Goal: Task Accomplishment & Management: Use online tool/utility

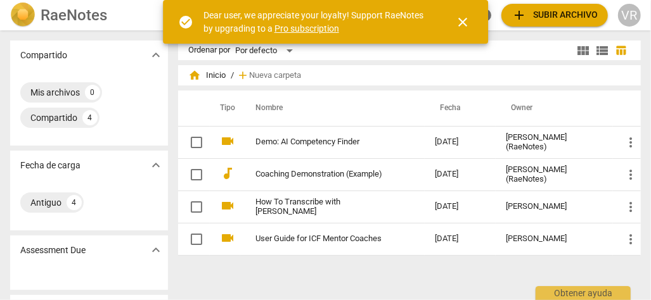
click at [462, 21] on span "close" at bounding box center [462, 22] width 15 height 15
click at [462, 21] on button "close" at bounding box center [462, 22] width 30 height 30
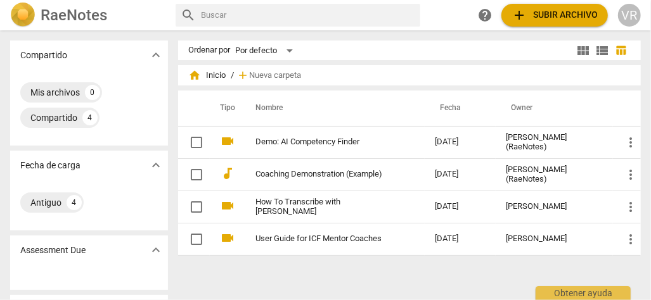
click at [550, 11] on span "add Subir archivo" at bounding box center [554, 15] width 86 height 15
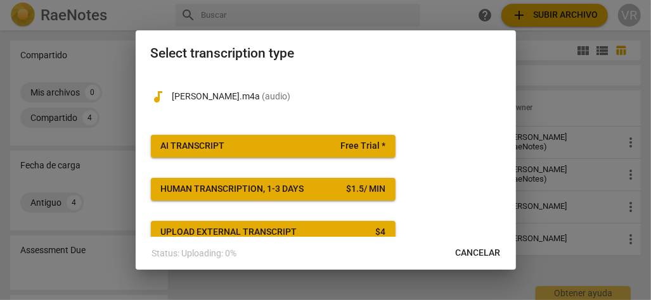
scroll to position [51, 0]
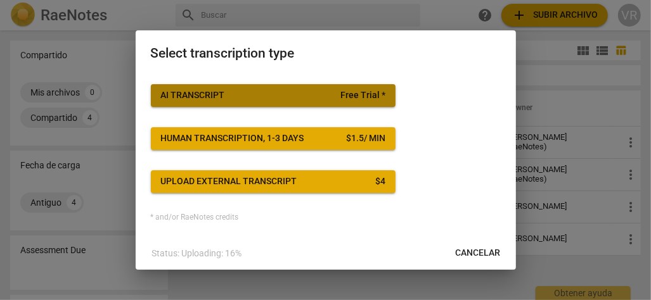
click at [276, 97] on span "AI Transcript Free Trial *" at bounding box center [273, 95] width 224 height 13
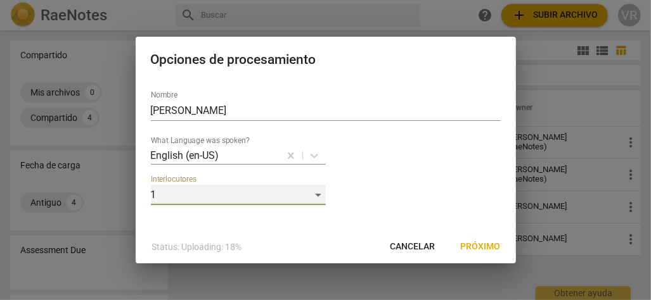
click at [318, 195] on div "1" at bounding box center [238, 195] width 175 height 20
click at [320, 193] on div "1" at bounding box center [238, 195] width 175 height 20
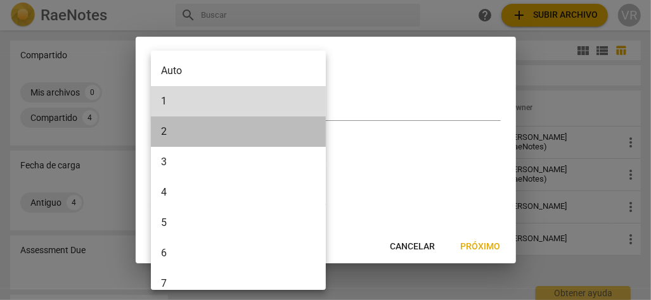
click at [215, 133] on li "2" at bounding box center [240, 132] width 179 height 30
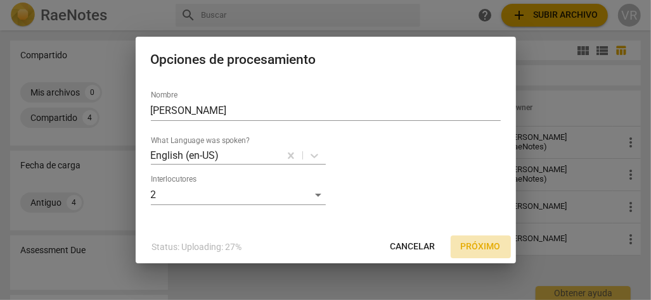
click at [476, 246] on span "Próximo" at bounding box center [480, 247] width 40 height 13
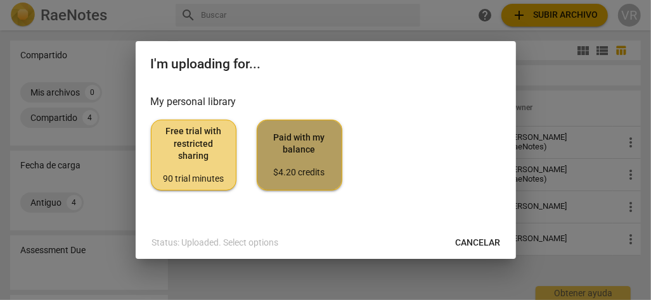
click at [314, 162] on span "Paid with my balance $4.20 credits" at bounding box center [299, 156] width 64 height 48
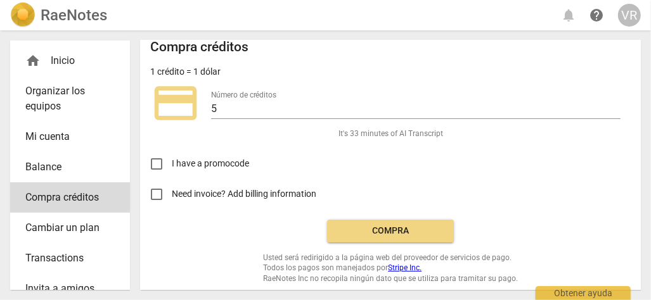
scroll to position [15, 0]
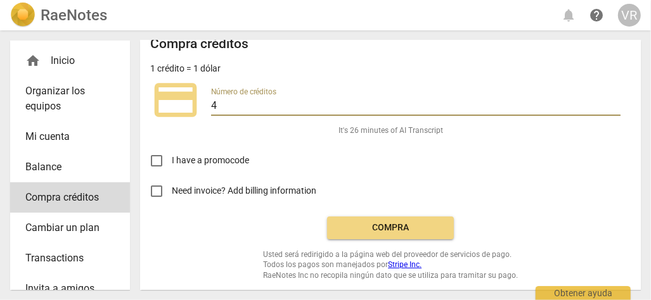
click at [611, 109] on input "4" at bounding box center [415, 107] width 409 height 18
click at [610, 101] on input "5" at bounding box center [415, 107] width 409 height 18
click at [610, 101] on input "6" at bounding box center [415, 107] width 409 height 18
click at [610, 101] on input "7" at bounding box center [415, 107] width 409 height 18
click at [610, 101] on input "8" at bounding box center [415, 107] width 409 height 18
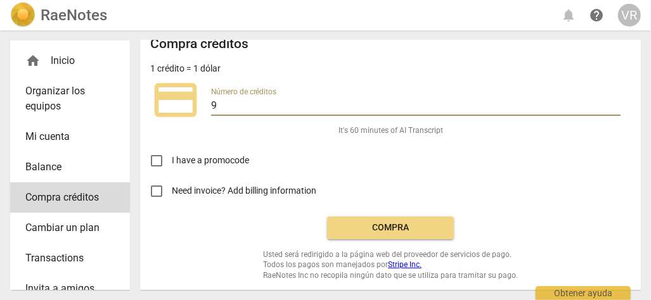
click at [610, 101] on input "9" at bounding box center [415, 107] width 409 height 18
type input "10"
click at [610, 101] on input "10" at bounding box center [415, 107] width 409 height 18
click at [395, 220] on button "Compra" at bounding box center [390, 228] width 127 height 23
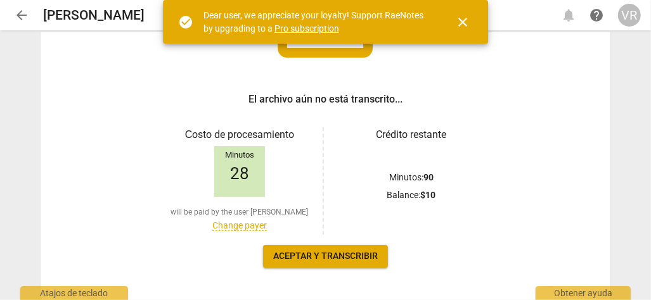
scroll to position [190, 0]
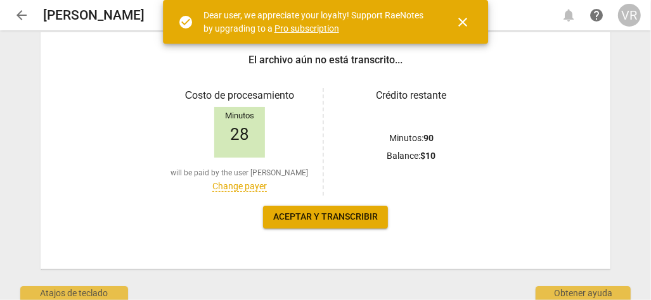
click at [336, 216] on span "Aceptar y transcribir" at bounding box center [325, 217] width 105 height 13
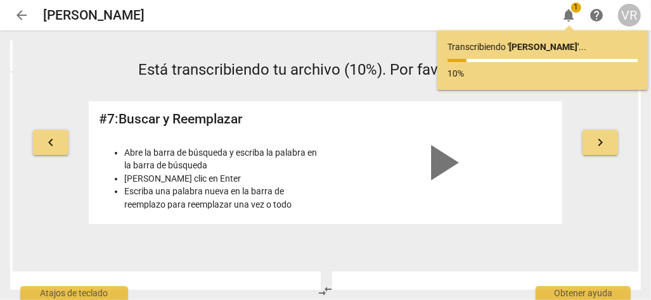
click at [54, 144] on span "keyboard_arrow_left" at bounding box center [50, 142] width 15 height 15
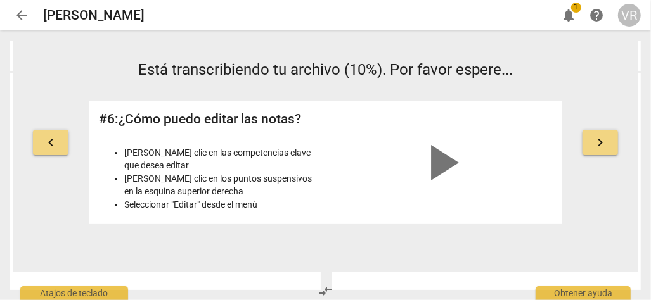
click at [54, 144] on span "keyboard_arrow_left" at bounding box center [50, 142] width 15 height 15
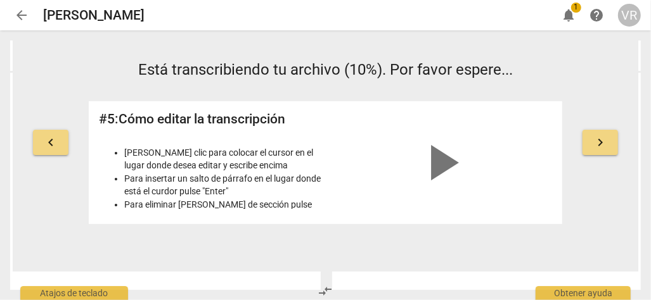
click at [54, 144] on span "keyboard_arrow_left" at bounding box center [50, 142] width 15 height 15
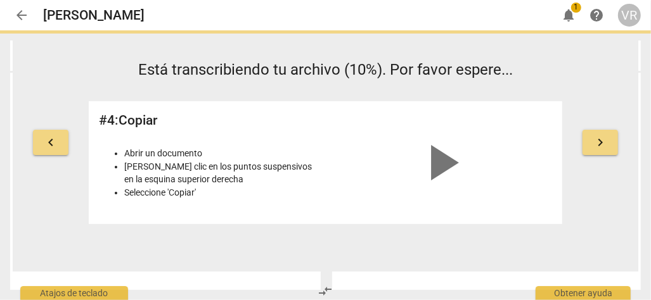
click at [53, 144] on span "keyboard_arrow_left" at bounding box center [50, 142] width 15 height 15
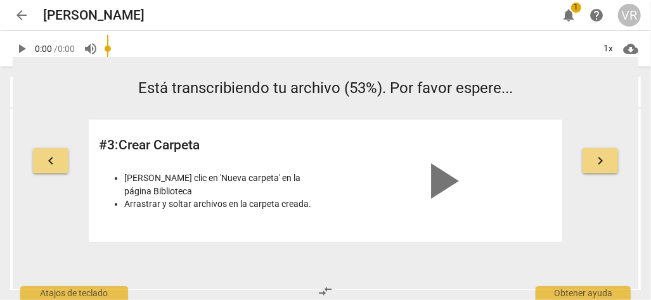
click at [53, 144] on div "keyboard_arrow_left" at bounding box center [50, 159] width 35 height 30
drag, startPoint x: 53, startPoint y: 144, endPoint x: 49, endPoint y: 160, distance: 16.4
click at [49, 160] on span "keyboard_arrow_left" at bounding box center [50, 160] width 15 height 15
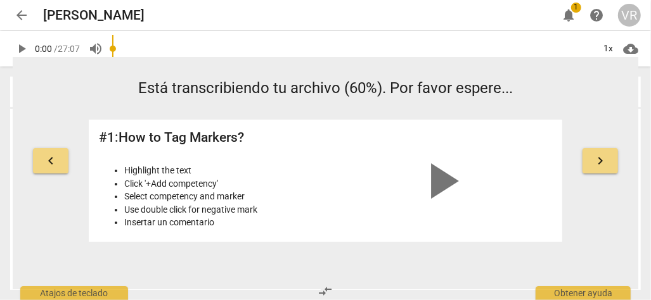
click at [611, 155] on button "keyboard_arrow_right" at bounding box center [599, 160] width 35 height 25
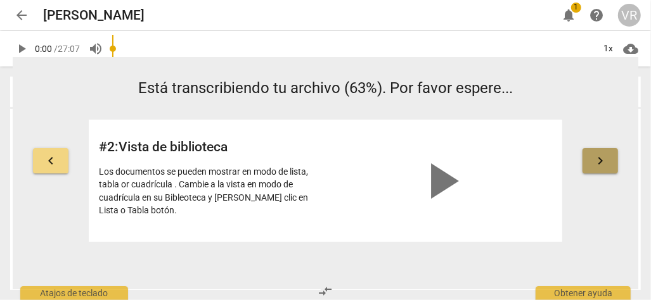
click at [613, 160] on button "keyboard_arrow_right" at bounding box center [599, 160] width 35 height 25
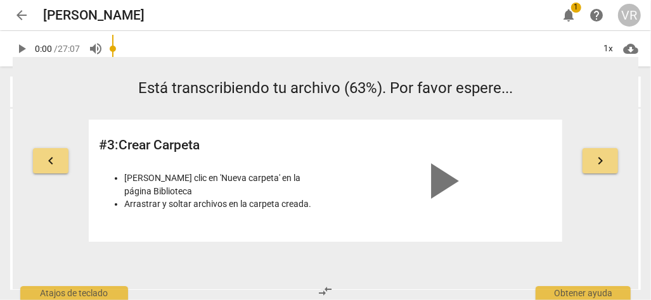
click at [613, 160] on button "keyboard_arrow_right" at bounding box center [599, 160] width 35 height 25
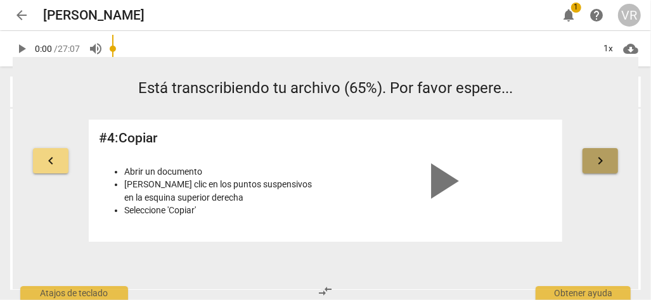
click at [613, 160] on button "keyboard_arrow_right" at bounding box center [599, 160] width 35 height 25
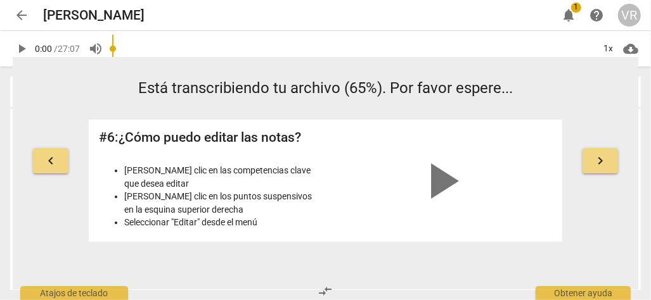
click at [51, 167] on span "keyboard_arrow_left" at bounding box center [50, 160] width 15 height 15
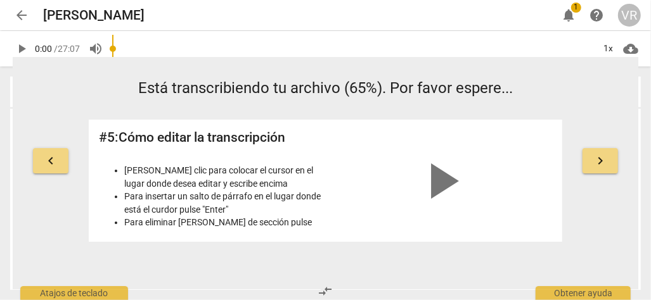
click at [52, 158] on span "keyboard_arrow_left" at bounding box center [50, 160] width 15 height 15
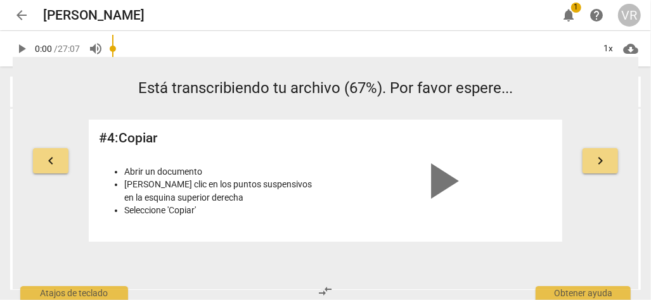
click at [599, 165] on span "keyboard_arrow_right" at bounding box center [599, 160] width 15 height 15
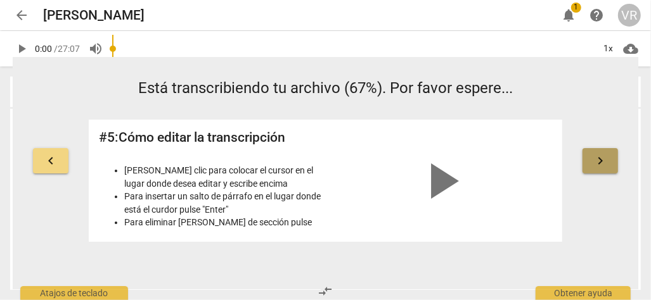
click at [591, 165] on button "keyboard_arrow_right" at bounding box center [599, 160] width 35 height 25
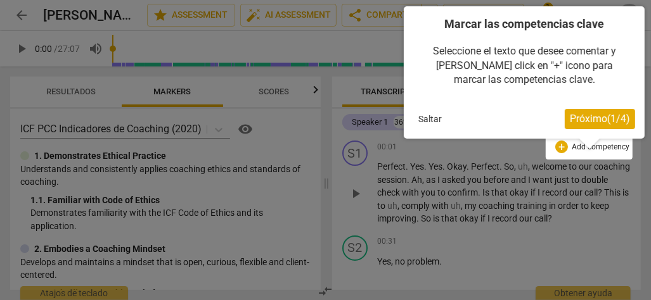
click at [604, 118] on span "Próximo ( 1 / 4 )" at bounding box center [599, 119] width 60 height 12
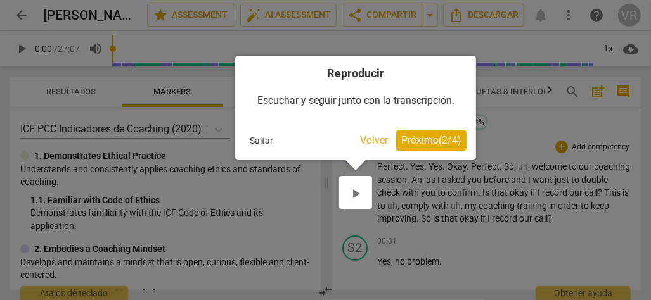
click at [409, 140] on span "Próximo ( 2 / 4 )" at bounding box center [431, 140] width 60 height 12
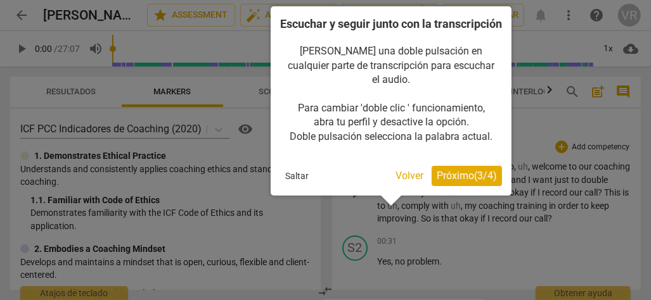
click at [452, 178] on span "Próximo ( 3 / 4 )" at bounding box center [466, 176] width 60 height 12
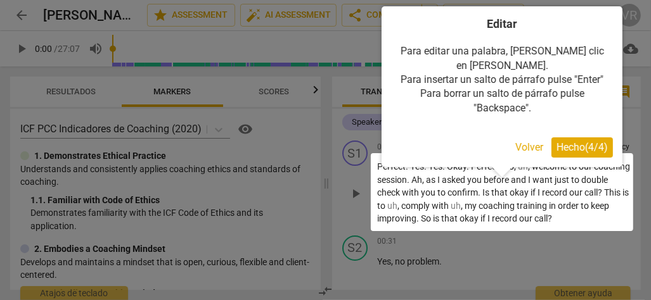
click at [537, 137] on button "Volver" at bounding box center [529, 147] width 38 height 20
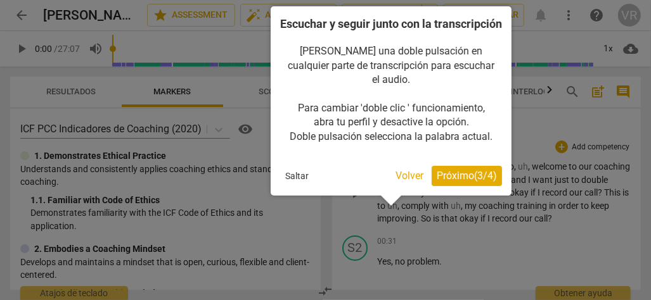
click at [470, 173] on span "Próximo ( 3 / 4 )" at bounding box center [466, 176] width 60 height 12
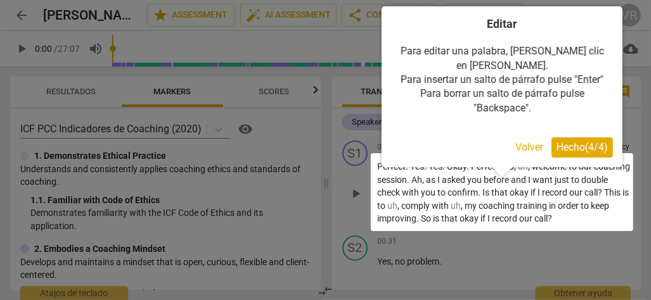
click at [594, 141] on span "Hecho ( 4 / 4 )" at bounding box center [581, 147] width 51 height 12
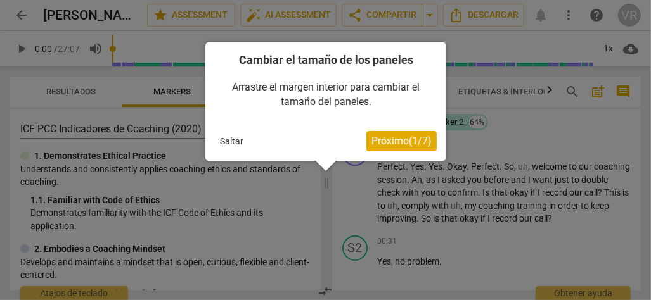
click at [395, 149] on button "Próximo ( 1 / 7 )" at bounding box center [401, 141] width 70 height 20
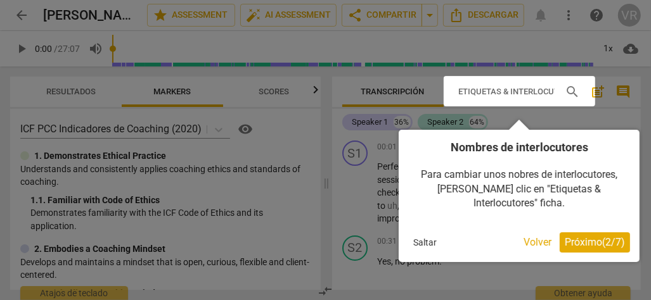
click at [591, 236] on span "Próximo ( 2 / 7 )" at bounding box center [594, 242] width 60 height 12
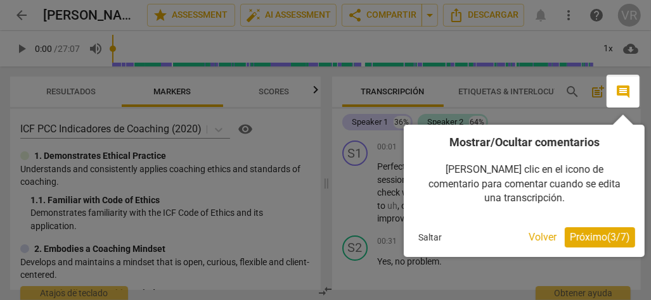
click at [588, 231] on span "Próximo ( 3 / 7 )" at bounding box center [599, 237] width 60 height 12
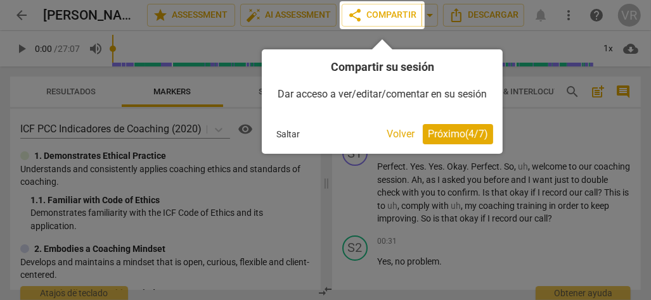
click at [455, 140] on span "Próximo ( 4 / 7 )" at bounding box center [458, 134] width 60 height 12
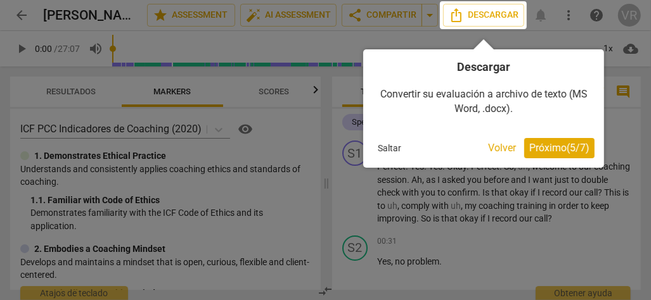
click at [561, 144] on span "Próximo ( 5 / 7 )" at bounding box center [559, 148] width 60 height 12
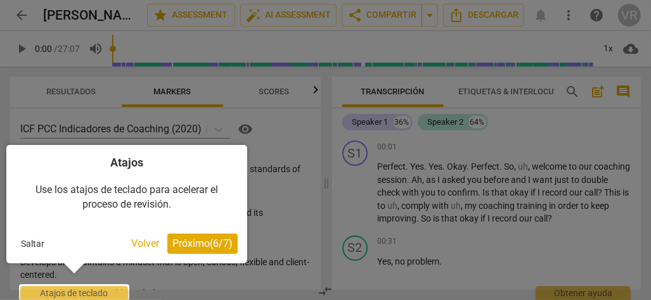
click at [189, 236] on button "Próximo ( 6 / 7 )" at bounding box center [202, 244] width 70 height 20
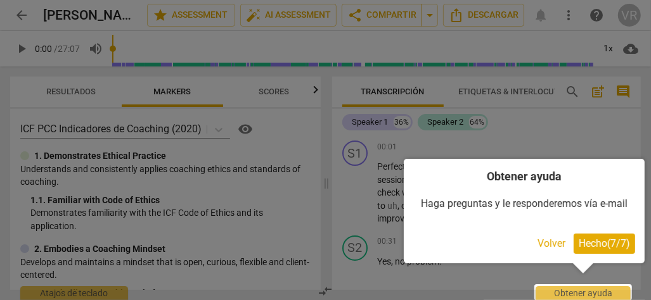
click at [606, 248] on span "Hecho ( 7 / 7 )" at bounding box center [603, 244] width 51 height 12
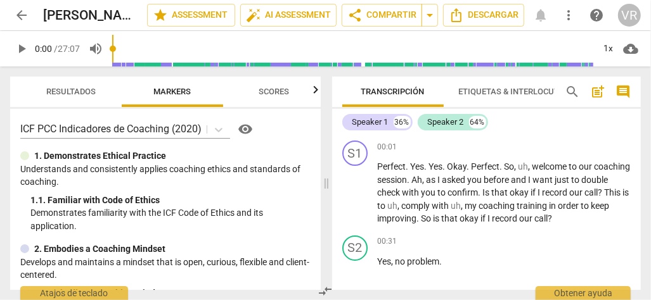
click at [606, 248] on div "+ Add competency" at bounding box center [592, 242] width 75 height 13
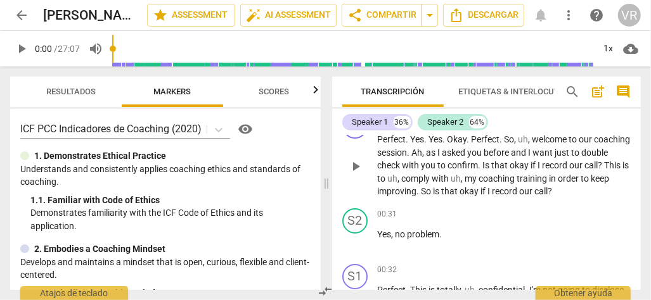
scroll to position [0, 0]
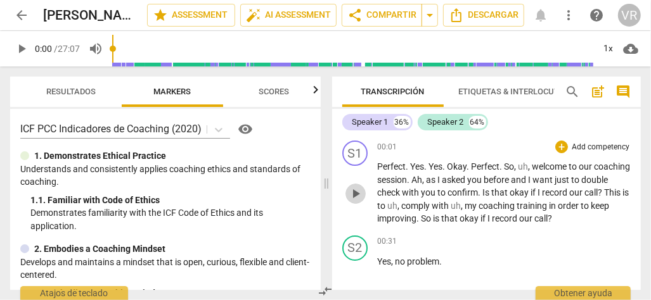
click at [355, 191] on span "play_arrow" at bounding box center [355, 193] width 15 height 15
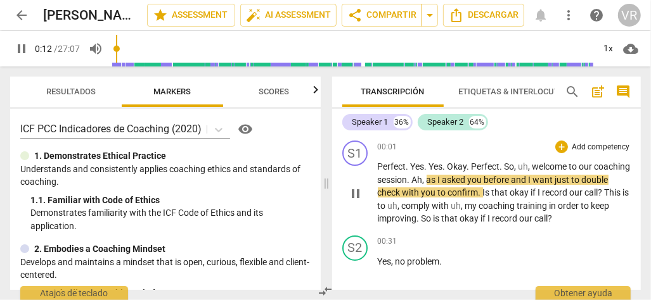
click at [351, 194] on span "pause" at bounding box center [355, 193] width 15 height 15
click at [350, 192] on span "play_arrow" at bounding box center [355, 193] width 15 height 15
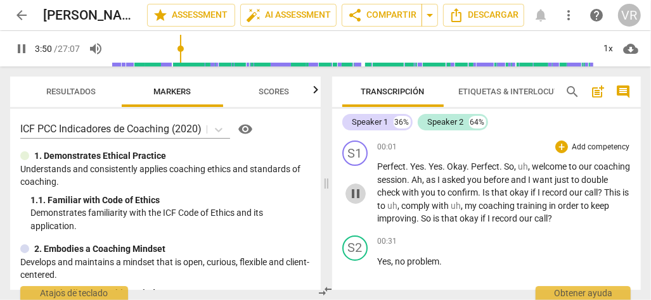
click at [352, 194] on span "pause" at bounding box center [355, 193] width 15 height 15
click at [352, 194] on span "play_arrow" at bounding box center [355, 193] width 15 height 15
click at [395, 168] on span "Perfect" at bounding box center [392, 167] width 29 height 10
click at [394, 168] on span "Perfect" at bounding box center [392, 167] width 29 height 10
click at [445, 165] on span "." at bounding box center [445, 167] width 4 height 10
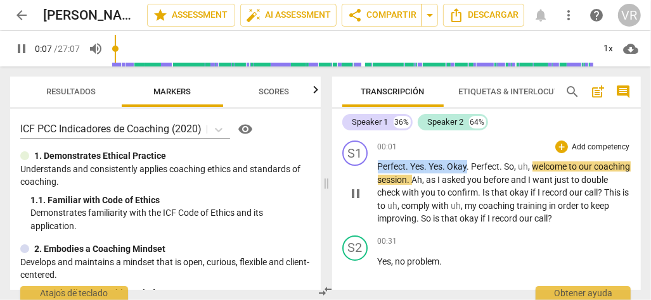
drag, startPoint x: 419, startPoint y: 167, endPoint x: 393, endPoint y: 167, distance: 25.3
click at [393, 167] on p "Perfect . Yes . Yes . Okay . Perfect . So , uh , welcome to our coaching sessio…" at bounding box center [504, 192] width 253 height 65
click at [369, 196] on div "play_arrow pause" at bounding box center [361, 194] width 32 height 56
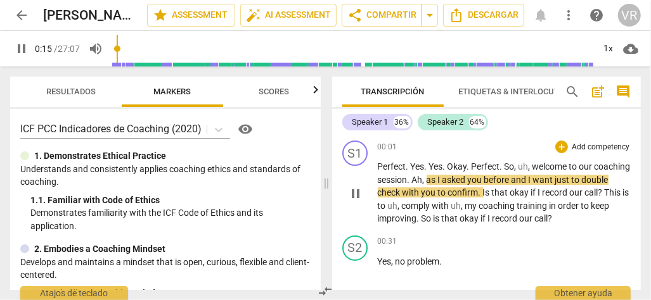
click at [354, 194] on span "pause" at bounding box center [355, 193] width 15 height 15
type input "16"
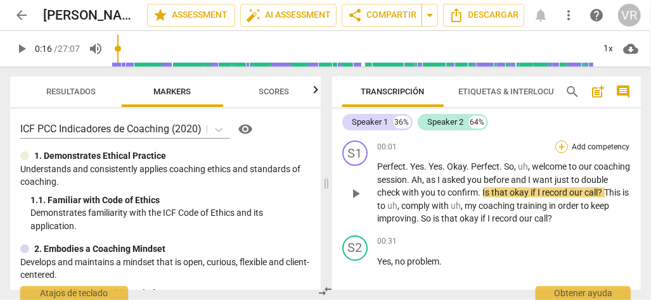
click at [556, 147] on div "+" at bounding box center [561, 147] width 13 height 13
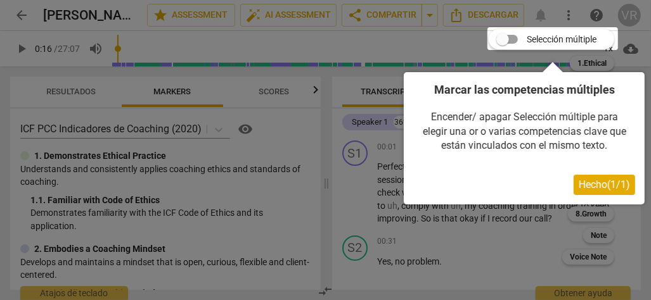
click at [603, 184] on span "Hecho ( 1 / 1 )" at bounding box center [603, 185] width 51 height 12
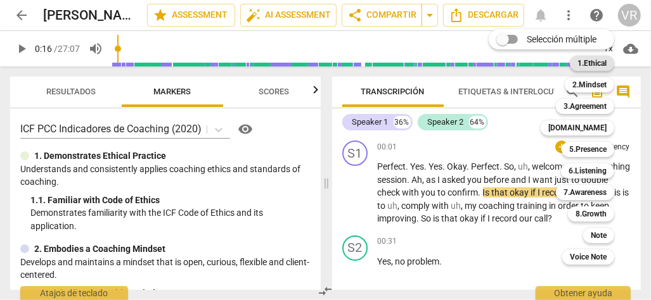
click at [589, 64] on b "1.Ethical" at bounding box center [591, 63] width 29 height 15
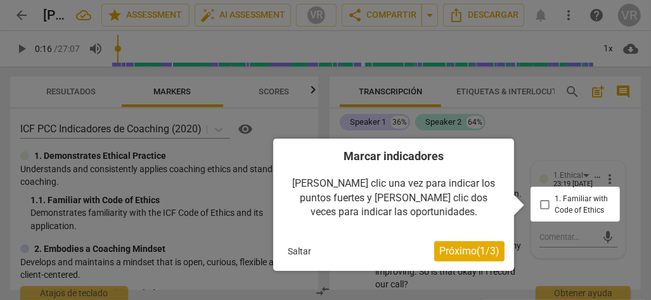
click at [539, 206] on div at bounding box center [574, 204] width 89 height 35
click at [460, 250] on span "Próximo ( 1 / 3 )" at bounding box center [469, 251] width 60 height 12
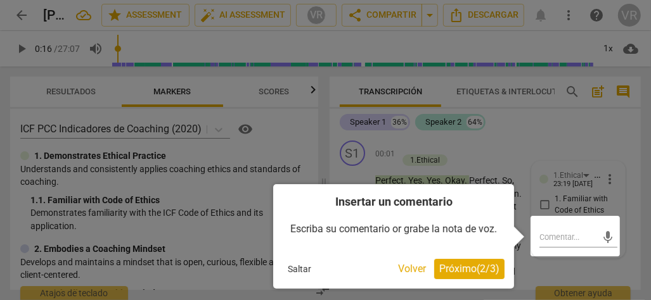
click at [455, 270] on span "Próximo ( 2 / 3 )" at bounding box center [469, 269] width 60 height 12
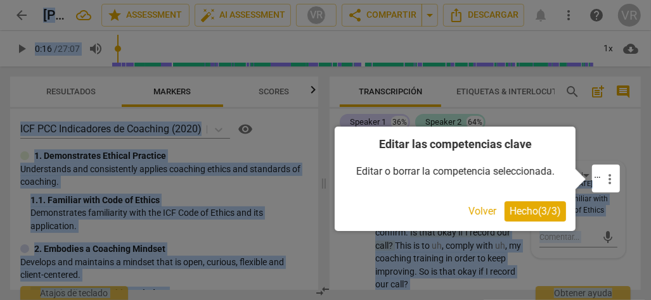
click at [528, 213] on span "Hecho ( 3 / 3 )" at bounding box center [534, 211] width 51 height 12
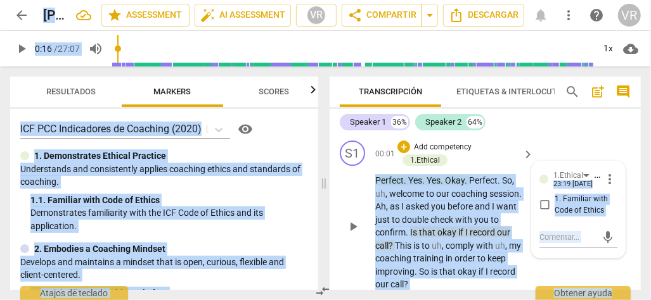
click at [544, 205] on input "1. Familiar with Code of Ethics" at bounding box center [544, 205] width 20 height 15
checkbox input "true"
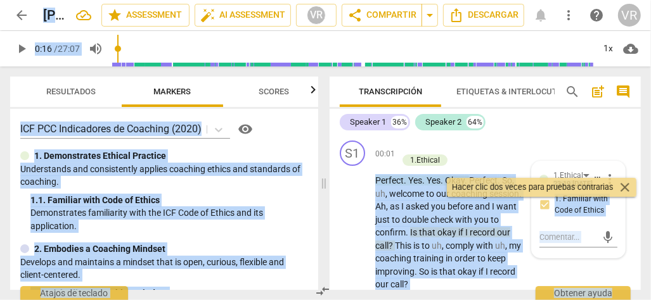
click at [621, 189] on span "close" at bounding box center [624, 187] width 15 height 15
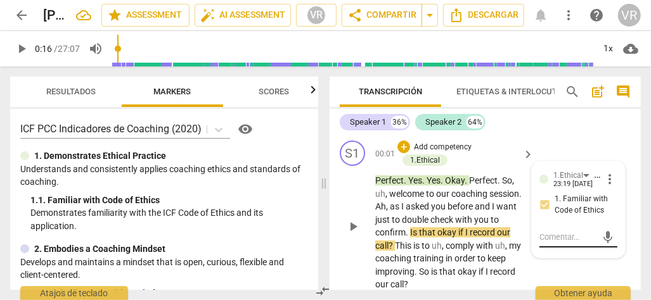
click at [545, 237] on textarea at bounding box center [568, 237] width 58 height 12
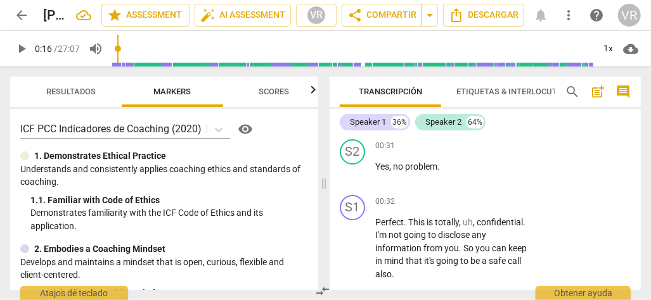
scroll to position [190, 0]
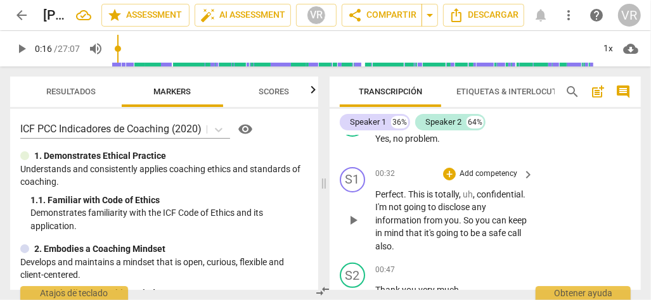
click at [476, 200] on span "confidential" at bounding box center [499, 194] width 46 height 10
click at [523, 181] on div "00:32 + Add competency keyboard_arrow_right Perfect . This is totally , uh , co…" at bounding box center [455, 210] width 160 height 86
click at [514, 172] on p "Add competency" at bounding box center [488, 173] width 60 height 11
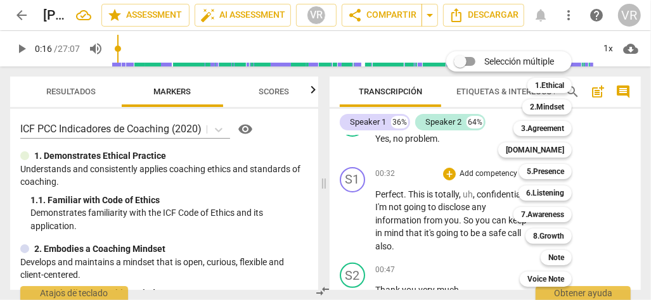
drag, startPoint x: 318, startPoint y: 118, endPoint x: 318, endPoint y: 131, distance: 12.7
click at [318, 131] on div at bounding box center [325, 150] width 651 height 300
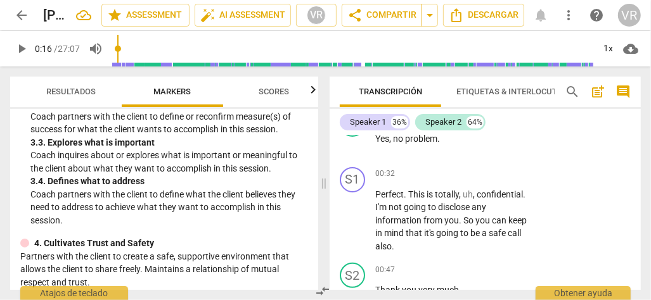
scroll to position [411, 0]
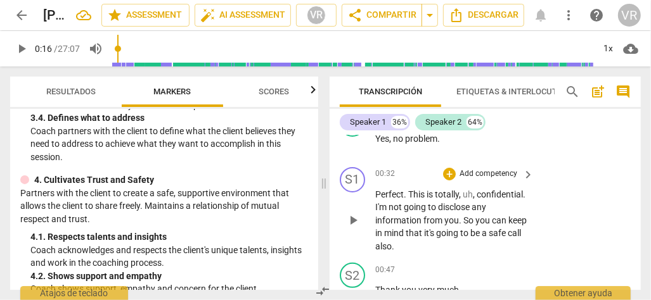
click at [523, 200] on span "." at bounding box center [524, 194] width 3 height 10
click at [479, 178] on div "+ Add competency" at bounding box center [480, 174] width 75 height 13
click at [466, 172] on p "Add competency" at bounding box center [488, 173] width 60 height 11
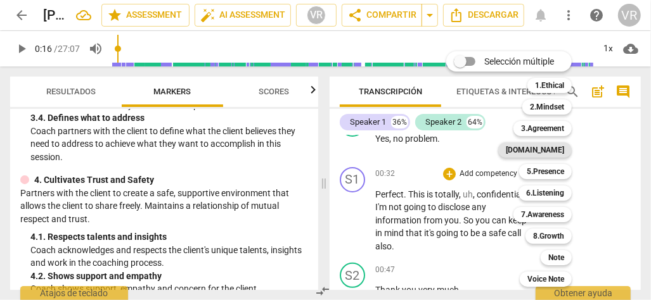
click at [559, 153] on b "[DOMAIN_NAME]" at bounding box center [534, 150] width 58 height 15
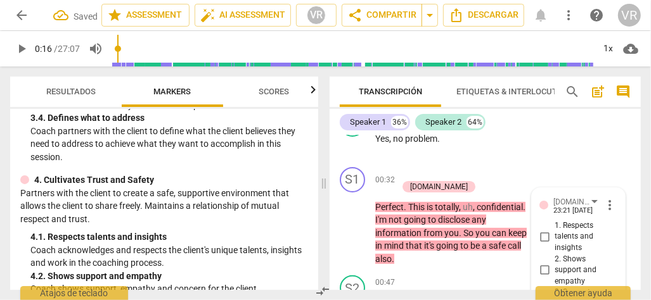
scroll to position [350, 0]
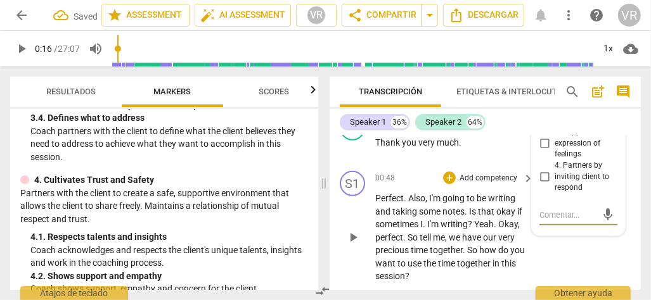
drag, startPoint x: 407, startPoint y: 193, endPoint x: 419, endPoint y: 193, distance: 11.4
click at [408, 206] on span "taking" at bounding box center [405, 211] width 27 height 10
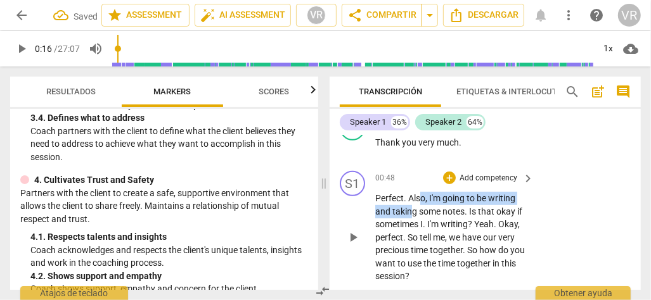
drag, startPoint x: 419, startPoint y: 193, endPoint x: 418, endPoint y: 184, distance: 8.3
click at [418, 192] on p "Perfect . Also , I'm going to be writing and taking some notes . Is that okay i…" at bounding box center [451, 237] width 152 height 91
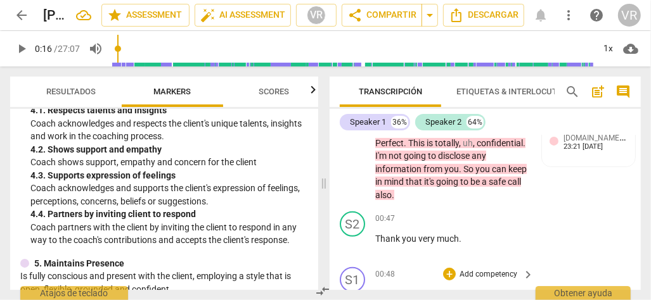
scroll to position [224, 0]
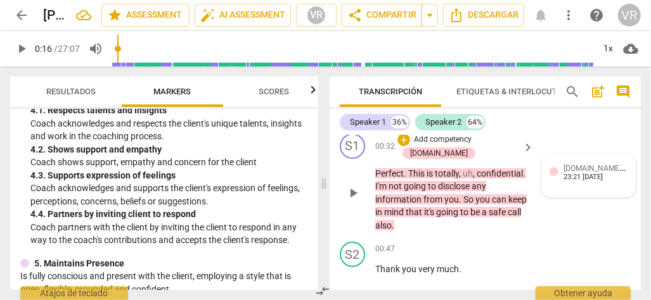
click at [575, 175] on div "23:21 [DATE]" at bounding box center [582, 178] width 39 height 8
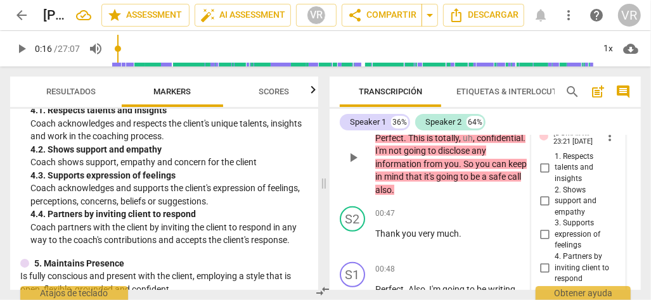
scroll to position [287, 0]
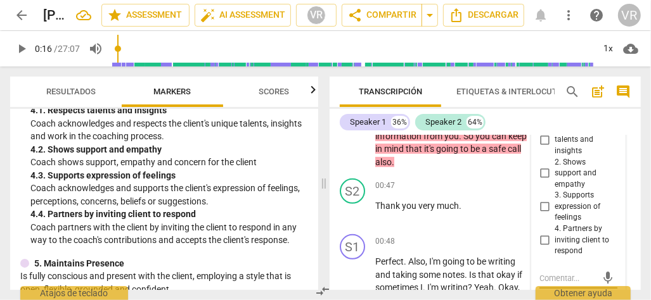
click at [542, 205] on input "3. Supports expression of feelings" at bounding box center [544, 207] width 20 height 15
checkbox input "true"
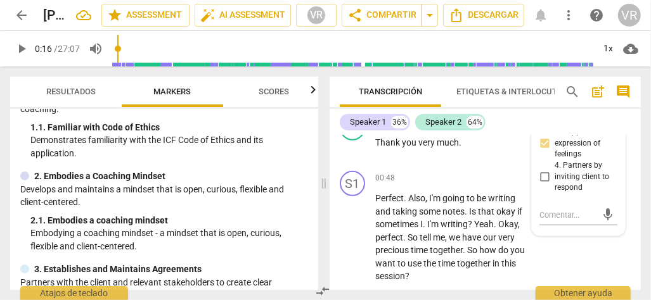
scroll to position [0, 0]
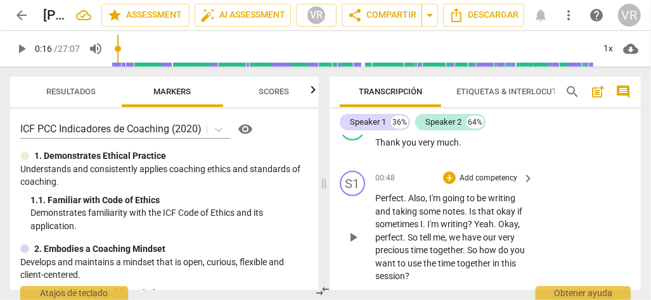
click at [403, 232] on span "." at bounding box center [405, 237] width 4 height 10
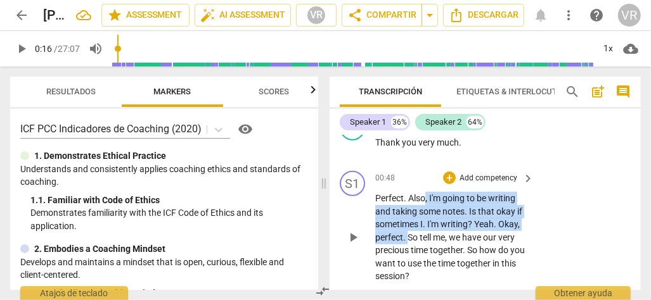
drag, startPoint x: 403, startPoint y: 223, endPoint x: 425, endPoint y: 184, distance: 44.8
click at [425, 192] on p "Perfect . Also , I'm going to be writing and taking some notes . Is that okay i…" at bounding box center [451, 237] width 152 height 91
click at [448, 172] on div "+" at bounding box center [449, 178] width 13 height 13
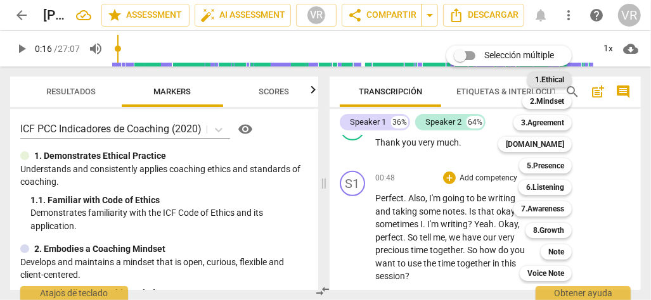
click at [544, 73] on b "1.Ethical" at bounding box center [549, 79] width 29 height 15
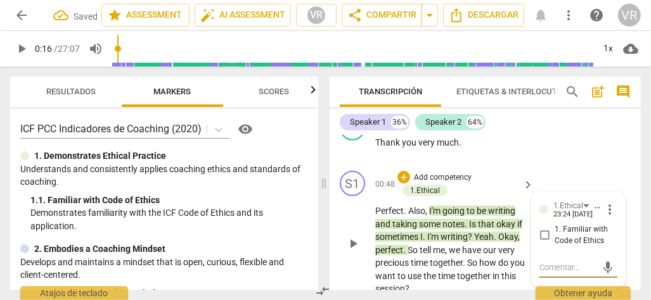
click at [541, 228] on input "1. Familiar with Code of Ethics" at bounding box center [544, 235] width 20 height 15
checkbox input "true"
click at [435, 245] on span "me" at bounding box center [439, 250] width 12 height 10
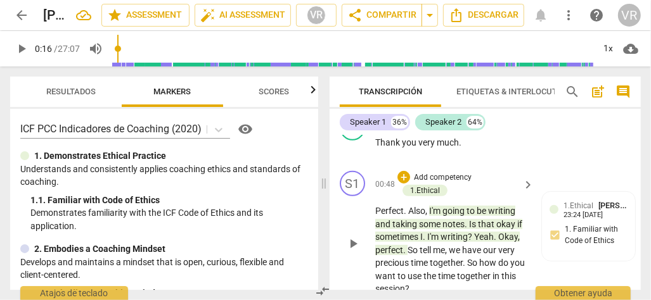
click at [464, 258] on span "." at bounding box center [464, 263] width 4 height 10
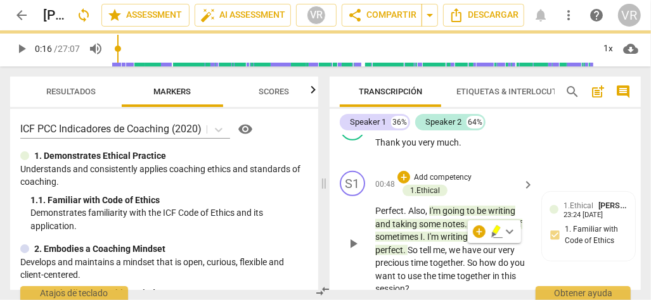
drag, startPoint x: 470, startPoint y: 250, endPoint x: 476, endPoint y: 260, distance: 12.5
click at [476, 260] on p "Perfect . Also , I'm going to be writing and taking some notes . Is that okay i…" at bounding box center [451, 250] width 152 height 91
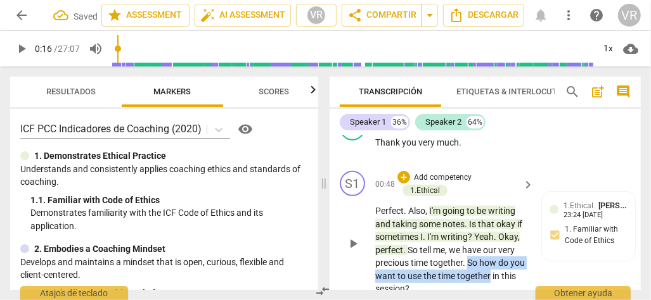
drag, startPoint x: 476, startPoint y: 260, endPoint x: 474, endPoint y: 251, distance: 9.7
click at [474, 251] on p "Perfect . Also , I'm going to be writing and taking some notes . Is that okay i…" at bounding box center [451, 250] width 152 height 91
click at [457, 271] on span "time" at bounding box center [447, 276] width 19 height 10
drag, startPoint x: 467, startPoint y: 249, endPoint x: 480, endPoint y: 270, distance: 24.4
click at [480, 270] on p "Perfect . Also , I'm going to be writing and taking some notes . Is that okay i…" at bounding box center [451, 250] width 152 height 91
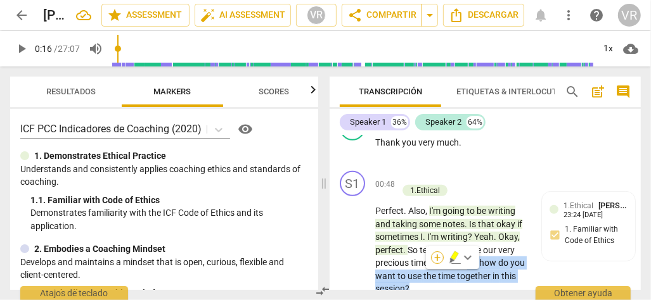
click at [440, 260] on div "+" at bounding box center [437, 257] width 13 height 13
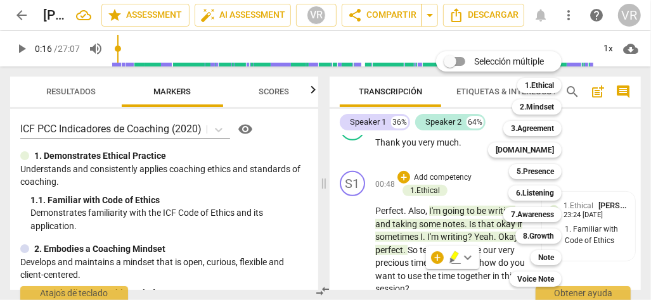
click at [316, 115] on div at bounding box center [325, 150] width 651 height 300
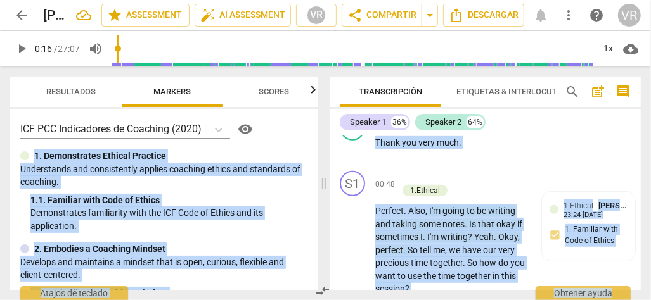
drag, startPoint x: 316, startPoint y: 115, endPoint x: 318, endPoint y: 122, distance: 7.2
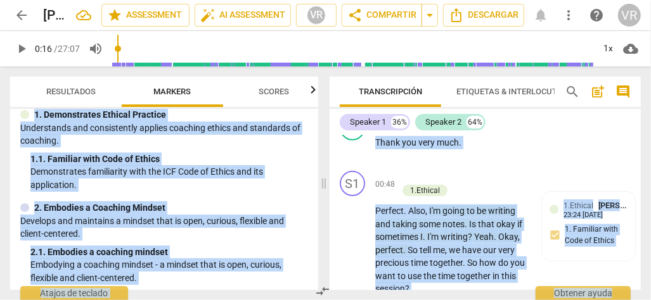
scroll to position [63, 0]
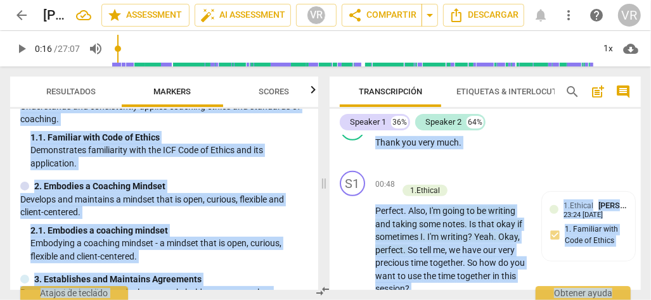
click at [242, 159] on p "Demonstrates familiarity with the ICF Code of Ethics and its application." at bounding box center [168, 157] width 277 height 26
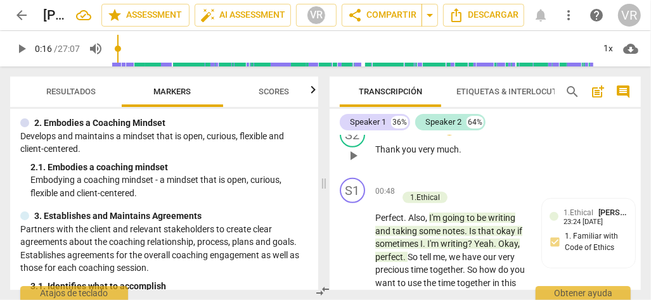
scroll to position [350, 0]
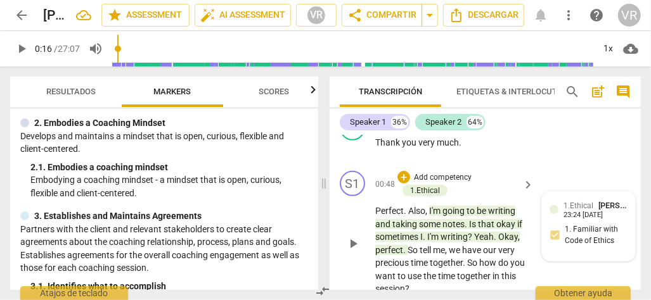
click at [571, 212] on div "23:24 [DATE]" at bounding box center [582, 216] width 39 height 8
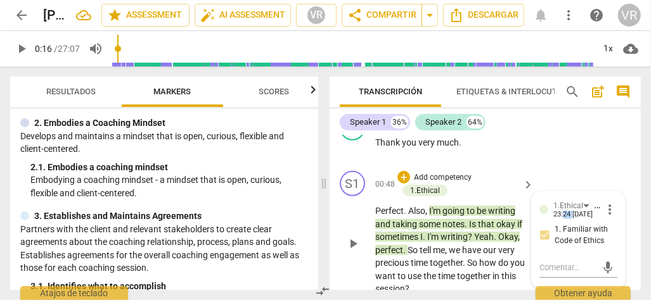
click at [571, 211] on div "23:24 [DATE]" at bounding box center [572, 215] width 39 height 8
drag, startPoint x: 571, startPoint y: 200, endPoint x: 549, endPoint y: 198, distance: 21.6
click at [549, 200] on div "1.Ethical [PERSON_NAME] 23:24 [DATE] more_vert" at bounding box center [578, 210] width 78 height 20
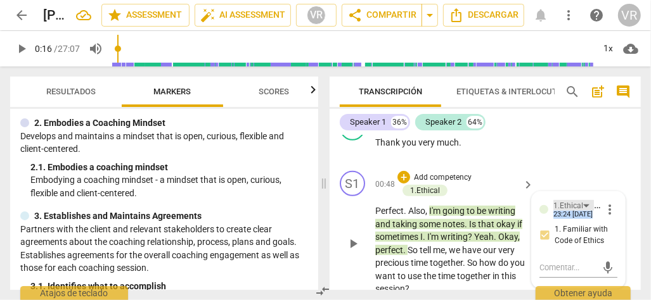
drag, startPoint x: 549, startPoint y: 198, endPoint x: 583, endPoint y: 190, distance: 35.2
click at [583, 200] on div "1.Ethical" at bounding box center [573, 205] width 41 height 11
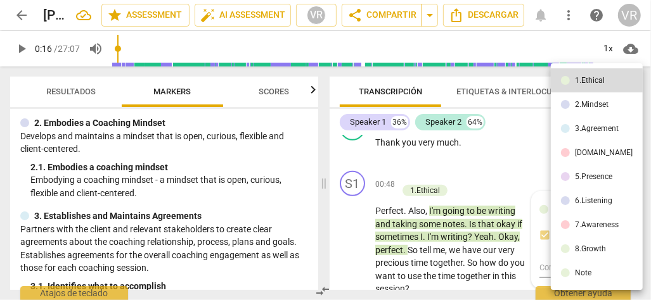
click at [592, 106] on div "2.Mindset" at bounding box center [592, 105] width 34 height 8
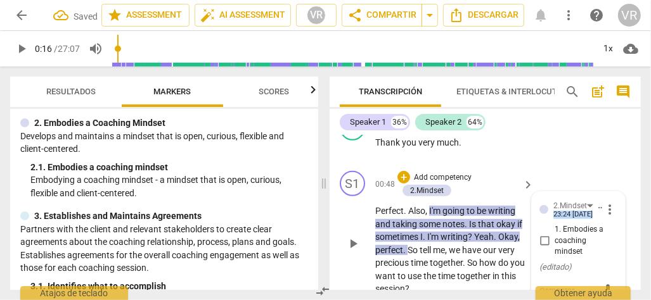
click at [539, 234] on input "1. Embodies a coaching mindset" at bounding box center [544, 241] width 20 height 15
checkbox input "true"
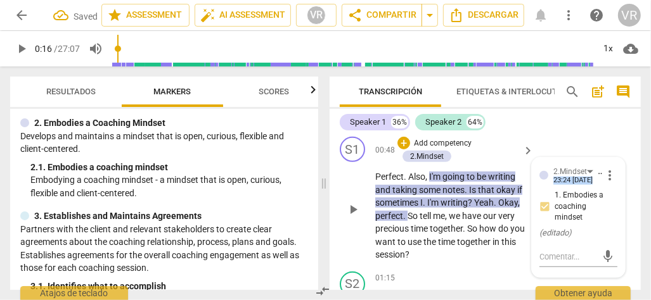
scroll to position [414, 0]
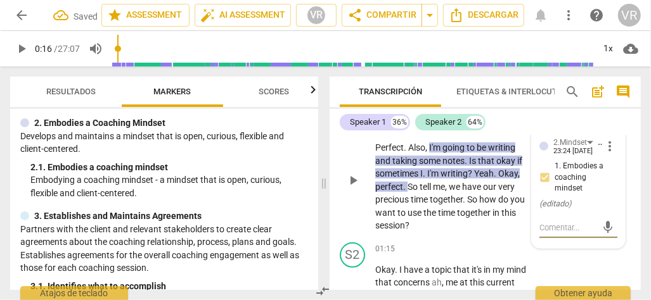
click at [547, 222] on textarea at bounding box center [568, 228] width 58 height 12
type textarea "c"
type textarea "cL"
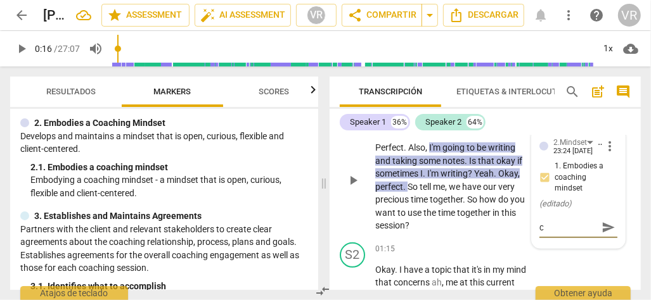
type textarea "cL"
type textarea "cLI"
type textarea "cLIE"
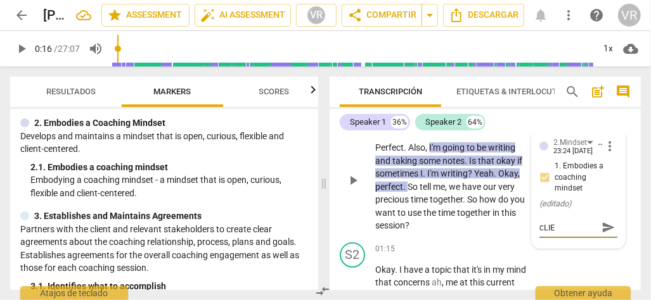
type textarea "cLIEN"
type textarea "cLIENT"
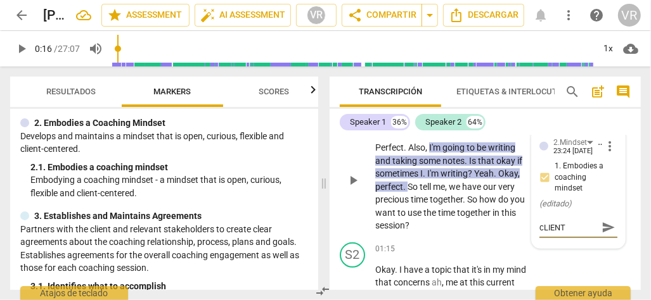
type textarea "cLIENT"
type textarea "cLIEN"
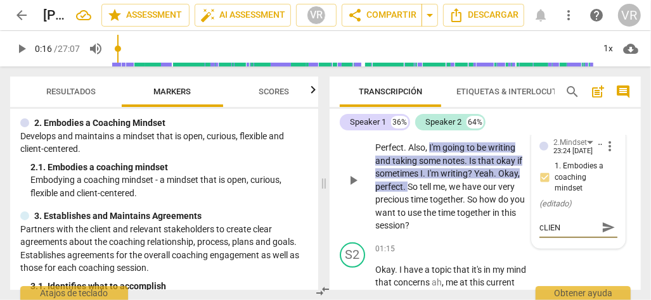
type textarea "cLIE"
type textarea "cLI"
type textarea "cL"
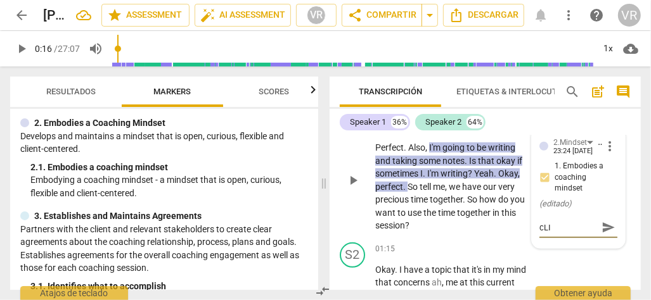
type textarea "cL"
type textarea "c"
type textarea "C"
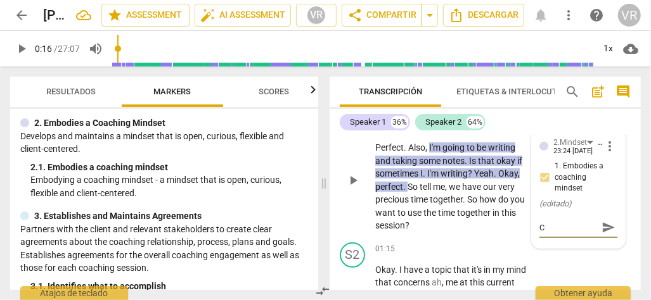
type textarea "Cl"
type textarea "Cli"
type textarea "Clie"
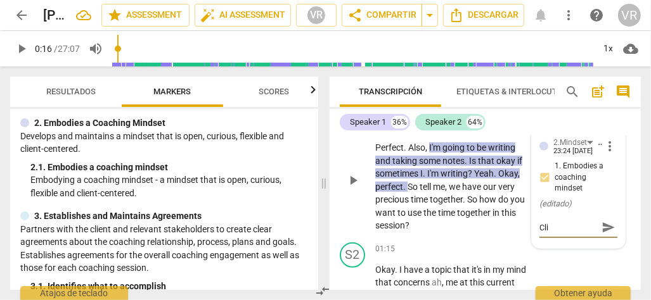
type textarea "Clie"
type textarea "Clien"
type textarea "Client"
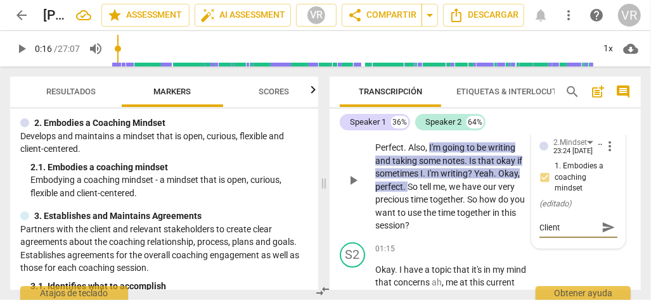
type textarea "Client"
type textarea "Client C"
type textarea "Client"
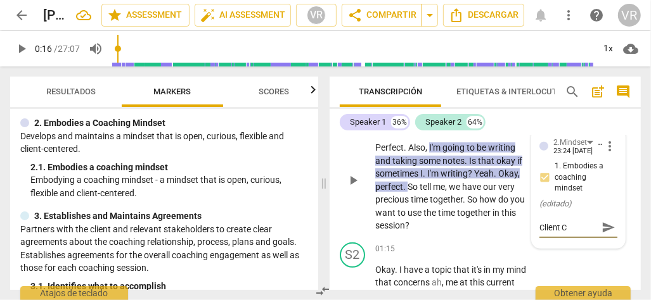
type textarea "Client"
type textarea "Client-"
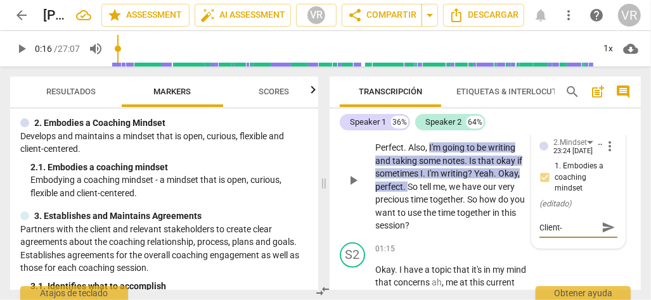
type textarea "Client-c"
type textarea "Client-ce"
type textarea "Client-cen"
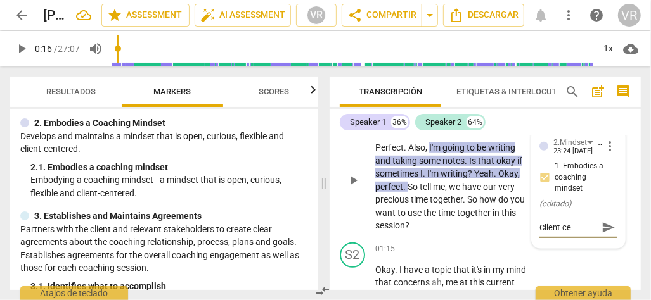
type textarea "Client-cen"
type textarea "Client-cent"
type textarea "Client-cente"
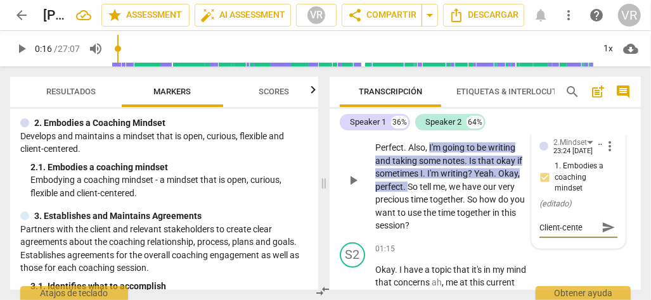
type textarea "Client-center"
type textarea "Client-centere"
type textarea "Client-centered"
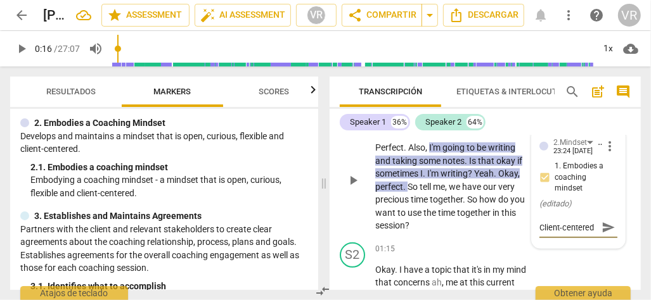
type textarea "Client-centered"
click at [601, 220] on span "send" at bounding box center [608, 227] width 14 height 14
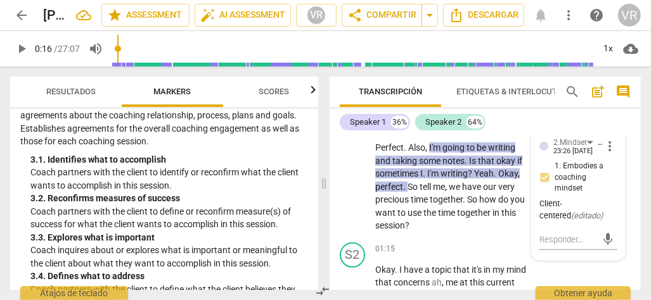
scroll to position [316, 0]
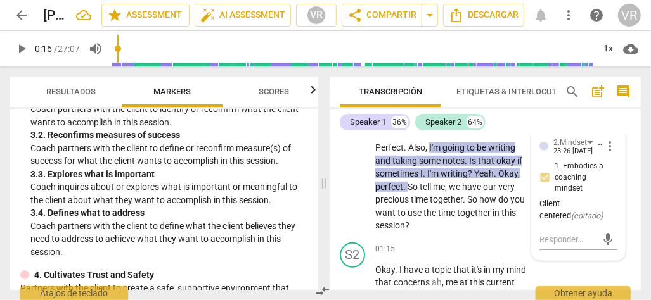
click at [56, 215] on div "3. 4. Defines what to address" at bounding box center [168, 212] width 277 height 13
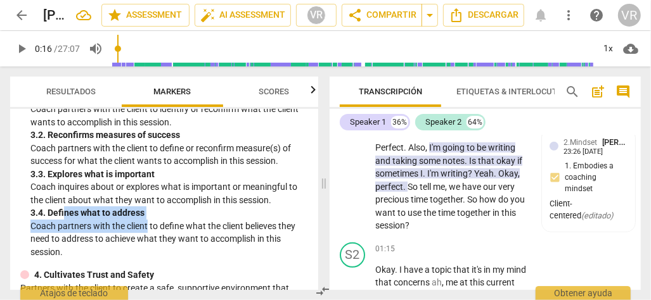
drag, startPoint x: 63, startPoint y: 215, endPoint x: 157, endPoint y: 227, distance: 95.1
click at [151, 226] on div "3. 4. Defines what to address Coach partners with the client to define what the…" at bounding box center [168, 232] width 277 height 52
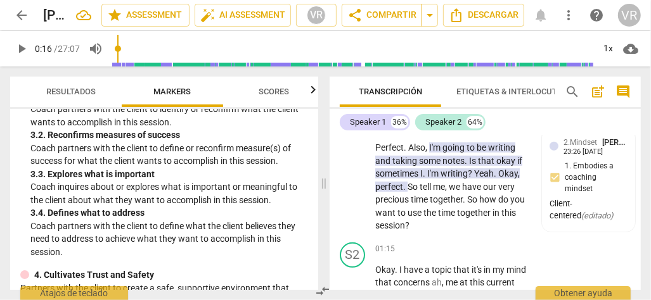
drag, startPoint x: 157, startPoint y: 227, endPoint x: 225, endPoint y: 232, distance: 68.0
click at [225, 232] on p "Coach partners with the client to define what the client believes they need to …" at bounding box center [168, 239] width 277 height 39
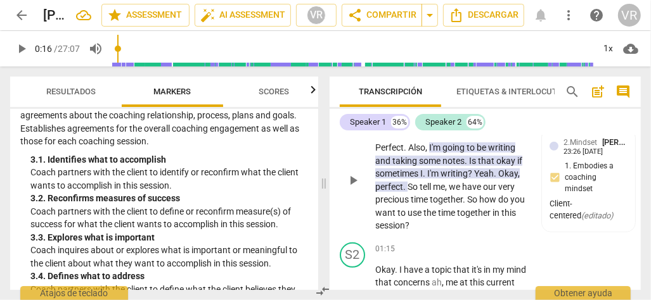
click at [452, 182] on span "we" at bounding box center [454, 187] width 13 height 10
drag, startPoint x: 452, startPoint y: 172, endPoint x: 473, endPoint y: 180, distance: 21.6
click at [465, 177] on p "Perfect . Also , I'm going to be writing and taking some notes . Is that okay i…" at bounding box center [451, 186] width 152 height 91
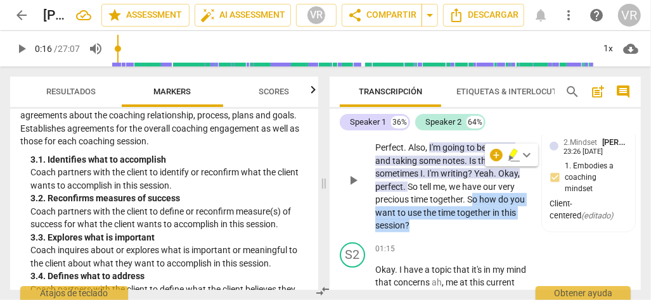
drag, startPoint x: 475, startPoint y: 190, endPoint x: 466, endPoint y: 206, distance: 19.0
click at [466, 206] on p "Perfect . Also , I'm going to be writing and taking some notes . Is that okay i…" at bounding box center [451, 186] width 152 height 91
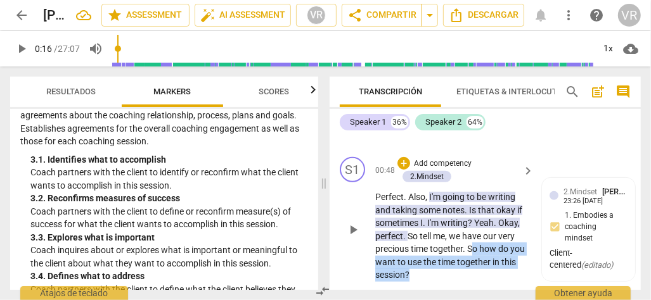
scroll to position [350, 0]
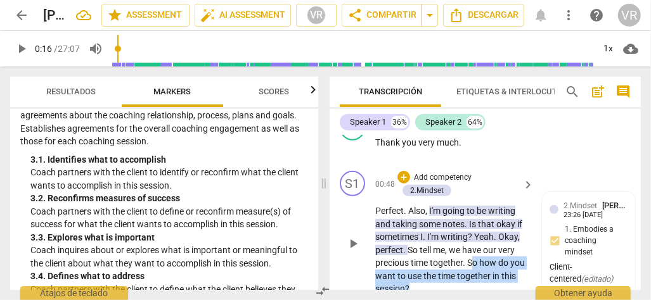
click at [424, 172] on p "Add competency" at bounding box center [442, 177] width 60 height 11
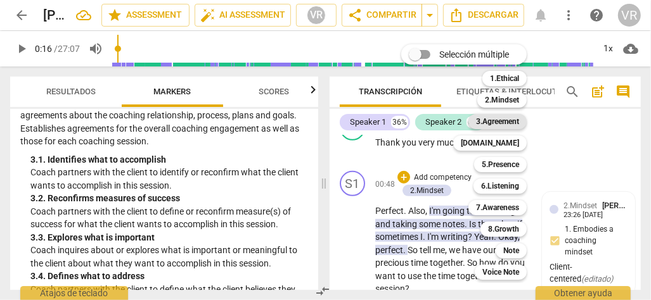
click at [506, 123] on b "3.Agreement" at bounding box center [497, 121] width 43 height 15
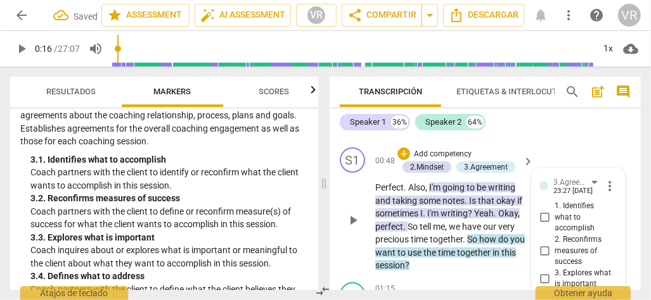
scroll to position [353, 0]
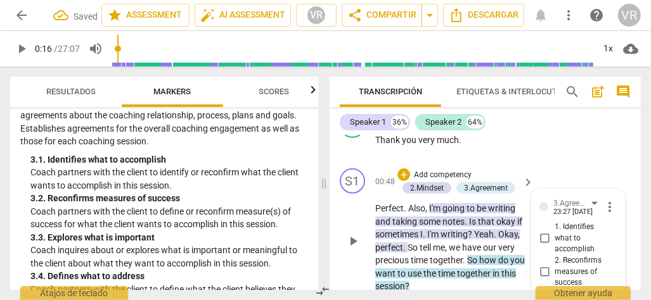
click at [540, 231] on input "1. Identifies what to accomplish" at bounding box center [544, 238] width 20 height 15
checkbox input "true"
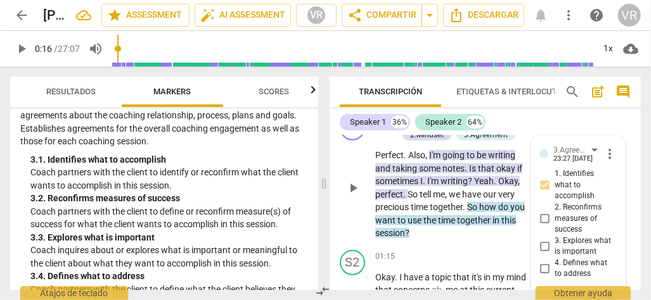
scroll to position [416, 0]
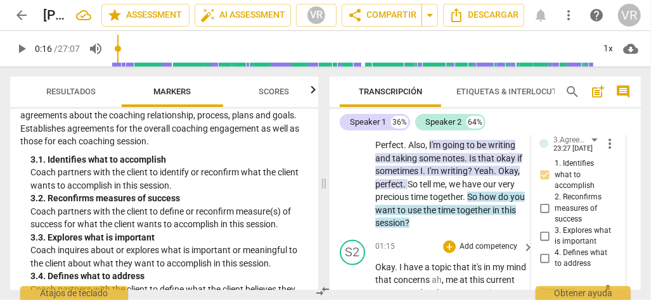
click at [457, 235] on div "S2 play_arrow pause 01:15 + Add competency keyboard_arrow_right Okay . I have a…" at bounding box center [484, 302] width 311 height 135
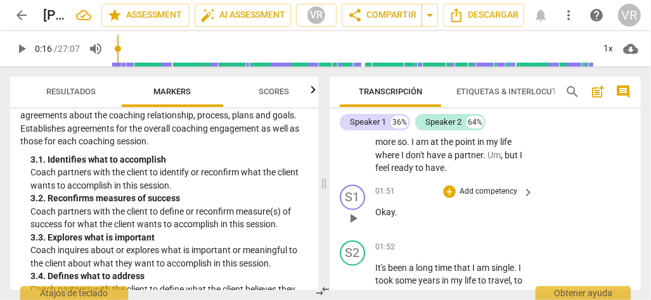
scroll to position [543, 0]
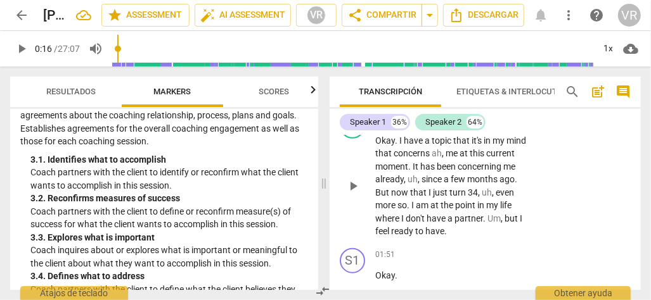
click at [354, 179] on span "play_arrow" at bounding box center [352, 186] width 15 height 15
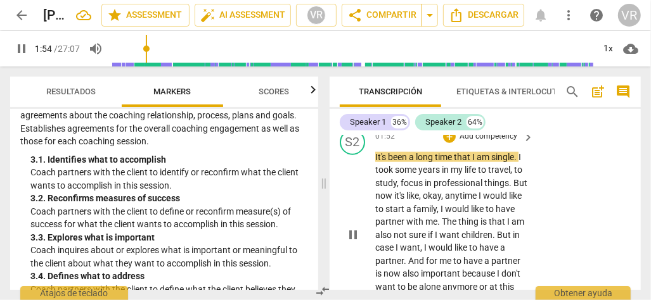
click at [352, 227] on span "pause" at bounding box center [352, 234] width 15 height 15
click at [0, 0] on span "play_arrow" at bounding box center [0, 0] width 0 height 0
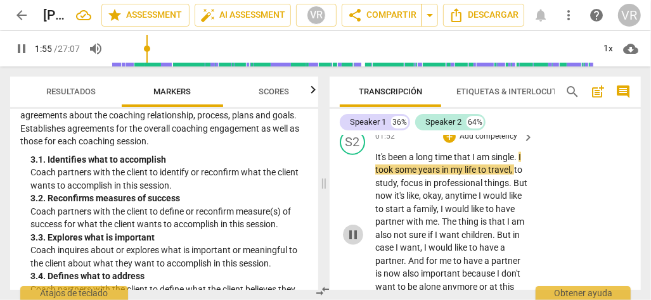
click at [351, 227] on span "pause" at bounding box center [352, 234] width 15 height 15
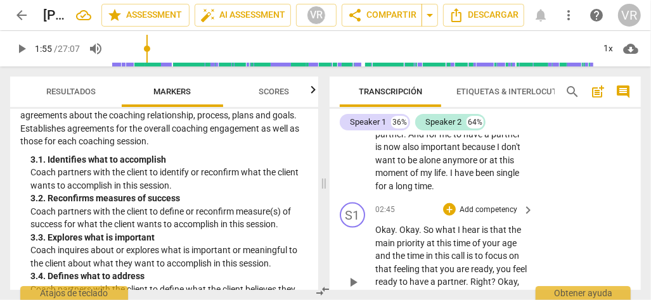
scroll to position [907, 0]
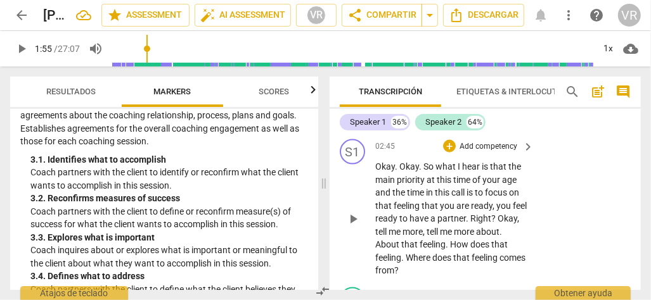
click at [356, 212] on span "play_arrow" at bounding box center [352, 219] width 15 height 15
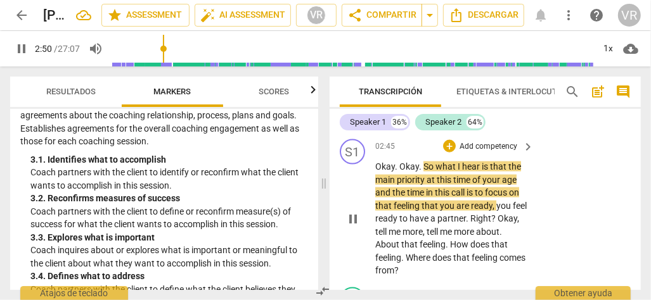
click at [350, 212] on span "pause" at bounding box center [352, 219] width 15 height 15
click at [0, 0] on span "play_arrow" at bounding box center [0, 0] width 0 height 0
click at [350, 212] on span "pause" at bounding box center [352, 219] width 15 height 15
click at [0, 0] on span "play_arrow" at bounding box center [0, 0] width 0 height 0
click at [350, 212] on span "pause" at bounding box center [352, 219] width 15 height 15
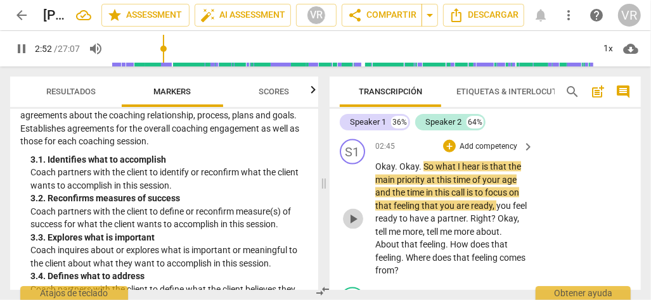
click at [350, 212] on span "play_arrow" at bounding box center [352, 219] width 15 height 15
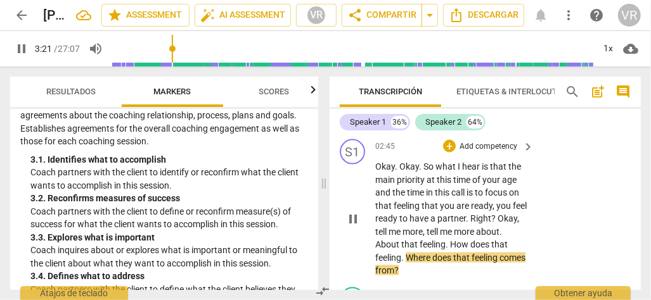
click at [356, 212] on span "pause" at bounding box center [352, 219] width 15 height 15
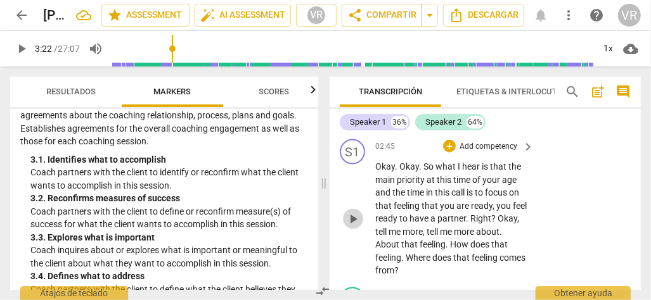
click at [356, 212] on span "play_arrow" at bounding box center [352, 219] width 15 height 15
click at [358, 212] on span "pause" at bounding box center [352, 219] width 15 height 15
type input "167"
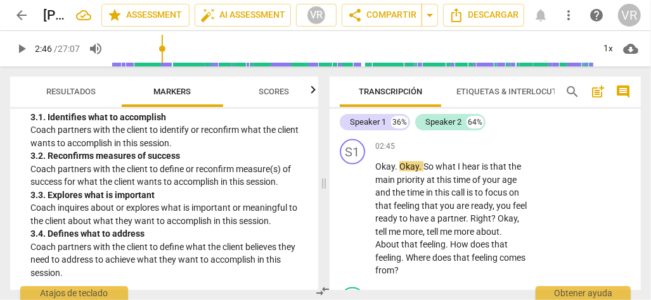
scroll to position [316, 0]
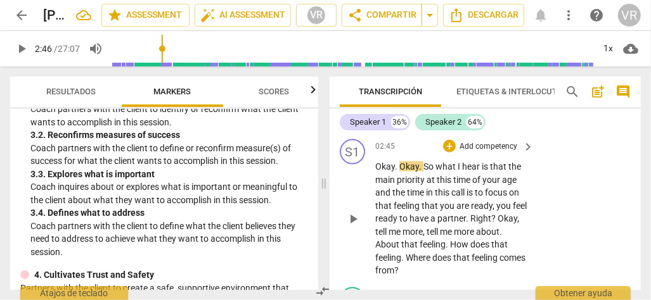
click at [465, 201] on span "are" at bounding box center [463, 206] width 15 height 10
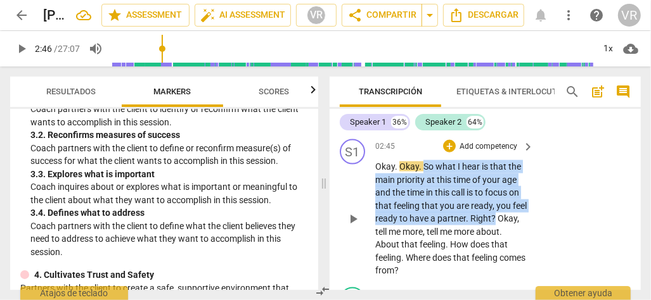
drag, startPoint x: 425, startPoint y: 151, endPoint x: 511, endPoint y: 200, distance: 98.8
click at [511, 200] on p "Okay . Okay . So what I hear is that the main priority at this time of your age…" at bounding box center [451, 218] width 152 height 117
click at [510, 200] on p "Okay . Okay . So what I hear is that the main priority at this time of your age…" at bounding box center [451, 218] width 152 height 117
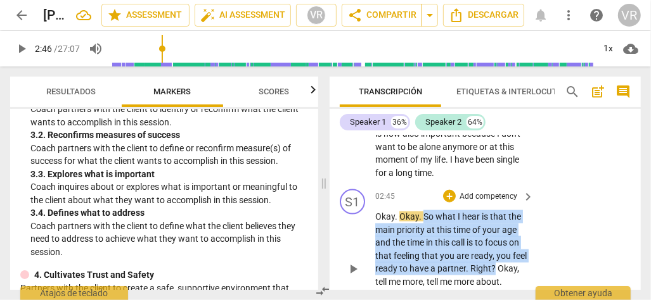
scroll to position [844, 0]
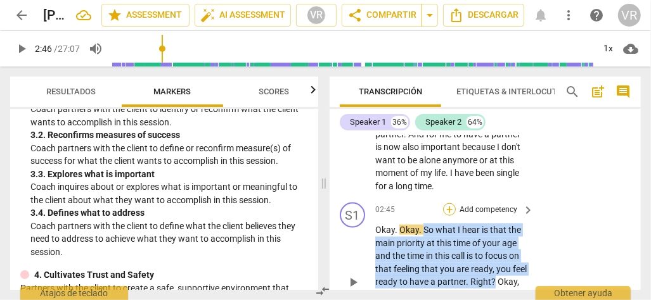
click at [447, 203] on div "+" at bounding box center [449, 209] width 13 height 13
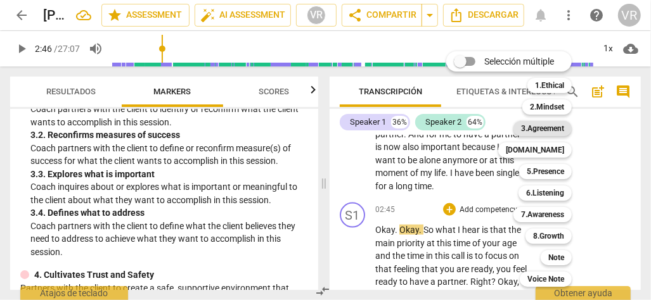
click at [547, 129] on b "3.Agreement" at bounding box center [542, 128] width 43 height 15
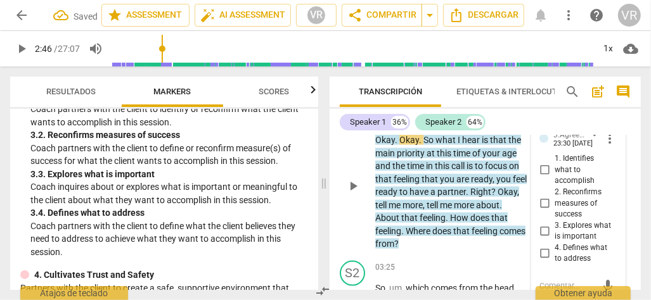
scroll to position [939, 0]
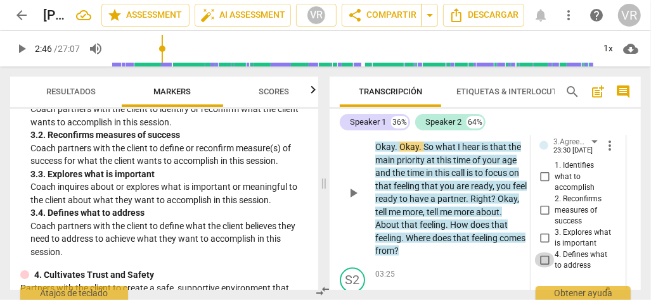
click at [542, 253] on input "4. Defines what to address" at bounding box center [544, 260] width 20 height 15
checkbox input "true"
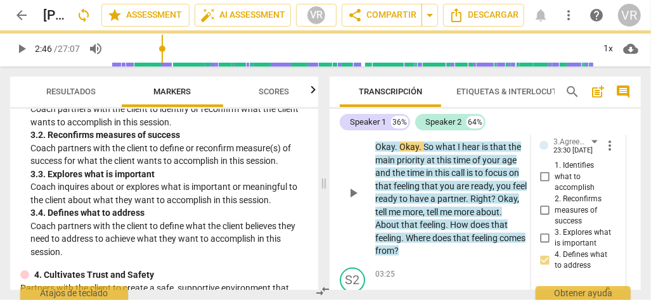
click at [447, 244] on div "S1 play_arrow pause 02:45 + Add competency 3.Agreements keyboard_arrow_right Ok…" at bounding box center [484, 182] width 311 height 161
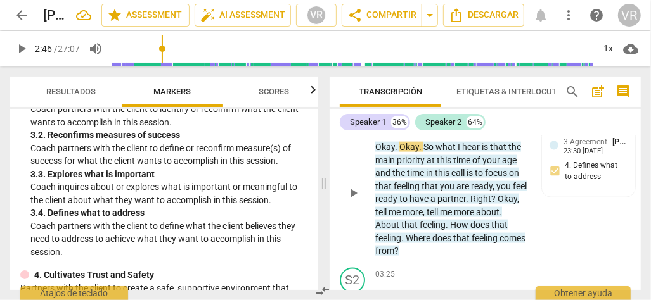
click at [426, 207] on span "," at bounding box center [424, 212] width 4 height 10
click at [464, 236] on p "Okay . Okay . So what I hear is that the main priority at this time of your age…" at bounding box center [451, 199] width 152 height 117
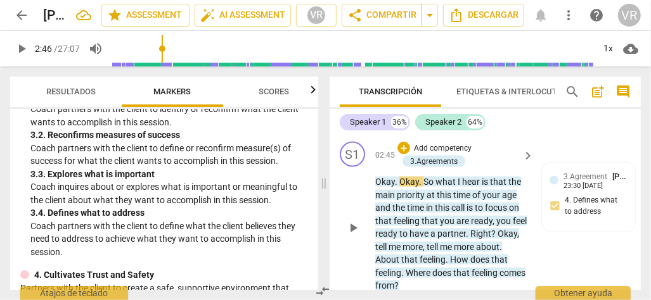
scroll to position [876, 0]
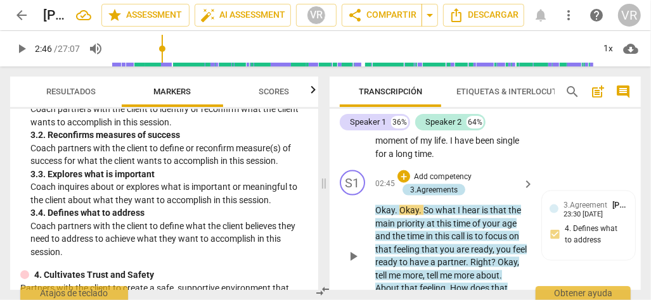
click at [443, 184] on div "3.Agreements" at bounding box center [434, 189] width 48 height 11
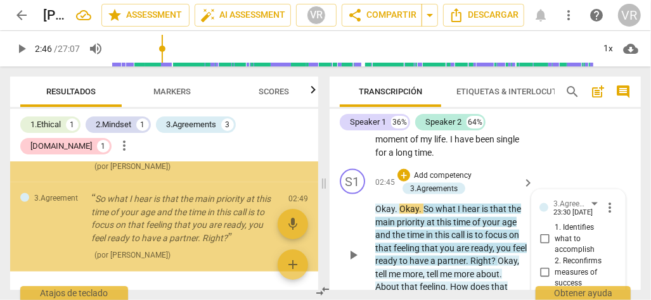
scroll to position [877, 0]
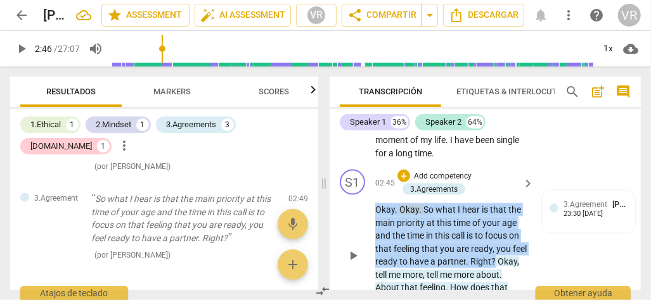
drag, startPoint x: 375, startPoint y: 192, endPoint x: 510, endPoint y: 246, distance: 145.3
click at [510, 246] on p "Okay . Okay . So what I hear is that the main priority at this time of your age…" at bounding box center [451, 261] width 152 height 117
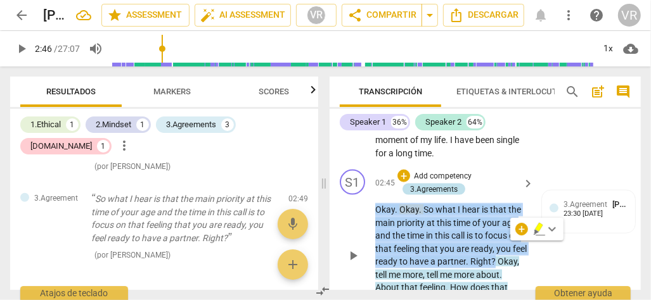
click at [426, 184] on div "3.Agreements" at bounding box center [434, 189] width 48 height 11
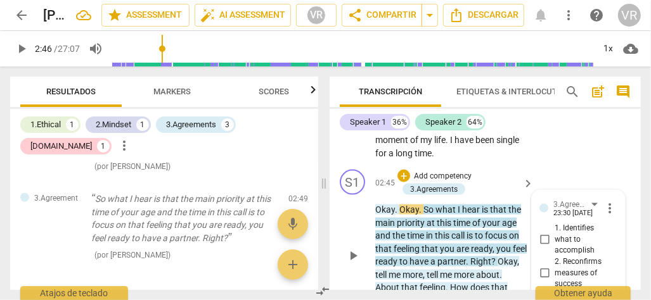
click at [605, 201] on span "more_vert" at bounding box center [609, 208] width 15 height 15
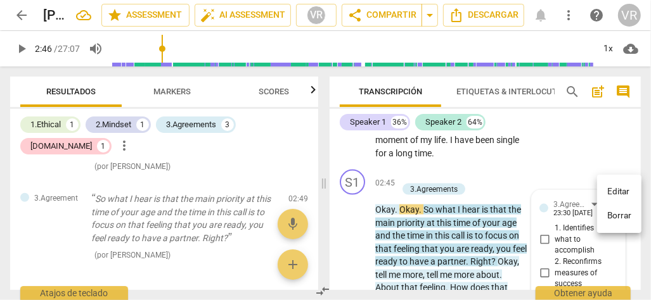
click at [614, 194] on li "Editar" at bounding box center [619, 192] width 44 height 24
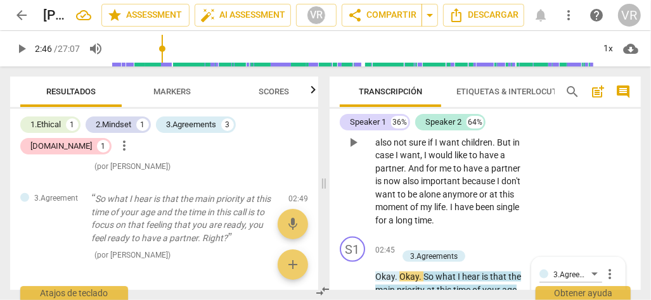
scroll to position [873, 0]
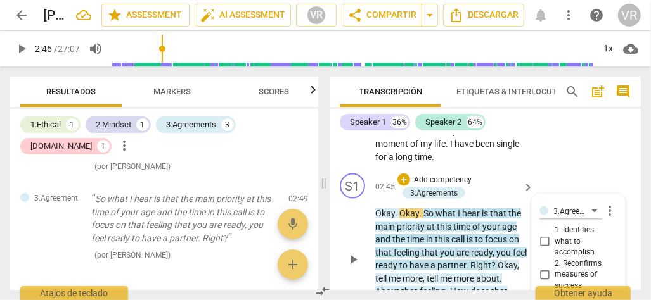
click at [609, 203] on span "more_vert" at bounding box center [609, 210] width 15 height 15
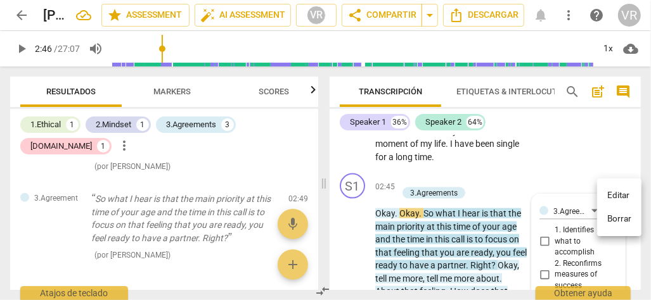
click at [613, 220] on li "Borrar" at bounding box center [619, 219] width 44 height 24
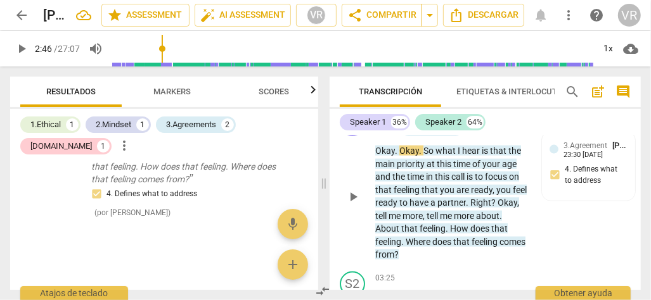
scroll to position [936, 0]
click at [455, 206] on p "Okay . Okay . So what I hear is that the main priority at this time of your age…" at bounding box center [451, 202] width 152 height 117
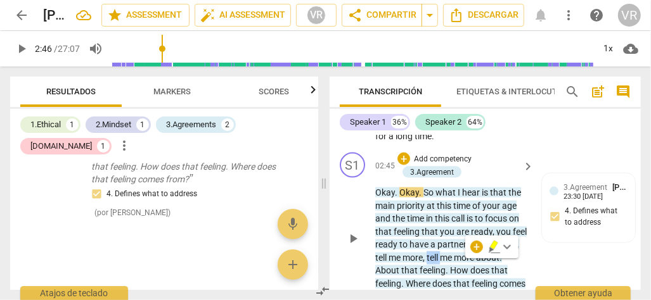
scroll to position [873, 0]
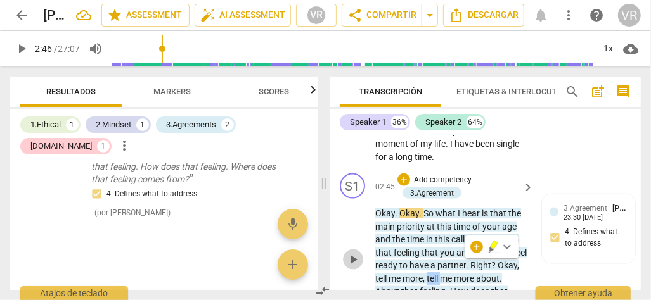
click at [353, 252] on span "play_arrow" at bounding box center [352, 259] width 15 height 15
click at [0, 0] on span "pause" at bounding box center [0, 0] width 0 height 0
click at [350, 252] on span "play_arrow" at bounding box center [352, 259] width 15 height 15
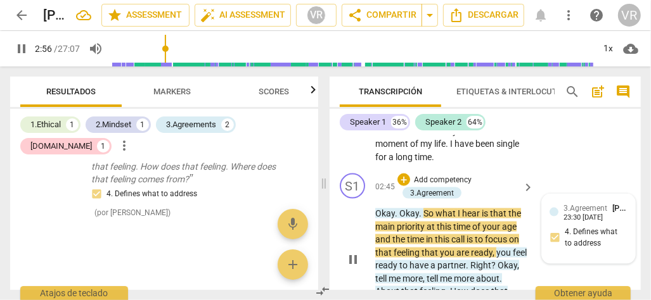
click at [589, 214] on div "23:30 [DATE]" at bounding box center [582, 218] width 39 height 8
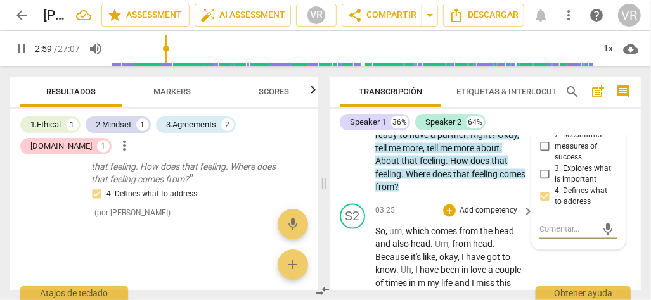
click at [444, 252] on span "okay" at bounding box center [448, 257] width 18 height 10
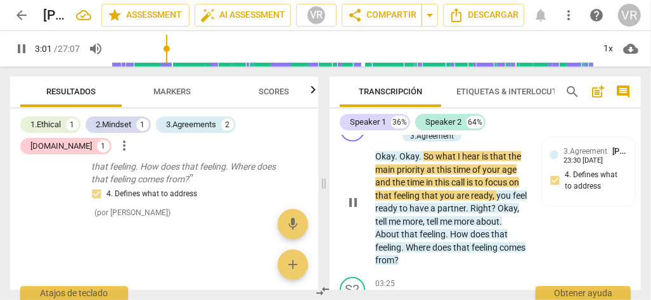
scroll to position [877, 0]
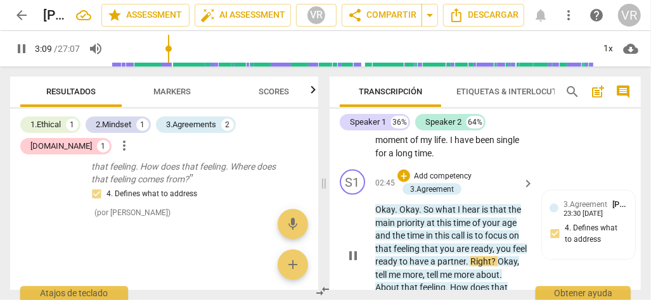
click at [348, 248] on span "pause" at bounding box center [352, 255] width 15 height 15
click at [348, 248] on span "play_arrow" at bounding box center [352, 255] width 15 height 15
click at [350, 248] on span "pause" at bounding box center [352, 255] width 15 height 15
click at [0, 0] on span "play_arrow" at bounding box center [0, 0] width 0 height 0
click at [350, 248] on span "pause" at bounding box center [352, 255] width 15 height 15
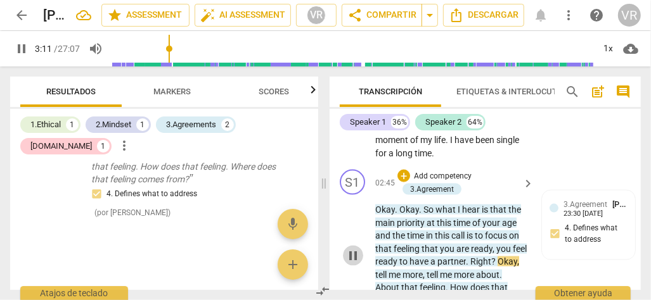
type input "192"
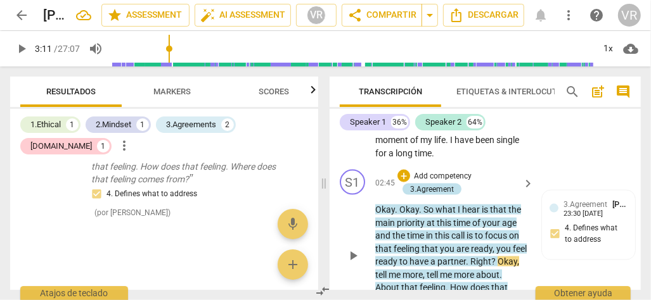
click at [436, 184] on div "3.Agreement" at bounding box center [432, 189] width 44 height 11
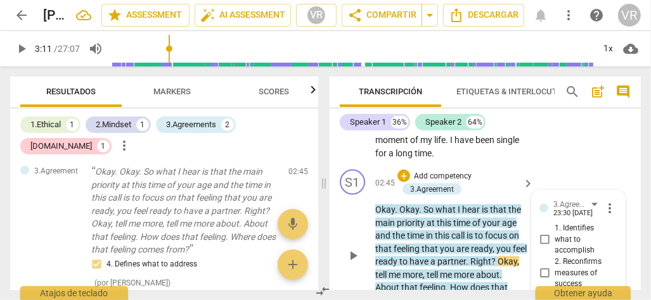
scroll to position [940, 0]
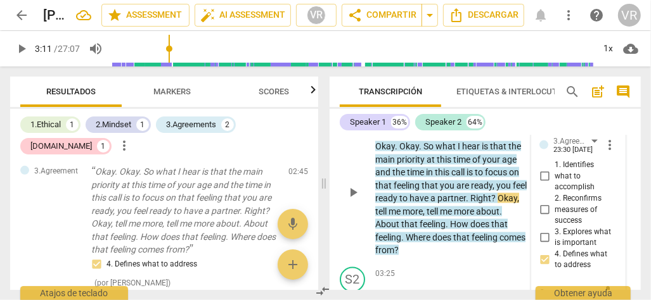
click at [543, 252] on input "4. Defines what to address" at bounding box center [544, 259] width 20 height 15
checkbox input "false"
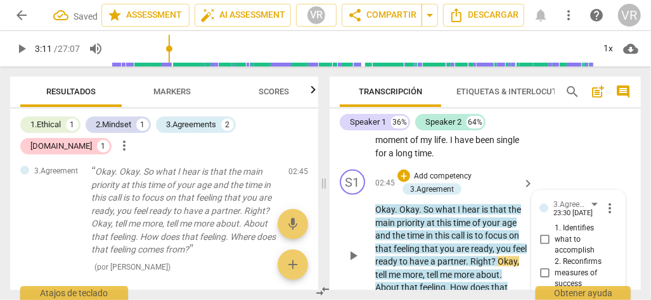
click at [607, 201] on span "more_vert" at bounding box center [609, 208] width 15 height 15
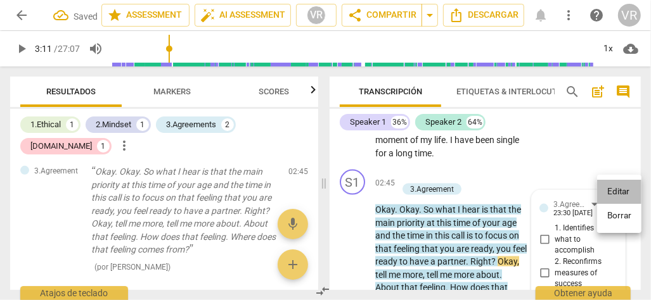
click at [619, 193] on li "Editar" at bounding box center [619, 192] width 44 height 24
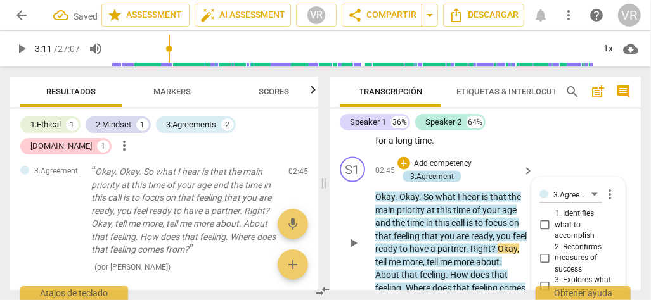
scroll to position [873, 0]
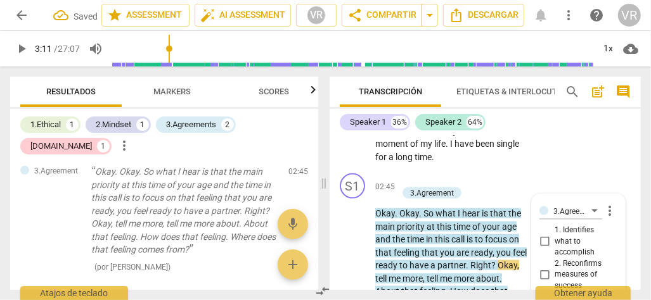
drag, startPoint x: 378, startPoint y: 196, endPoint x: 407, endPoint y: 201, distance: 29.6
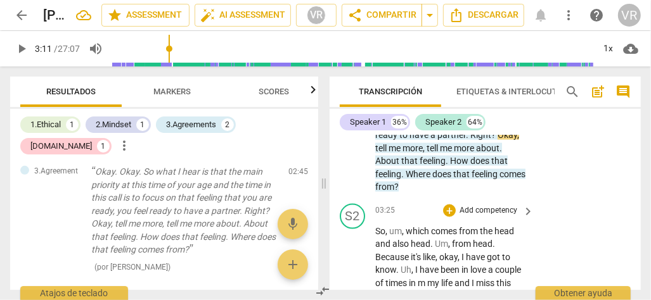
drag, startPoint x: 407, startPoint y: 201, endPoint x: 428, endPoint y: 207, distance: 22.3
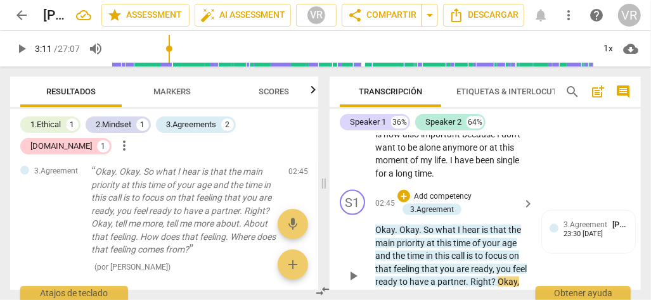
scroll to position [877, 0]
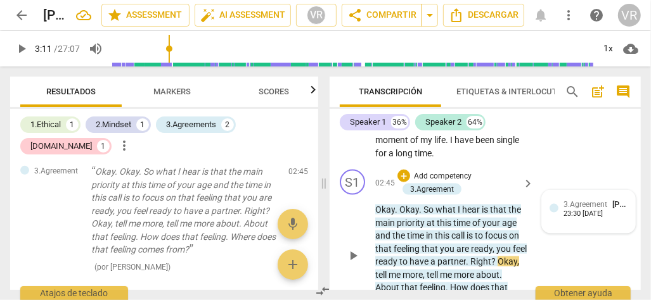
click at [604, 198] on div "3.Agreement [PERSON_NAME]" at bounding box center [595, 204] width 64 height 12
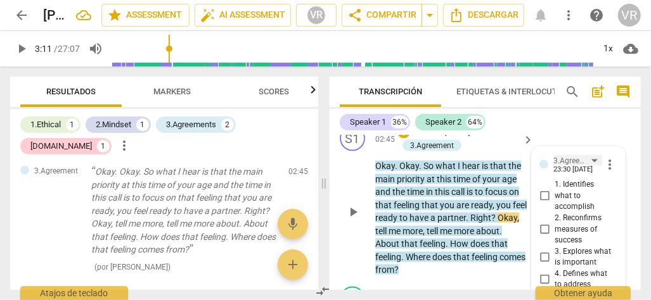
scroll to position [940, 0]
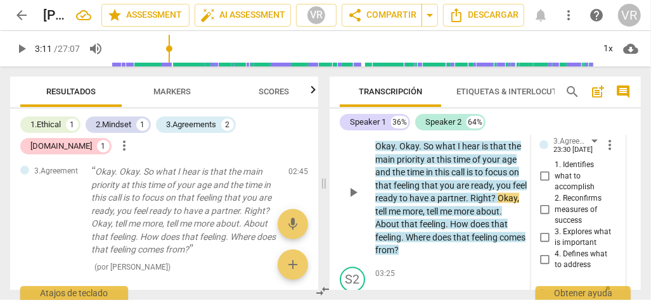
click at [543, 252] on input "4. Defines what to address" at bounding box center [544, 259] width 20 height 15
checkbox input "true"
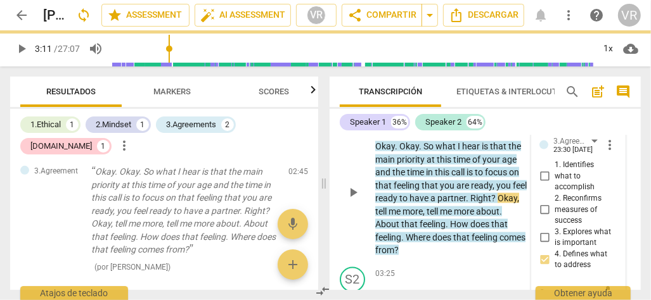
click at [519, 182] on p "Okay . Okay . So what I hear is that the main priority at this time of your age…" at bounding box center [451, 198] width 152 height 117
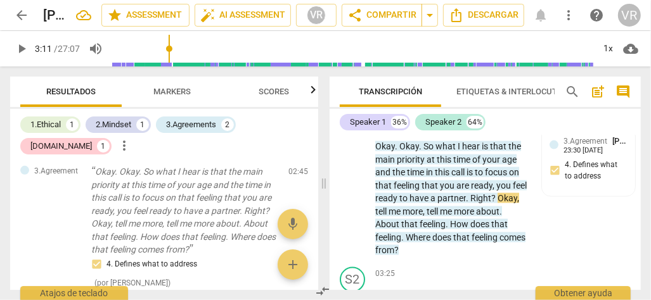
scroll to position [319, 0]
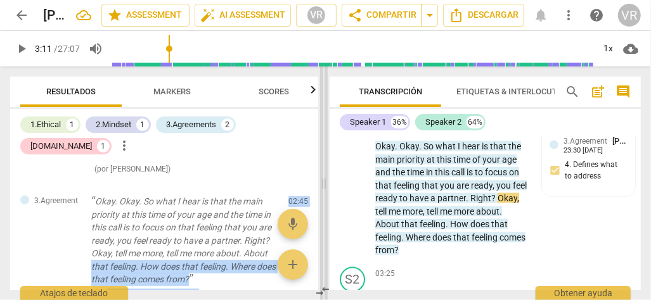
drag, startPoint x: 319, startPoint y: 250, endPoint x: 321, endPoint y: 239, distance: 11.1
click at [321, 239] on div "Resultados Markers Scores 1.Ethical 1 2.Mindset 1 3.Agreements 2 [DOMAIN_NAME] …" at bounding box center [325, 184] width 651 height 234
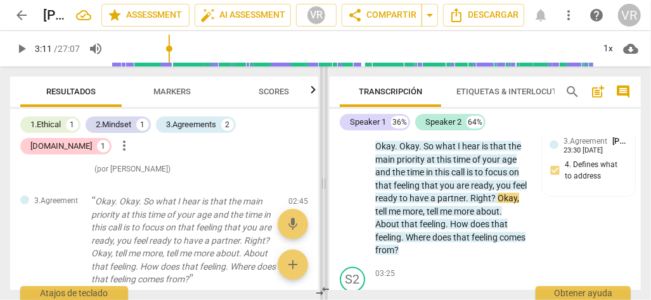
click at [321, 239] on span at bounding box center [324, 184] width 8 height 234
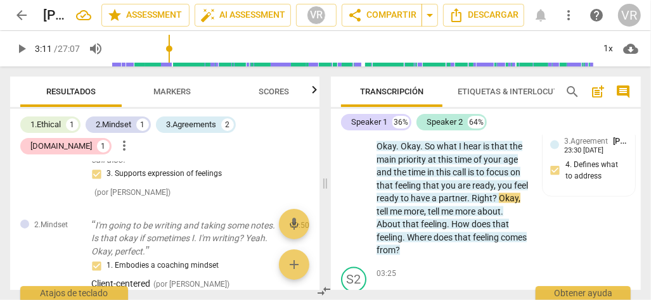
scroll to position [122, 0]
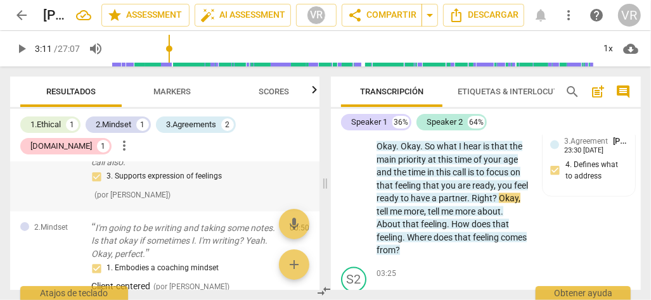
click at [264, 185] on div "3. Supports expression of feelings ( por [PERSON_NAME] )" at bounding box center [185, 185] width 188 height 32
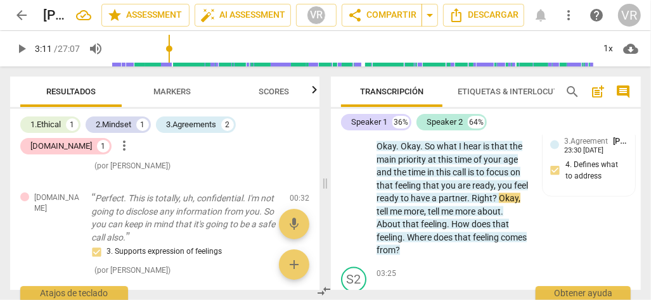
scroll to position [0, 0]
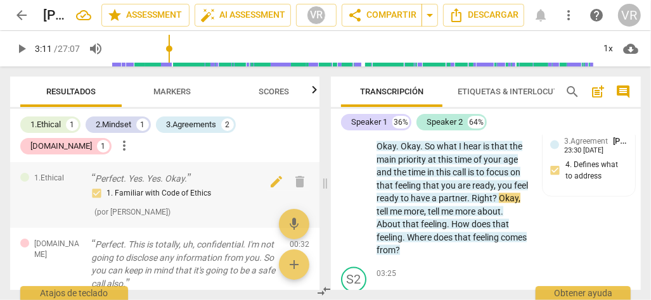
click at [313, 178] on div "1.Ethical Perfect. Yes. Yes. Okay. 1. Familiar with Code of Ethics ( por [PERSO…" at bounding box center [164, 195] width 309 height 66
drag, startPoint x: 312, startPoint y: 182, endPoint x: 312, endPoint y: 196, distance: 13.9
click at [312, 196] on div "1.Ethical Perfect. Yes. Yes. Okay. 1. Familiar with Code of Ethics ( por [PERSO…" at bounding box center [164, 195] width 309 height 66
drag, startPoint x: 309, startPoint y: 133, endPoint x: 308, endPoint y: 122, distance: 10.8
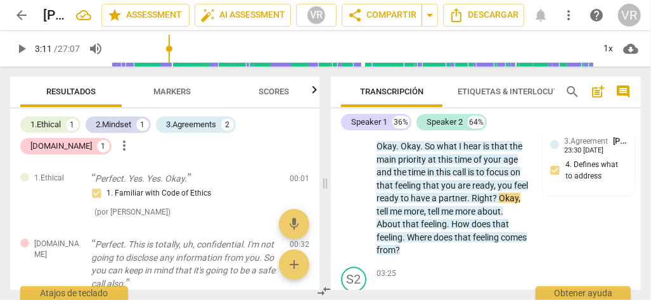
click at [308, 126] on div "1.Ethical 1 2.Mindset 1 3.Agreements 2 [DOMAIN_NAME] 1 more_vert" at bounding box center [169, 135] width 299 height 43
click at [308, 121] on div "1.Ethical 1 2.Mindset 1 3.Agreements 2 [DOMAIN_NAME] 1 more_vert" at bounding box center [169, 135] width 299 height 43
click at [178, 81] on button "Markers" at bounding box center [172, 92] width 101 height 30
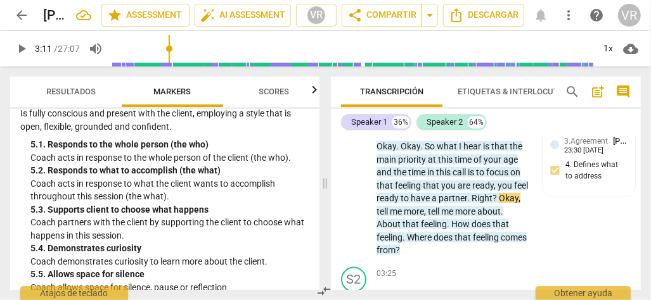
scroll to position [764, 0]
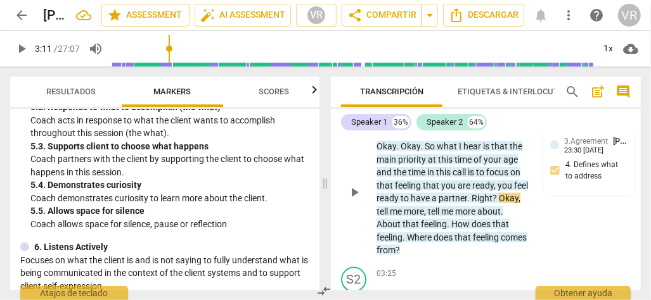
click at [390, 206] on span "tell" at bounding box center [382, 211] width 13 height 10
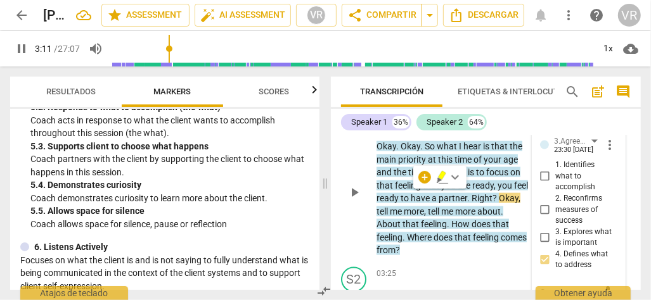
scroll to position [942, 0]
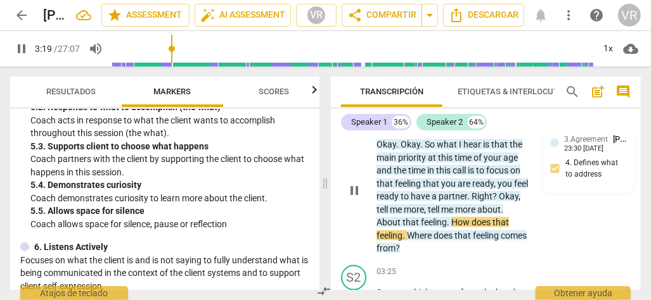
click at [352, 183] on span "pause" at bounding box center [353, 190] width 15 height 15
type input "199"
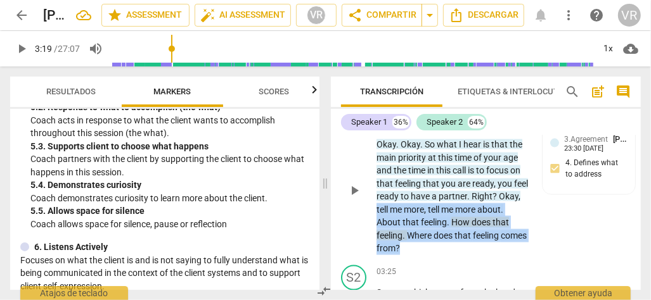
drag, startPoint x: 399, startPoint y: 191, endPoint x: 435, endPoint y: 229, distance: 52.0
click at [435, 229] on p "Okay . Okay . So what I hear is that the main priority at this time of your age…" at bounding box center [451, 196] width 151 height 117
click at [443, 215] on div "+" at bounding box center [439, 216] width 13 height 13
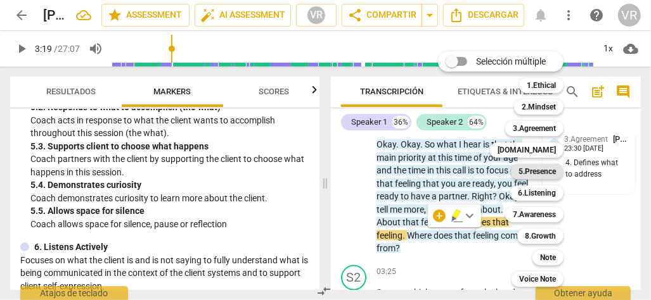
click at [536, 174] on b "5.Presence" at bounding box center [536, 171] width 37 height 15
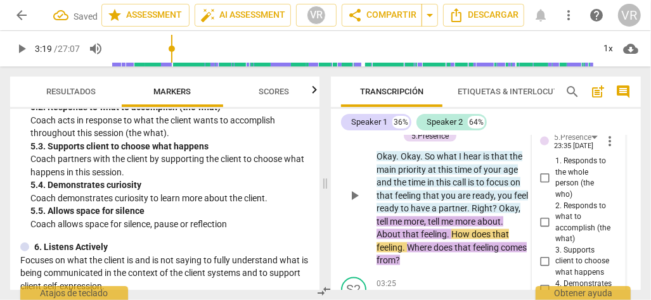
scroll to position [1007, 0]
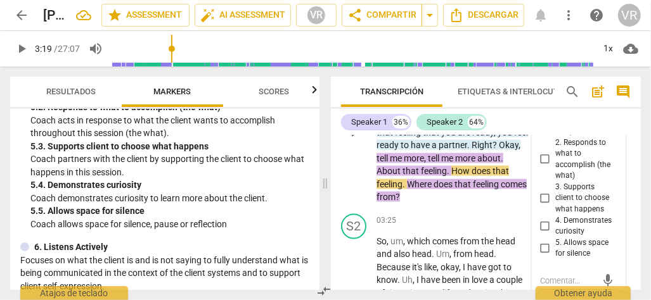
click at [540, 219] on input "4. Demonstrates curiosity" at bounding box center [545, 226] width 20 height 15
click at [541, 219] on input "4. Demonstrates curiosity" at bounding box center [545, 226] width 20 height 15
click at [543, 219] on input "4. Demonstrates curiosity" at bounding box center [545, 226] width 20 height 15
checkbox input "true"
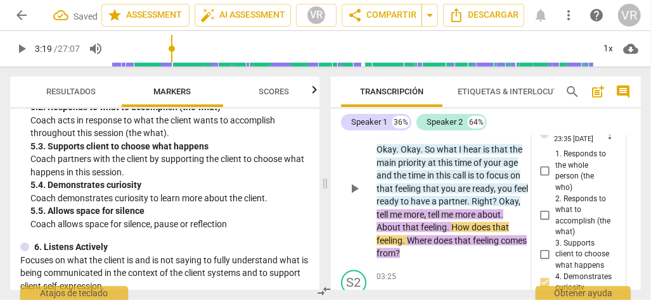
scroll to position [944, 0]
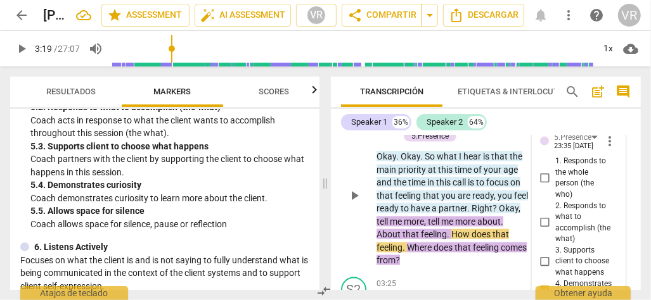
click at [460, 248] on p "Okay . Okay . So what I hear is that the main priority at this time of your age…" at bounding box center [451, 208] width 151 height 117
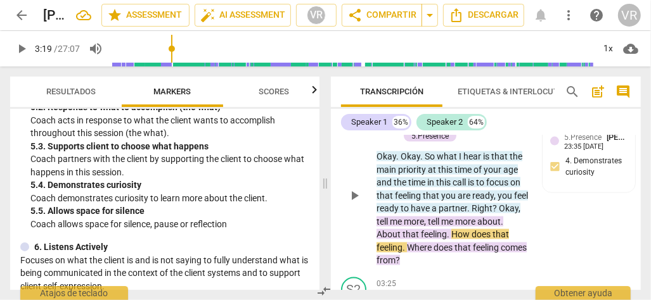
click at [360, 188] on span "play_arrow" at bounding box center [353, 195] width 15 height 15
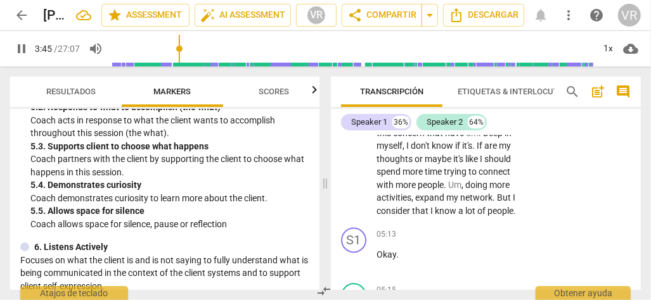
scroll to position [1387, 0]
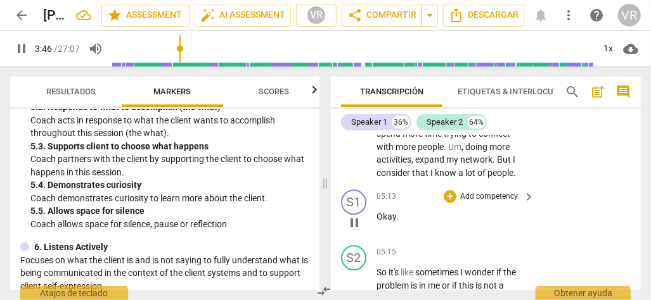
click at [355, 220] on span "pause" at bounding box center [353, 222] width 15 height 15
click at [0, 0] on span "play_arrow" at bounding box center [0, 0] width 0 height 0
click at [355, 220] on span "play_arrow" at bounding box center [353, 222] width 15 height 15
click at [355, 220] on span "pause" at bounding box center [353, 222] width 15 height 15
click at [353, 218] on span "play_arrow" at bounding box center [353, 222] width 15 height 15
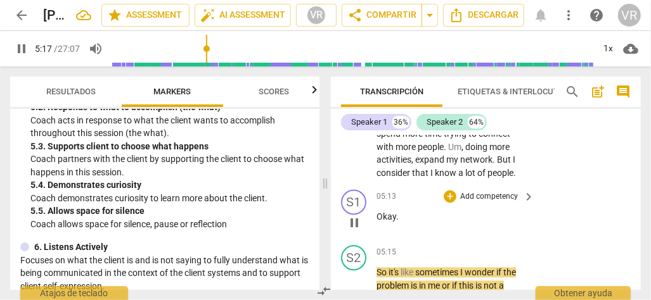
click at [355, 215] on span "pause" at bounding box center [353, 222] width 15 height 15
click at [355, 215] on span "play_arrow" at bounding box center [353, 222] width 15 height 15
click at [352, 218] on span "pause" at bounding box center [353, 222] width 15 height 15
click at [0, 0] on span "play_arrow" at bounding box center [0, 0] width 0 height 0
click at [352, 216] on span "pause" at bounding box center [353, 222] width 15 height 15
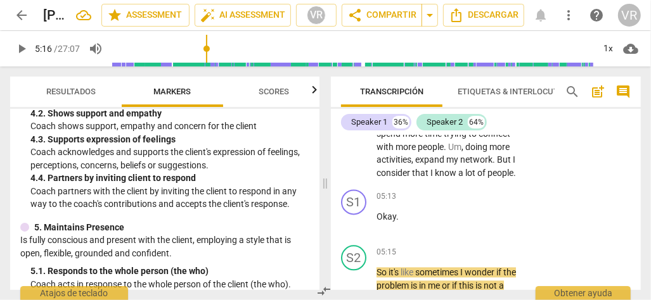
scroll to position [511, 0]
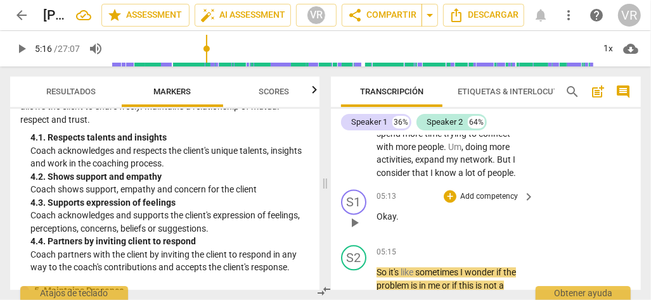
click at [355, 215] on span "play_arrow" at bounding box center [353, 222] width 15 height 15
click at [354, 215] on span "pause" at bounding box center [353, 222] width 15 height 15
click at [354, 215] on span "play_arrow" at bounding box center [353, 222] width 15 height 15
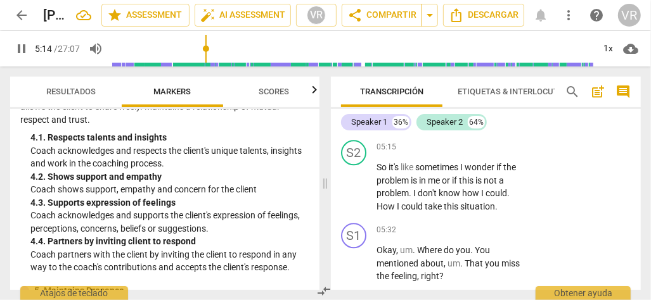
scroll to position [1514, 0]
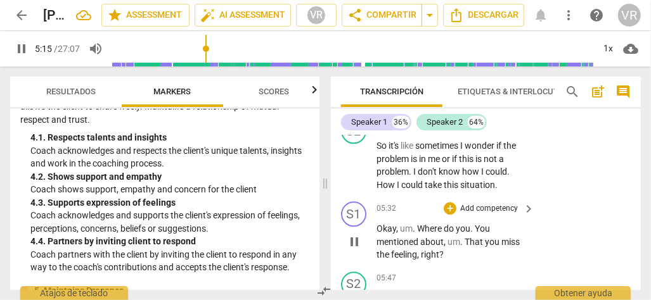
click at [357, 238] on span "pause" at bounding box center [353, 241] width 15 height 15
click at [352, 240] on span "play_arrow" at bounding box center [353, 241] width 15 height 15
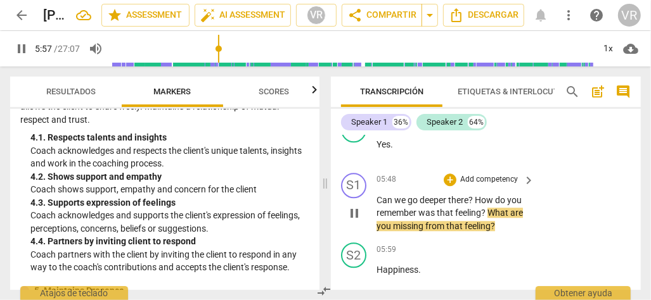
click at [352, 213] on span "pause" at bounding box center [353, 213] width 15 height 15
click at [0, 0] on span "play_arrow" at bounding box center [0, 0] width 0 height 0
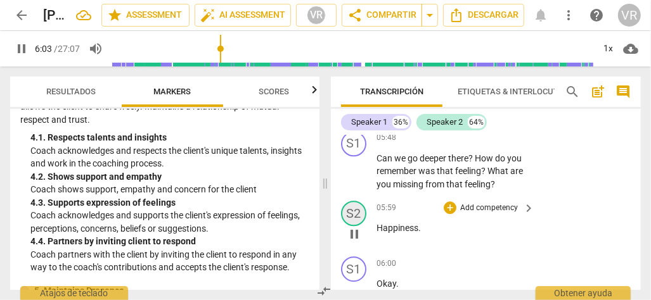
scroll to position [1732, 0]
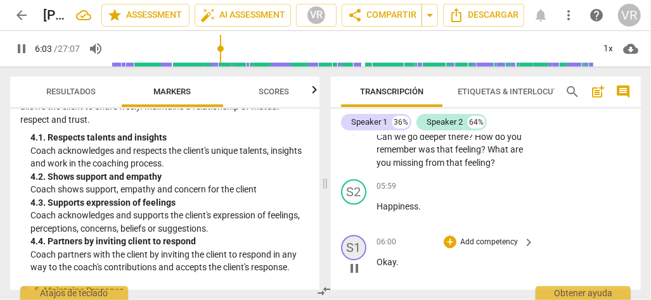
click at [353, 244] on div "S1" at bounding box center [353, 247] width 25 height 25
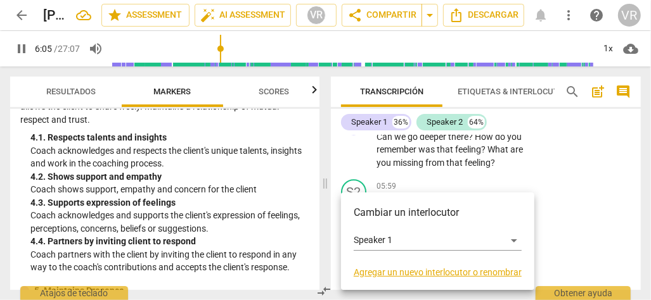
click at [607, 200] on div at bounding box center [325, 150] width 651 height 300
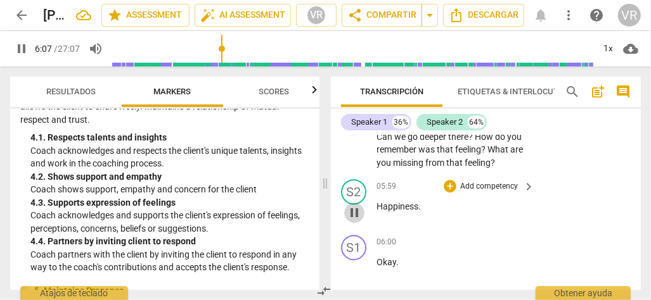
click at [357, 210] on span "pause" at bounding box center [353, 212] width 15 height 15
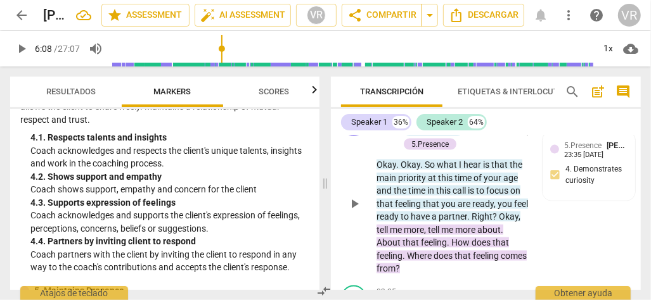
scroll to position [908, 0]
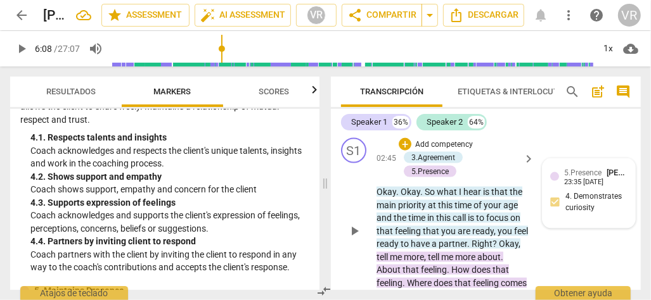
click at [578, 194] on div "5.Presence [PERSON_NAME] 23:35 [DATE] 4. Demonstrates curiosity" at bounding box center [588, 194] width 77 height 54
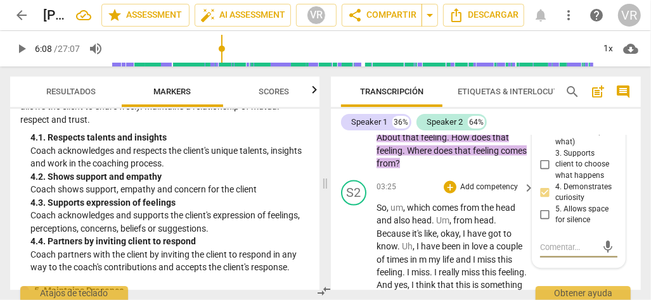
scroll to position [1007, 0]
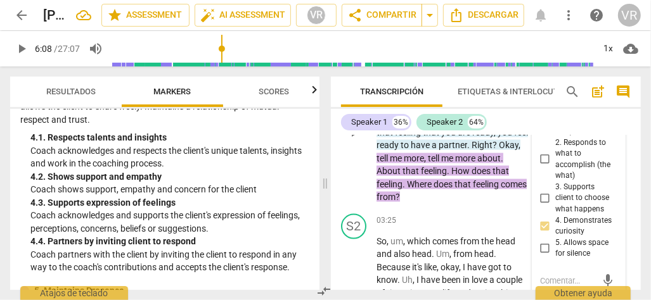
click at [441, 184] on p "Okay . Okay . So what I hear is that the main priority at this time of your age…" at bounding box center [451, 145] width 151 height 117
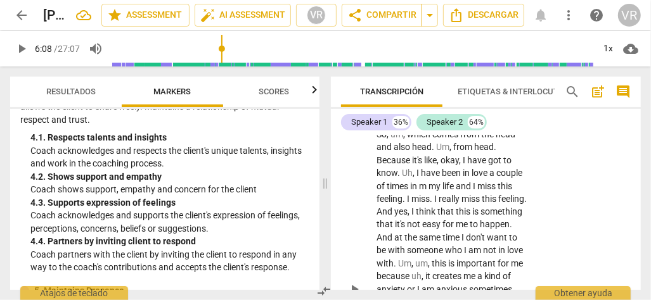
scroll to position [1134, 0]
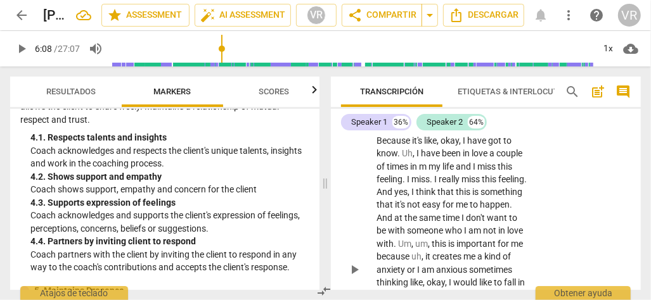
click at [355, 263] on span "play_arrow" at bounding box center [353, 270] width 15 height 15
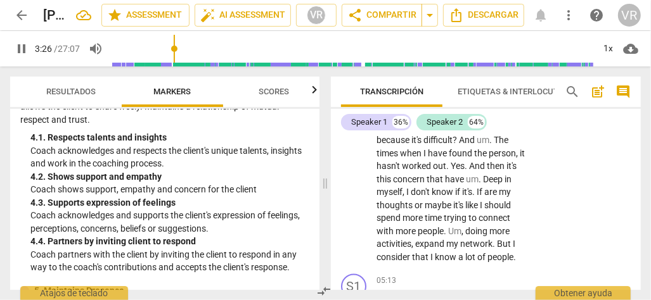
scroll to position [1324, 0]
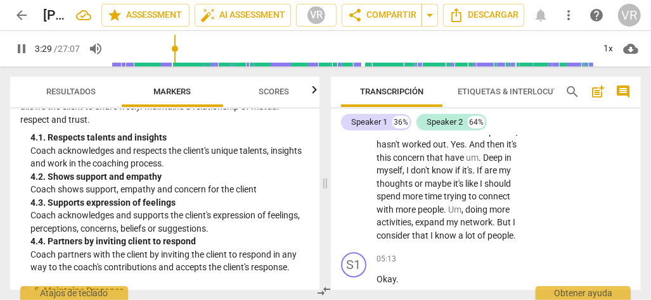
click at [421, 195] on span "more" at bounding box center [413, 197] width 22 height 10
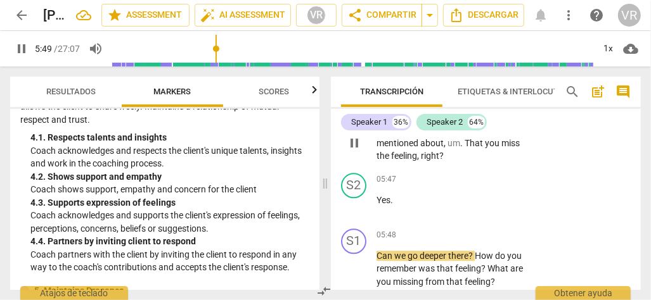
scroll to position [1641, 0]
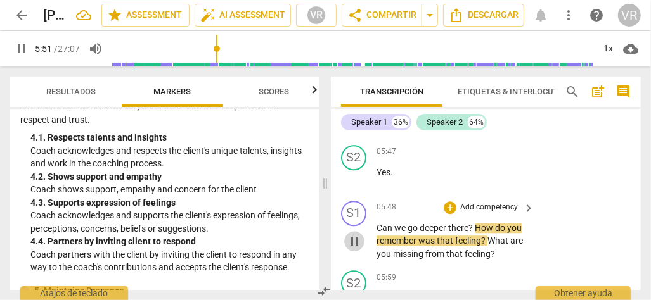
click at [356, 236] on span "pause" at bounding box center [353, 241] width 15 height 15
click at [0, 0] on span "play_arrow" at bounding box center [0, 0] width 0 height 0
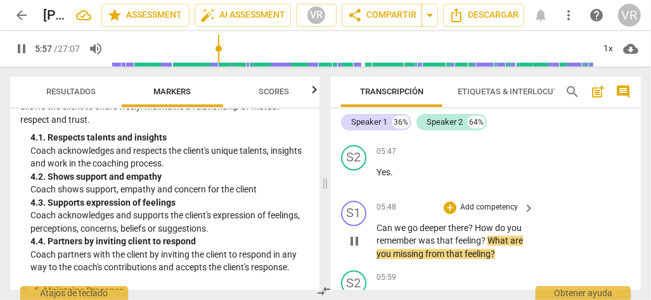
click at [350, 237] on span "pause" at bounding box center [353, 241] width 15 height 15
click at [350, 237] on span "play_arrow" at bounding box center [353, 241] width 15 height 15
click at [350, 237] on span "pause" at bounding box center [353, 241] width 15 height 15
type input "358"
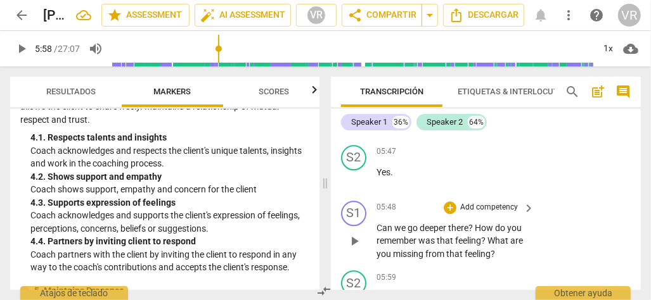
click at [467, 203] on p "Add competency" at bounding box center [489, 207] width 60 height 11
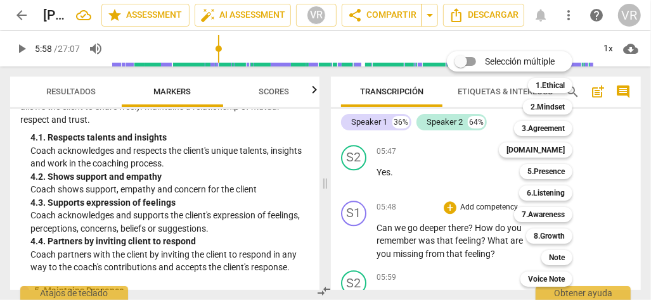
click at [316, 164] on div at bounding box center [325, 150] width 651 height 300
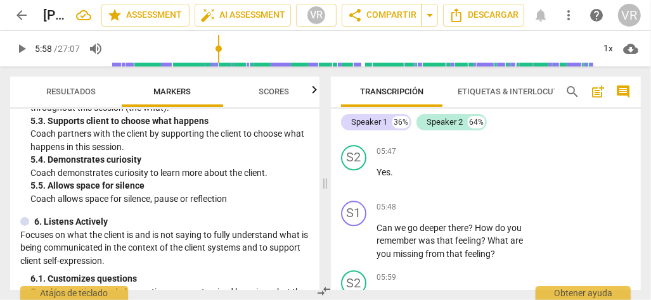
scroll to position [795, 0]
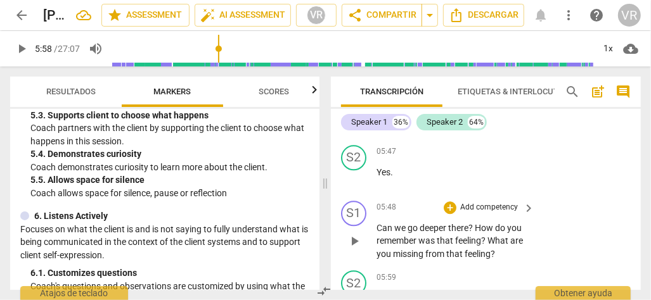
click at [479, 202] on p "Add competency" at bounding box center [489, 207] width 60 height 11
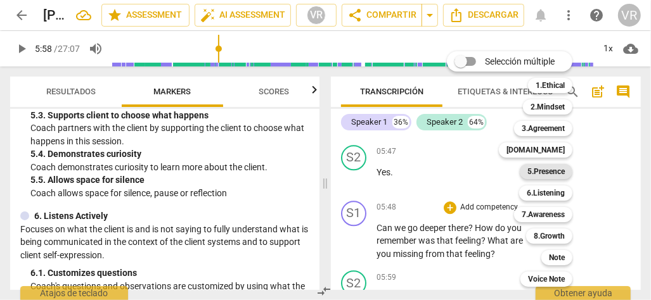
click at [561, 172] on b "5.Presence" at bounding box center [545, 171] width 37 height 15
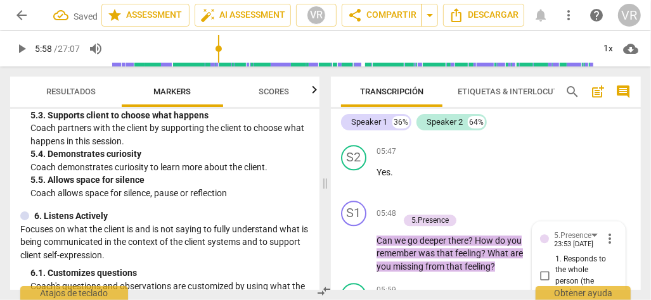
scroll to position [1876, 0]
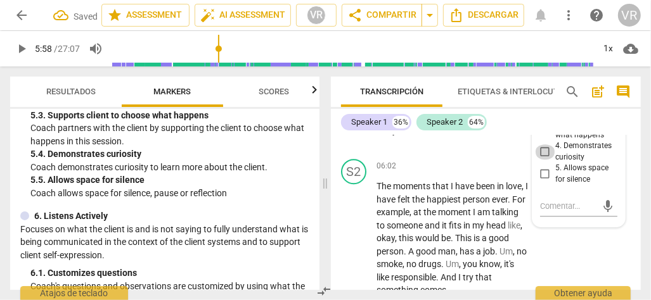
click at [549, 150] on input "4. Demonstrates curiosity" at bounding box center [545, 151] width 20 height 15
checkbox input "true"
click at [348, 187] on div "play_arrow pause" at bounding box center [360, 238] width 32 height 109
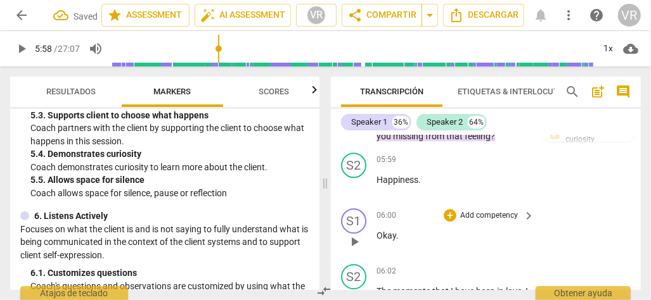
scroll to position [1749, 0]
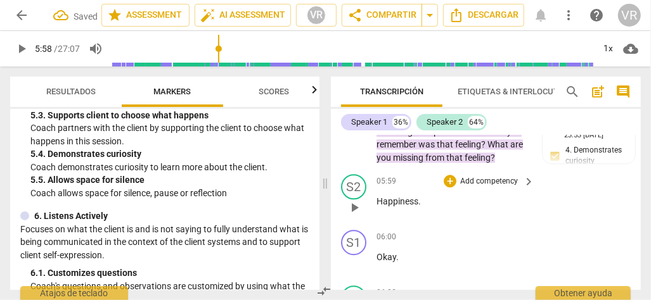
click at [356, 200] on span "play_arrow" at bounding box center [353, 207] width 15 height 15
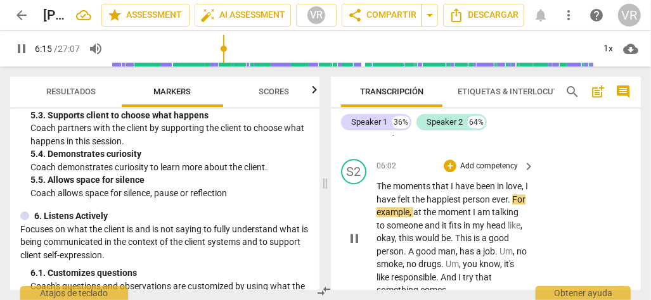
scroll to position [1940, 0]
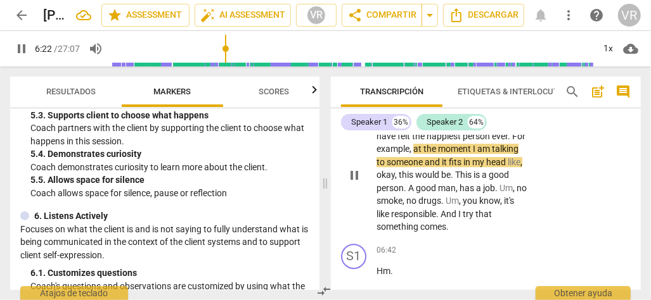
click at [504, 205] on span "it's" at bounding box center [509, 201] width 10 height 10
click at [391, 209] on span "like" at bounding box center [383, 214] width 15 height 10
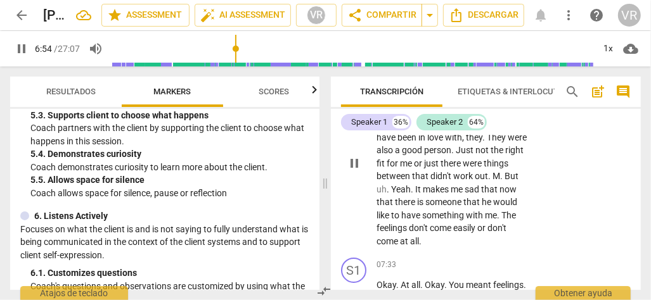
scroll to position [2320, 0]
click at [422, 212] on span "have" at bounding box center [411, 215] width 21 height 10
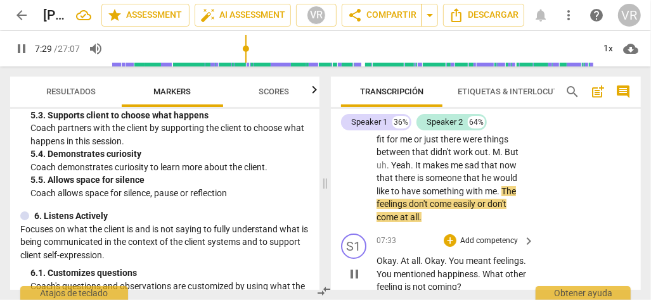
scroll to position [2383, 0]
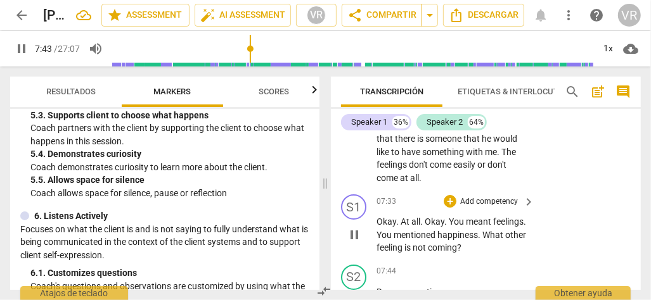
click at [357, 227] on span "pause" at bounding box center [353, 234] width 15 height 15
click at [0, 0] on span "play_arrow" at bounding box center [0, 0] width 0 height 0
click at [359, 227] on span "pause" at bounding box center [353, 234] width 15 height 15
type input "454"
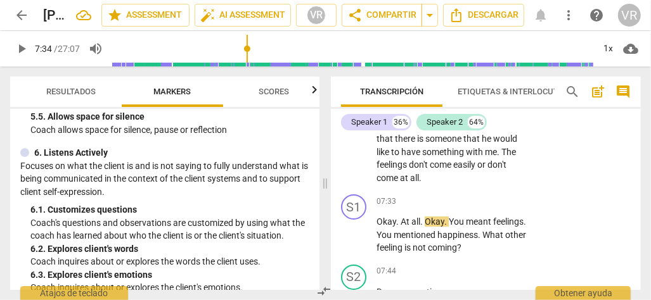
scroll to position [922, 0]
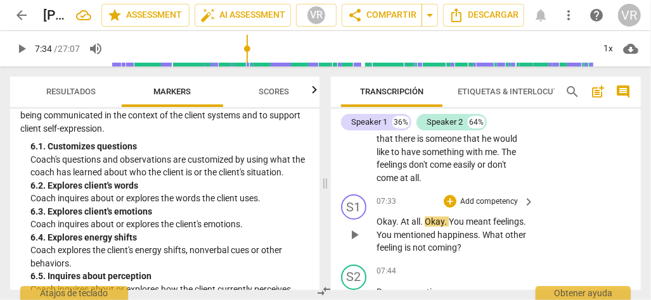
click at [469, 196] on p "Add competency" at bounding box center [489, 201] width 60 height 11
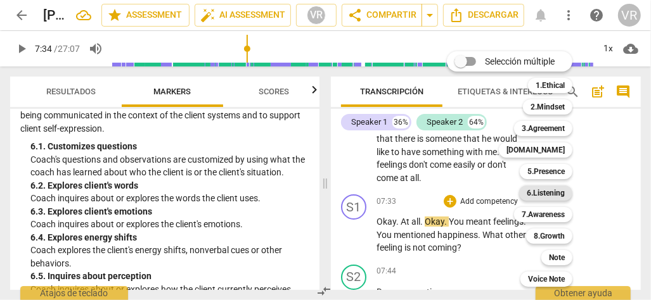
click at [556, 192] on b "6.Listening" at bounding box center [545, 193] width 38 height 15
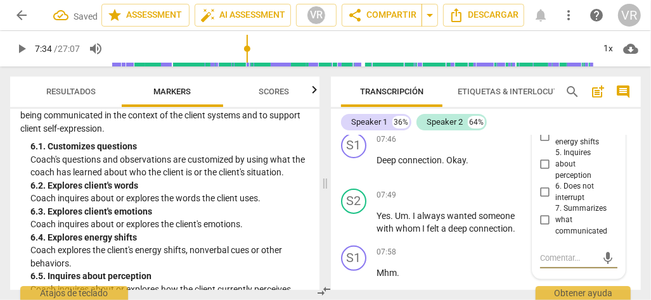
scroll to position [2494, 0]
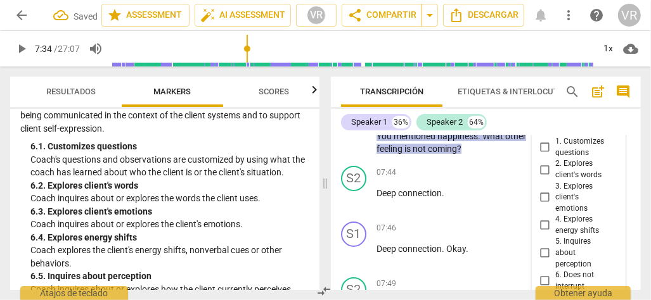
click at [542, 164] on input "2. Explores client's words" at bounding box center [545, 169] width 20 height 15
checkbox input "true"
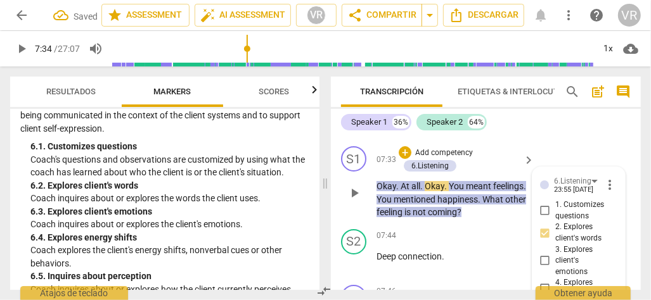
click at [344, 194] on div "play_arrow pause" at bounding box center [360, 194] width 32 height 44
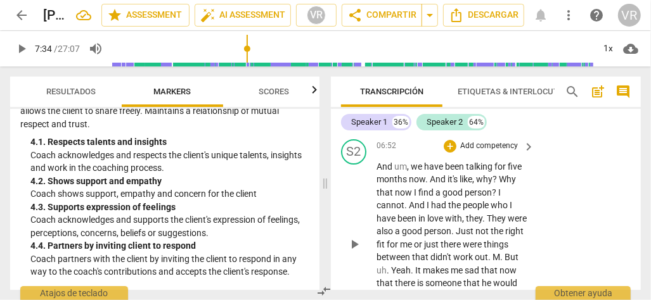
scroll to position [2178, 0]
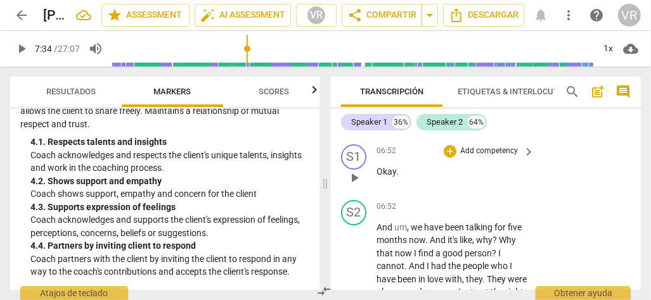
click at [482, 146] on p "Add competency" at bounding box center [489, 151] width 60 height 11
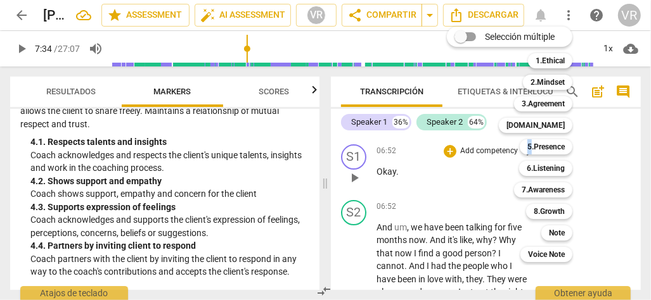
click at [482, 145] on div "Selección múltiple m 1.Ethical 1 2.Mindset 2 3.Agreement 3 [DOMAIN_NAME] 4 5.Pr…" at bounding box center [518, 144] width 155 height 242
drag, startPoint x: 482, startPoint y: 145, endPoint x: 552, endPoint y: 127, distance: 72.5
click at [552, 127] on b "[DOMAIN_NAME]" at bounding box center [535, 125] width 58 height 15
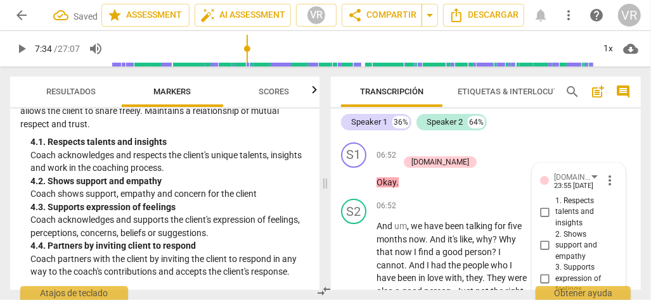
scroll to position [2183, 0]
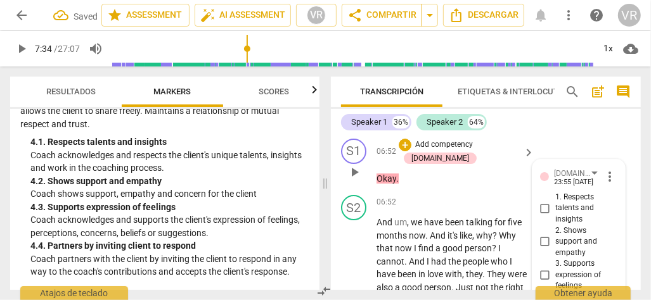
click at [559, 200] on span "1. Respects talents and insights" at bounding box center [583, 209] width 57 height 34
click at [555, 201] on input "1. Respects talents and insights" at bounding box center [545, 208] width 20 height 15
click at [559, 200] on span "1. Respects talents and insights" at bounding box center [583, 209] width 57 height 34
click at [555, 201] on input "1. Respects talents and insights" at bounding box center [545, 208] width 20 height 15
drag, startPoint x: 559, startPoint y: 200, endPoint x: 549, endPoint y: 203, distance: 9.8
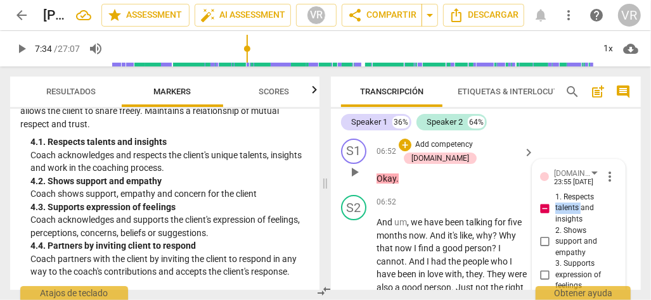
click at [549, 203] on input "1. Respects talents and insights" at bounding box center [545, 208] width 20 height 15
click at [543, 201] on input "1. Respects talents and insights" at bounding box center [545, 208] width 20 height 15
checkbox input "true"
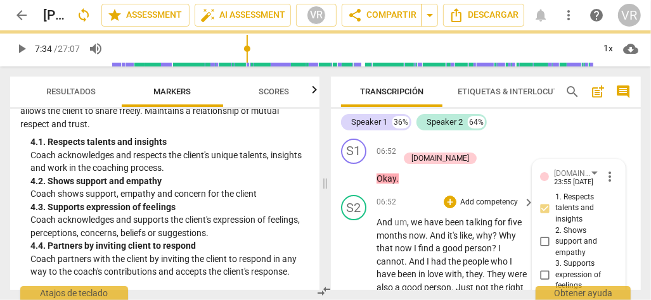
click at [346, 231] on div "play_arrow pause" at bounding box center [360, 300] width 32 height 161
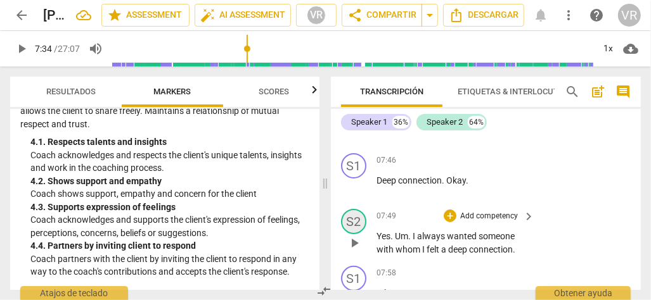
scroll to position [2500, 0]
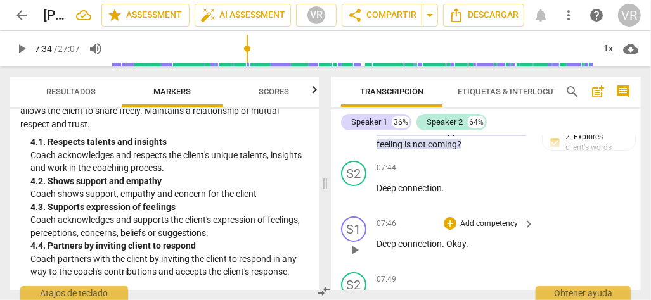
click at [351, 243] on span "play_arrow" at bounding box center [353, 250] width 15 height 15
click at [353, 243] on span "pause" at bounding box center [353, 250] width 15 height 15
type input "468"
click at [491, 219] on p "Add competency" at bounding box center [489, 224] width 60 height 11
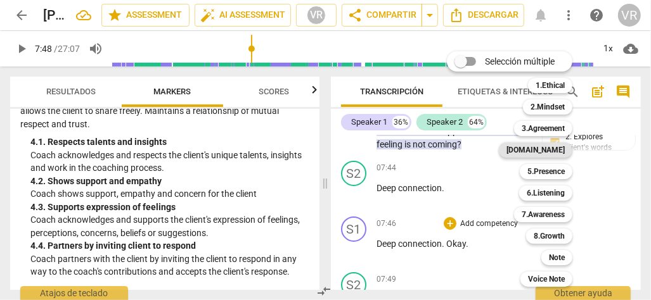
click at [550, 147] on b "[DOMAIN_NAME]" at bounding box center [535, 150] width 58 height 15
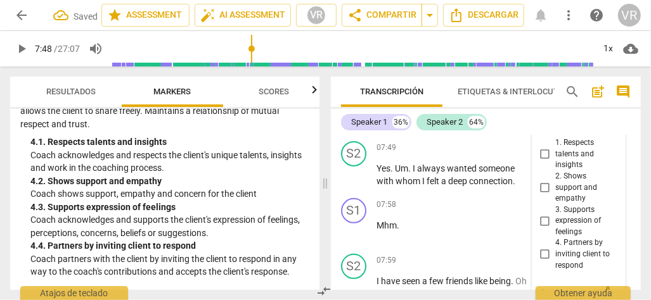
scroll to position [2639, 0]
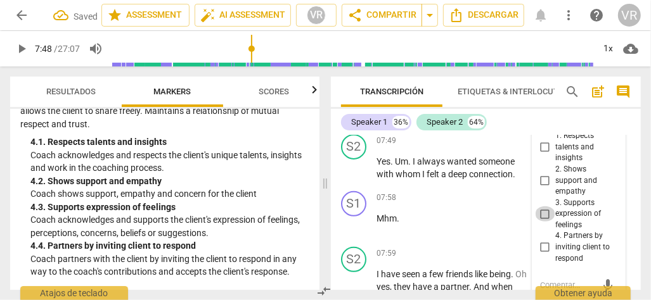
click at [545, 206] on input "3. Supports expression of feelings" at bounding box center [545, 213] width 20 height 15
checkbox input "true"
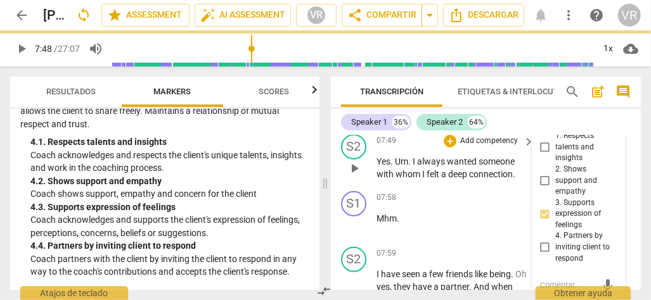
click at [341, 163] on div "S2 play_arrow pause" at bounding box center [358, 157] width 35 height 47
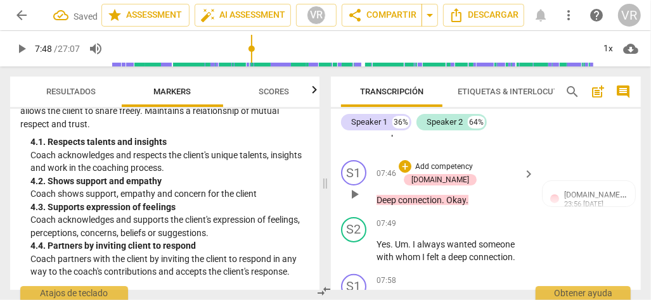
scroll to position [2576, 0]
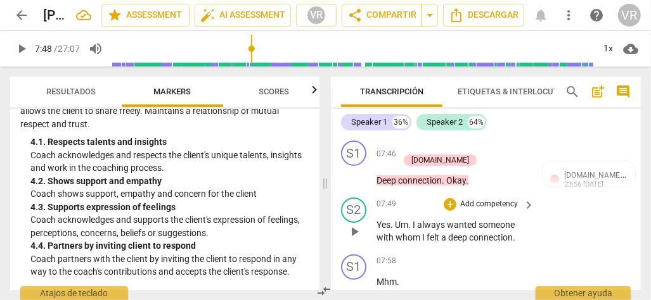
click at [356, 224] on span "play_arrow" at bounding box center [353, 231] width 15 height 15
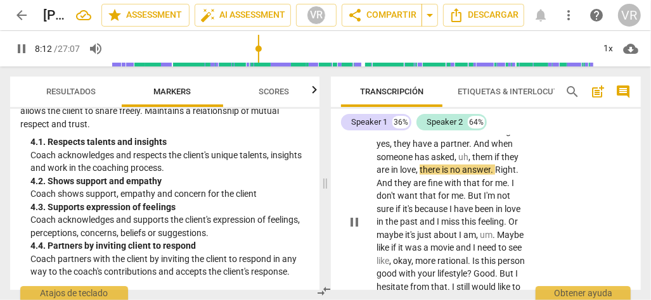
scroll to position [2829, 0]
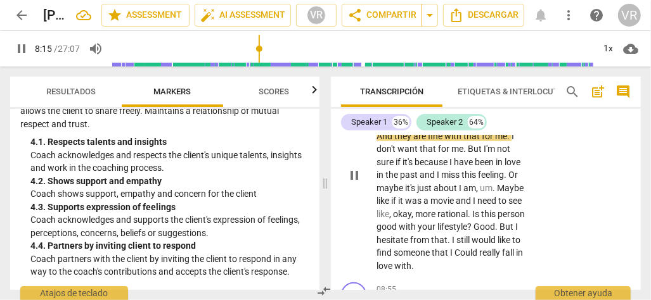
click at [495, 228] on span "." at bounding box center [497, 227] width 4 height 10
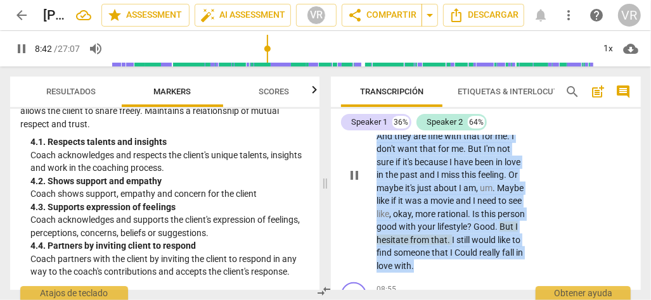
click at [495, 228] on span "." at bounding box center [497, 227] width 4 height 10
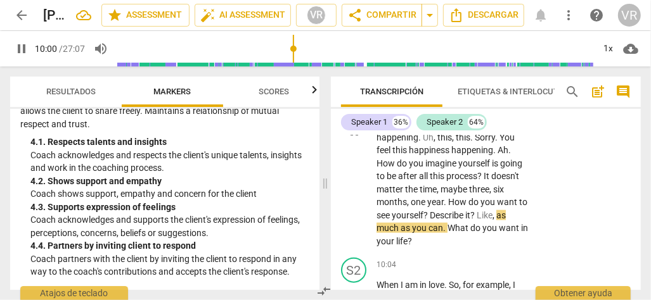
scroll to position [3146, 0]
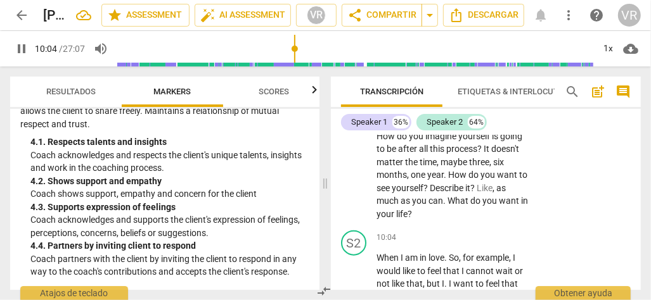
click at [423, 183] on span "yourself" at bounding box center [407, 188] width 32 height 10
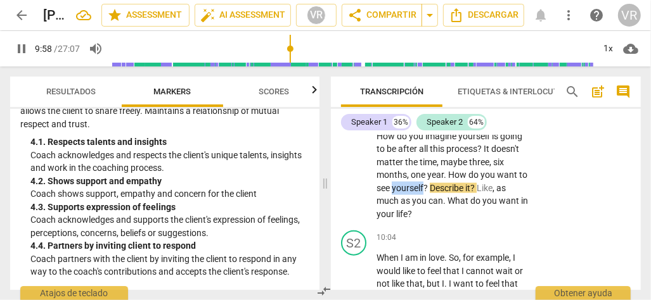
click at [423, 183] on span "yourself" at bounding box center [407, 188] width 32 height 10
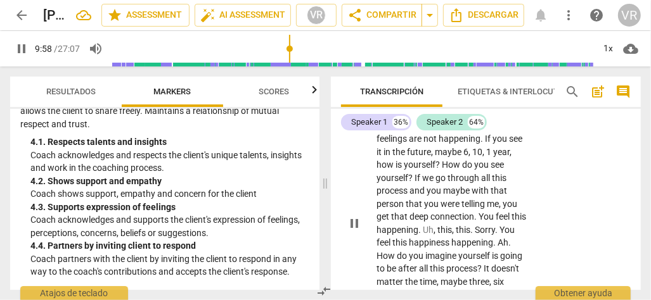
scroll to position [3019, 0]
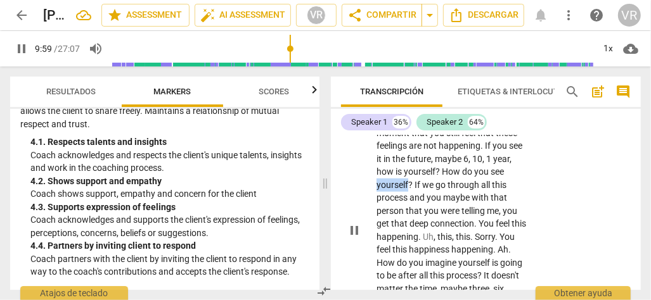
click at [403, 180] on span "yourself" at bounding box center [392, 185] width 32 height 10
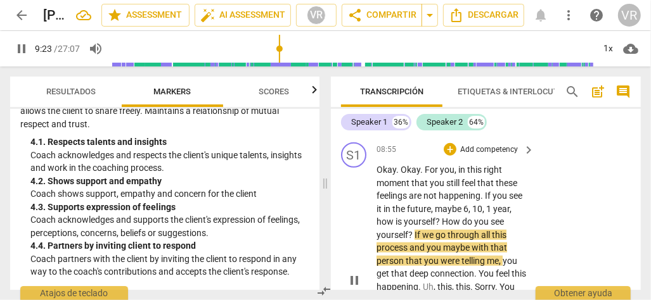
scroll to position [2956, 0]
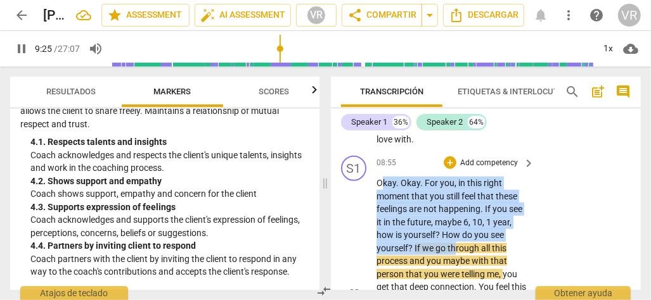
drag, startPoint x: 379, startPoint y: 170, endPoint x: 450, endPoint y: 230, distance: 92.1
click at [455, 239] on p "Okay . Okay . For you , in this right moment that you still feel that these fee…" at bounding box center [451, 294] width 151 height 234
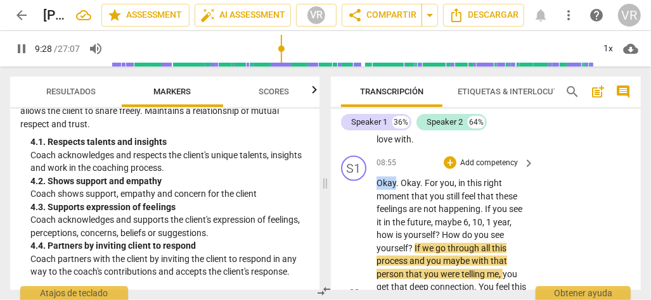
click at [380, 178] on span "Okay" at bounding box center [386, 183] width 20 height 10
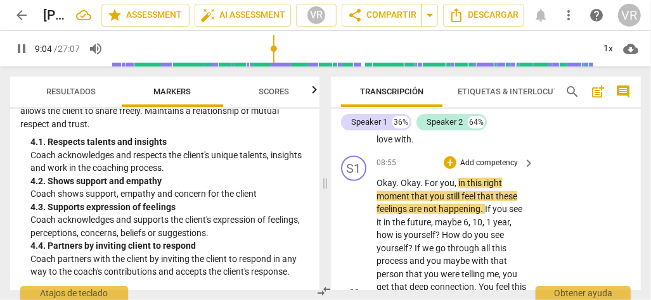
click at [410, 217] on span "future" at bounding box center [419, 222] width 24 height 10
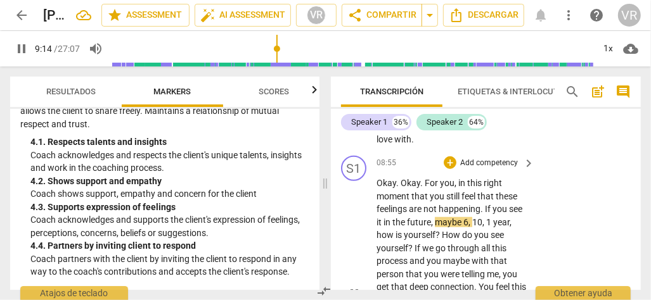
click at [413, 230] on span "yourself" at bounding box center [419, 235] width 32 height 10
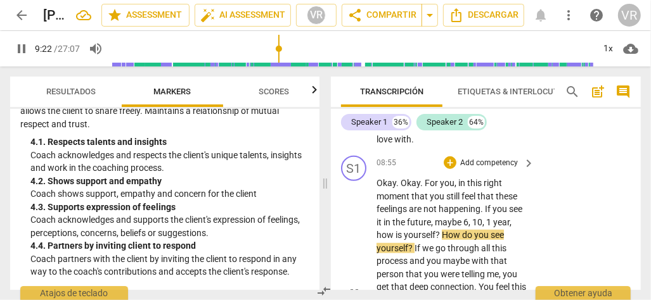
drag, startPoint x: 425, startPoint y: 175, endPoint x: 437, endPoint y: 185, distance: 15.7
click at [428, 178] on span "For" at bounding box center [431, 183] width 15 height 10
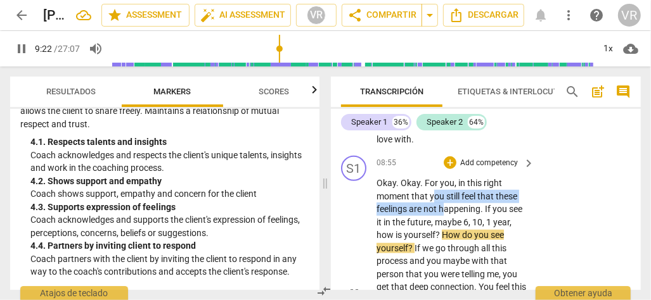
drag, startPoint x: 437, startPoint y: 185, endPoint x: 442, endPoint y: 198, distance: 14.2
click at [442, 199] on p "Okay . Okay . For you , in this right moment that you still feel that these fee…" at bounding box center [451, 294] width 151 height 234
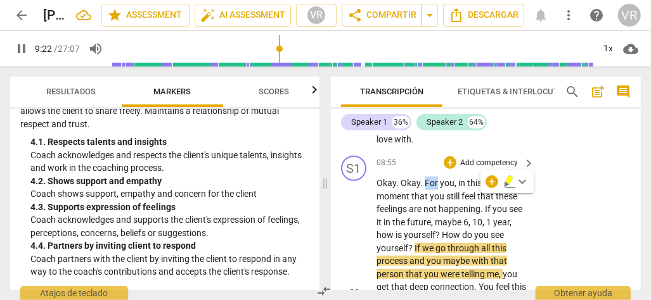
click at [432, 178] on span "For" at bounding box center [431, 183] width 15 height 10
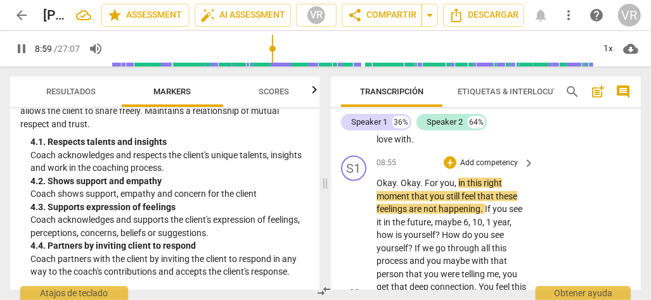
click at [469, 158] on p "Add competency" at bounding box center [489, 163] width 60 height 11
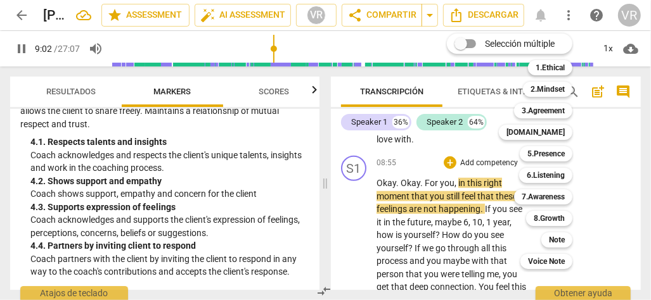
click at [318, 165] on div at bounding box center [325, 150] width 651 height 300
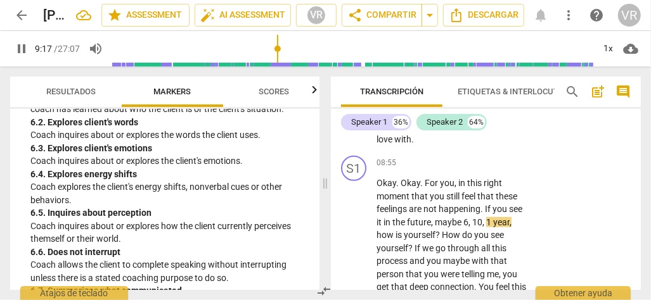
scroll to position [1006, 0]
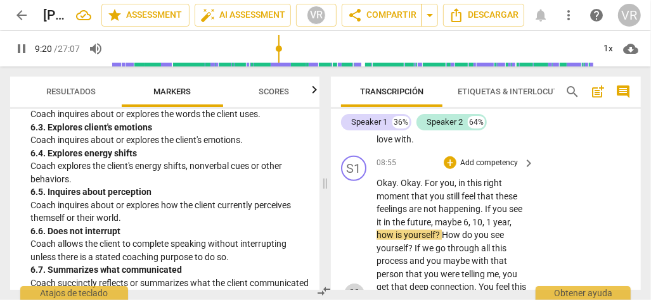
click at [352, 286] on span "pause" at bounding box center [353, 293] width 15 height 15
type input "560"
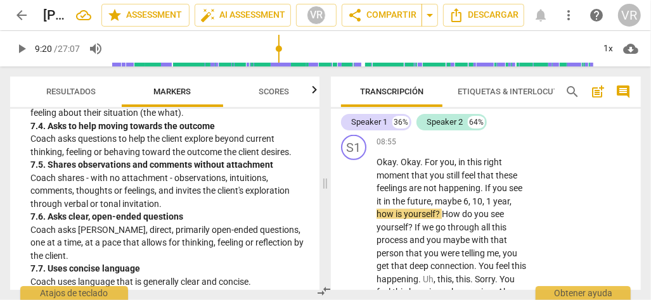
scroll to position [1449, 0]
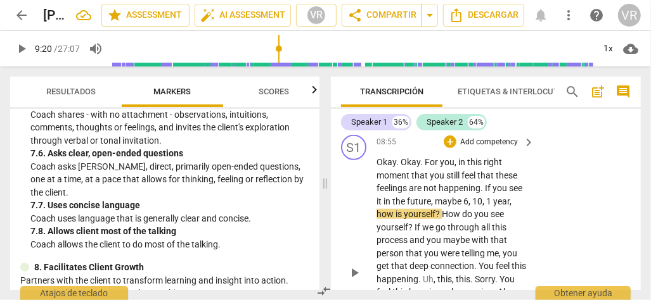
drag, startPoint x: 408, startPoint y: 153, endPoint x: 460, endPoint y: 186, distance: 62.0
click at [460, 186] on p "Okay . Okay . For you , in this right moment that you still feel that these fee…" at bounding box center [451, 273] width 151 height 234
drag, startPoint x: 402, startPoint y: 150, endPoint x: 447, endPoint y: 190, distance: 59.7
click at [447, 190] on p "Okay . Okay . For you , in this right moment that you still feel that these fee…" at bounding box center [451, 273] width 151 height 234
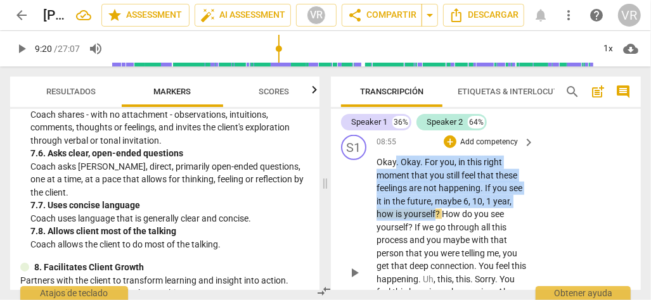
drag, startPoint x: 436, startPoint y: 201, endPoint x: 393, endPoint y: 153, distance: 64.7
click at [393, 156] on p "Okay . Okay . For you , in this right moment that you still feel that these fee…" at bounding box center [451, 273] width 151 height 234
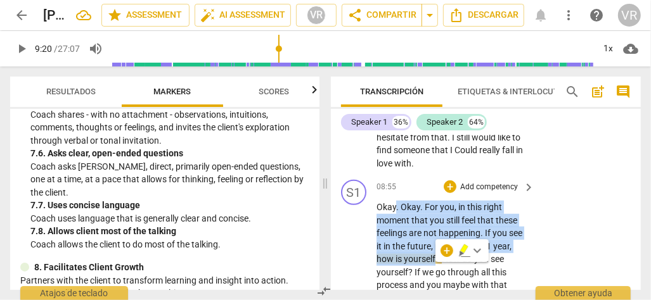
scroll to position [2914, 0]
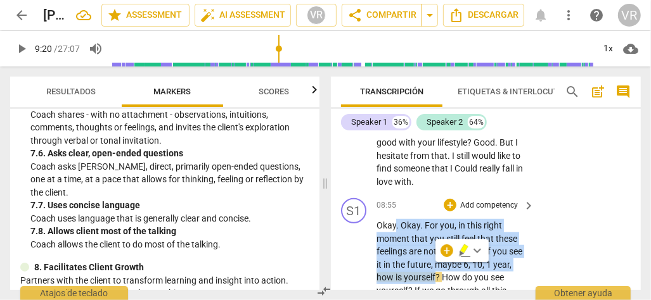
click at [459, 200] on p "Add competency" at bounding box center [489, 205] width 60 height 11
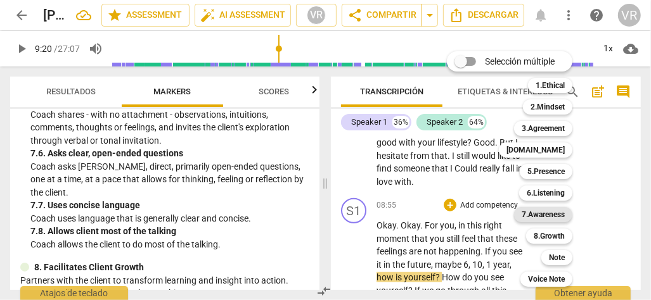
click at [544, 214] on b "7.Awareness" at bounding box center [542, 214] width 43 height 15
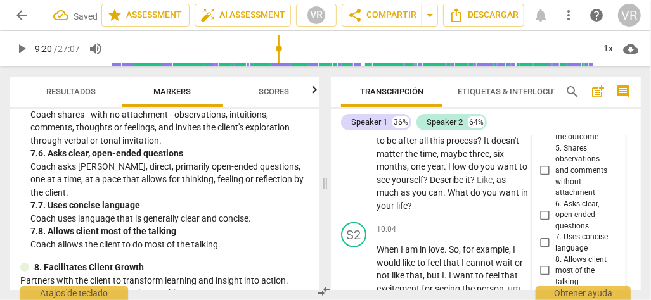
scroll to position [3146, 0]
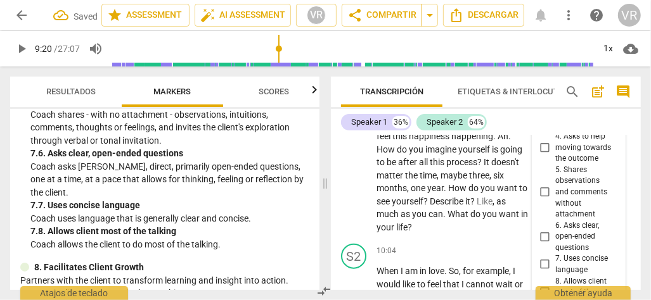
click at [542, 236] on input "6. Asks clear, open-ended questions" at bounding box center [545, 236] width 20 height 15
checkbox input "true"
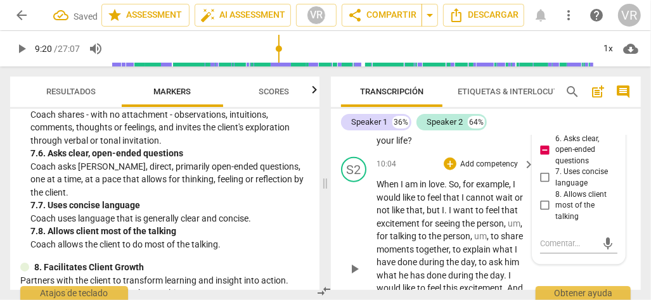
scroll to position [3272, 0]
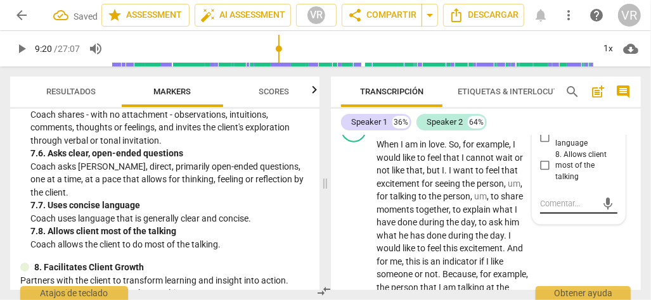
click at [562, 206] on textarea at bounding box center [568, 204] width 57 height 12
type textarea "T"
type textarea "Tp"
type textarea "Tpo"
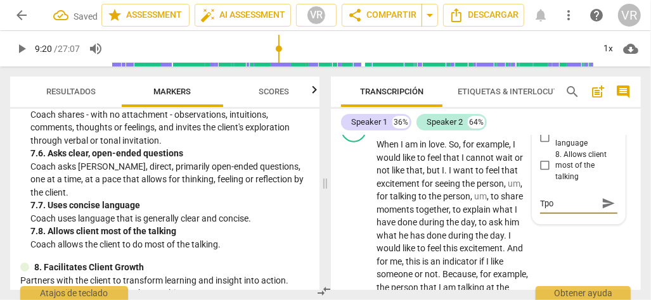
type textarea "Tpoo"
type textarea "Tpo"
type textarea "Tp"
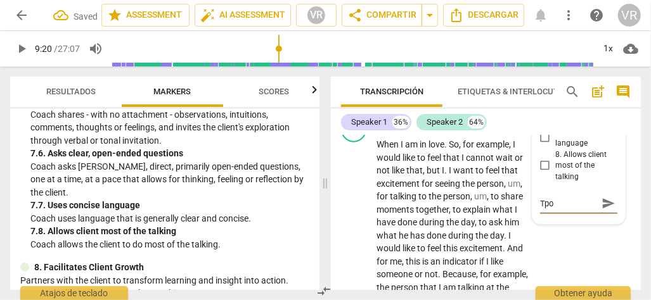
type textarea "Tp"
type textarea "T"
type textarea "To"
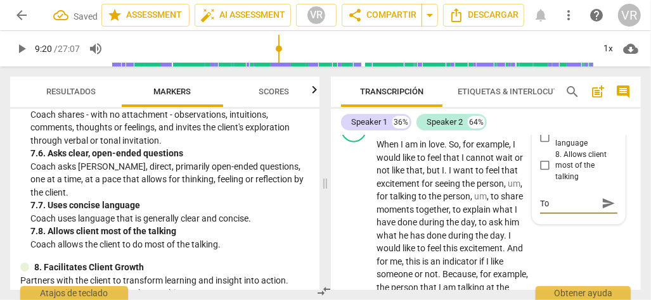
type textarea "Too"
type textarea "Too l"
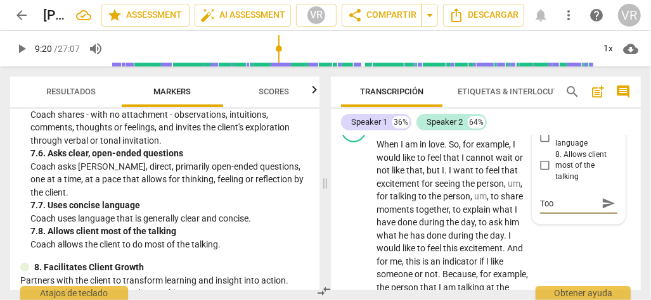
type textarea "Too l"
type textarea "Too lo"
type textarea "Too lon"
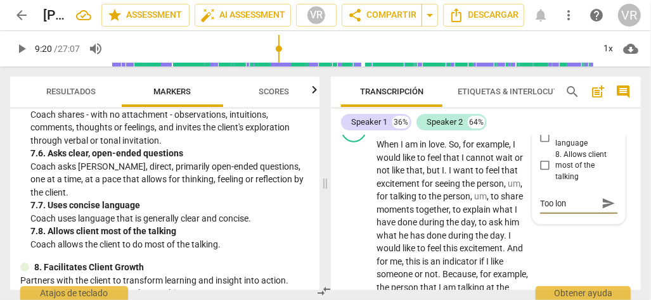
type textarea "Too long"
type textarea "Too long q"
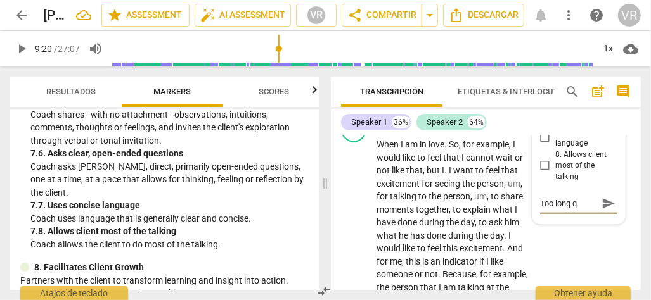
type textarea "Too long qu"
type textarea "Too long que"
type textarea "Too long ques"
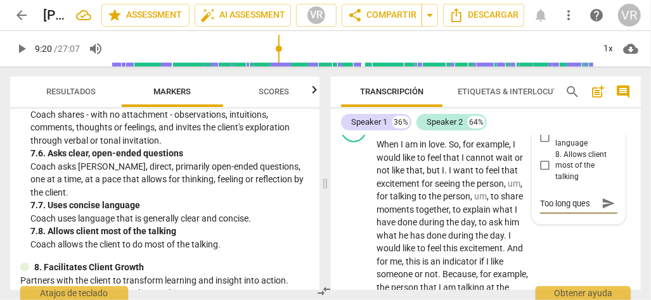
type textarea "Too long quest"
type textarea "Too long questi"
type textarea "Too long questio"
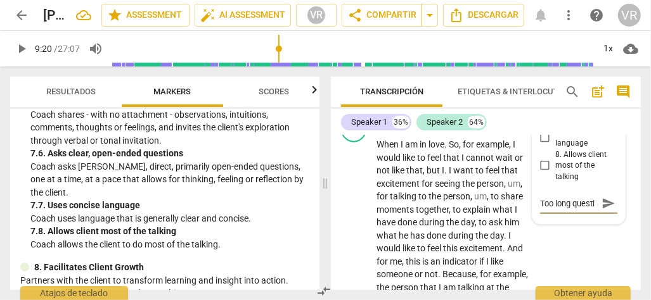
type textarea "Too long questio"
type textarea "Too long question"
type textarea "Too long question."
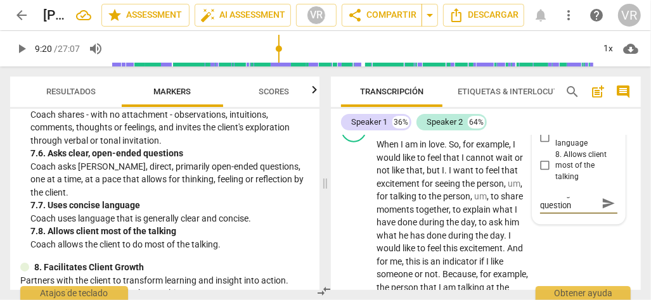
type textarea "Too long question."
click at [610, 197] on span "send" at bounding box center [608, 204] width 14 height 14
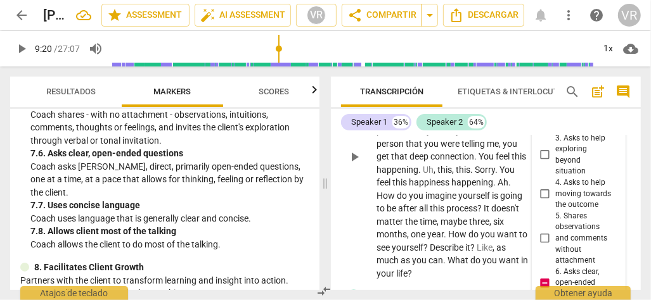
scroll to position [3082, 0]
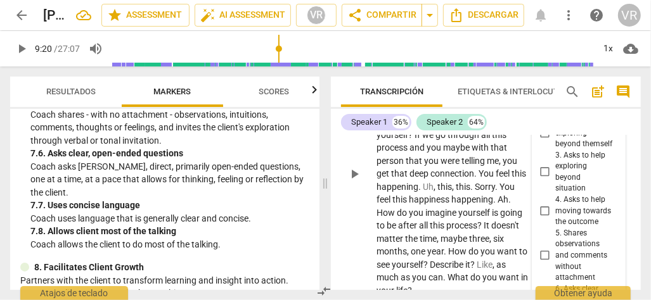
click at [448, 246] on span "." at bounding box center [445, 251] width 4 height 10
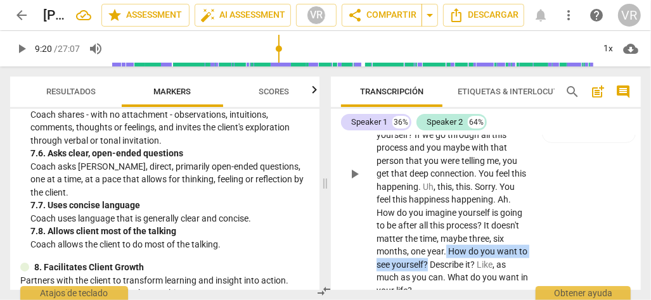
drag, startPoint x: 458, startPoint y: 242, endPoint x: 457, endPoint y: 253, distance: 11.5
click at [457, 253] on p "Okay . Okay . For you , in this right moment that you still feel that these fee…" at bounding box center [451, 180] width 151 height 234
click at [423, 260] on span "yourself" at bounding box center [407, 265] width 32 height 10
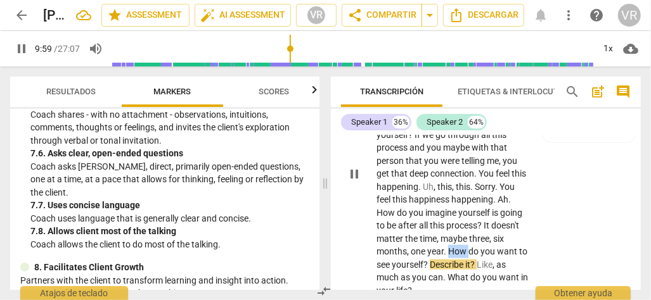
click at [466, 246] on span "How" at bounding box center [458, 251] width 20 height 10
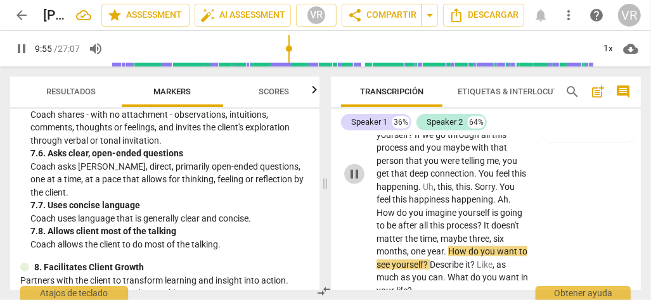
click at [357, 167] on span "pause" at bounding box center [353, 174] width 15 height 15
type input "596"
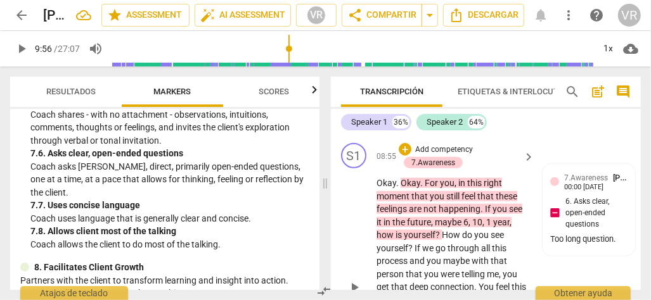
scroll to position [2956, 0]
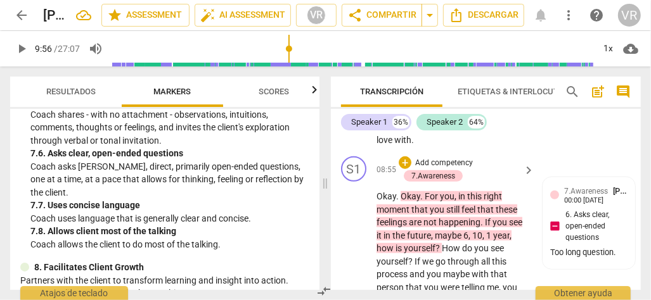
click at [420, 158] on p "Add competency" at bounding box center [444, 163] width 60 height 11
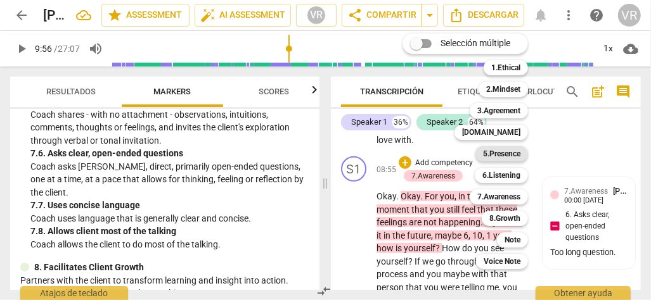
click at [504, 153] on b "5.Presence" at bounding box center [501, 153] width 37 height 15
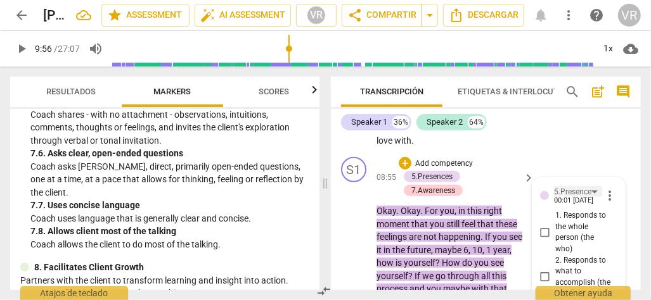
scroll to position [2950, 0]
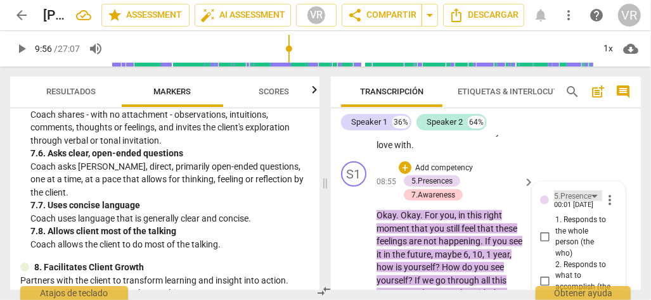
click at [589, 191] on div "5.Presence" at bounding box center [578, 196] width 48 height 11
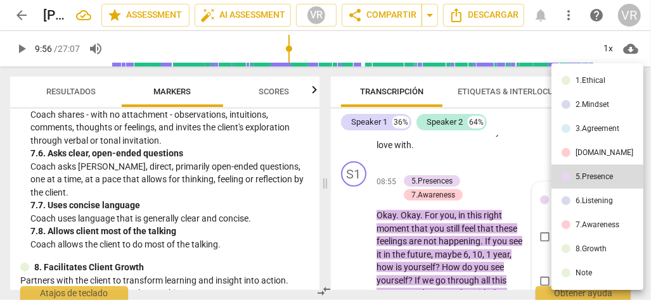
click at [593, 200] on div "6.Listening" at bounding box center [593, 201] width 37 height 8
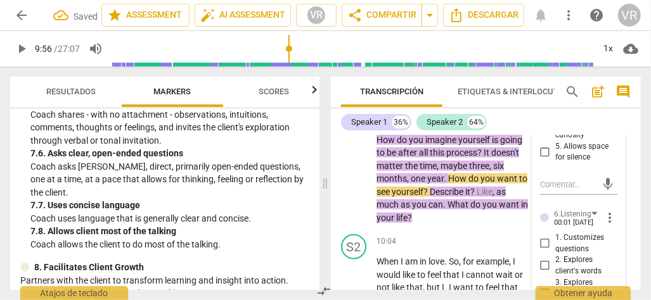
scroll to position [3232, 0]
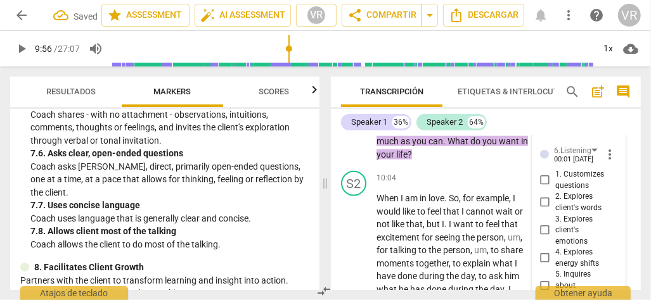
click at [549, 181] on input "1. Customizes questions" at bounding box center [545, 180] width 20 height 15
checkbox input "true"
click at [482, 166] on div "S2 play_arrow pause 10:04 + Add competency keyboard_arrow_right When I am in lo…" at bounding box center [486, 272] width 310 height 213
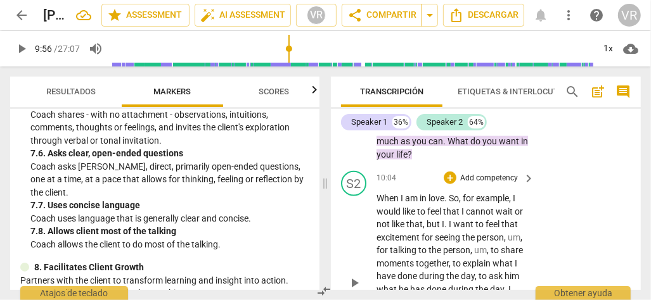
click at [355, 276] on span "play_arrow" at bounding box center [353, 283] width 15 height 15
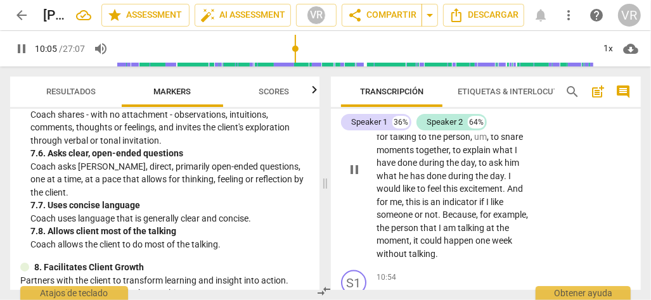
scroll to position [3359, 0]
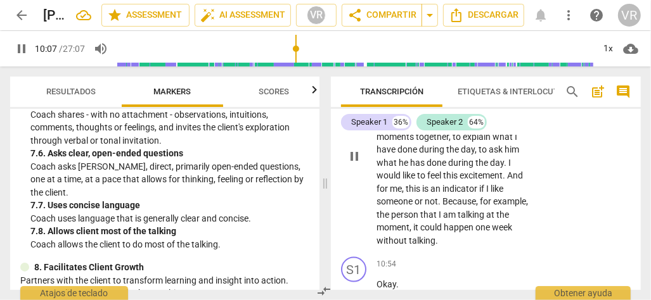
click at [443, 222] on span "could" at bounding box center [431, 227] width 23 height 10
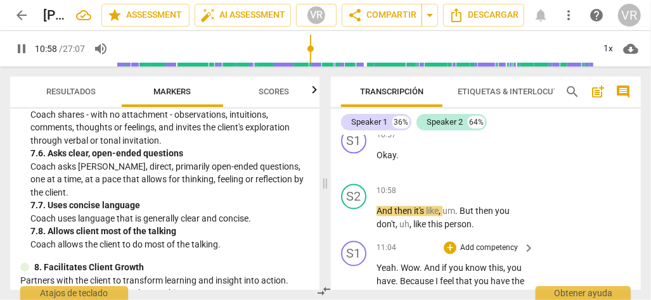
scroll to position [3612, 0]
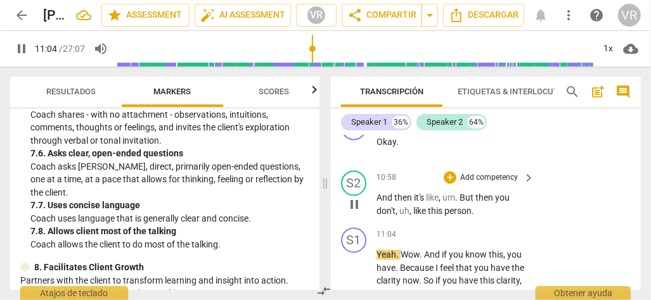
click at [401, 193] on span "then" at bounding box center [404, 198] width 20 height 10
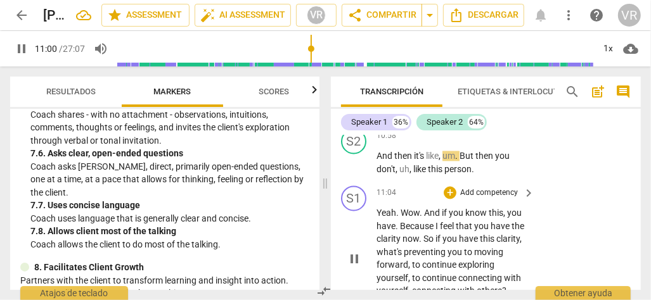
scroll to position [3676, 0]
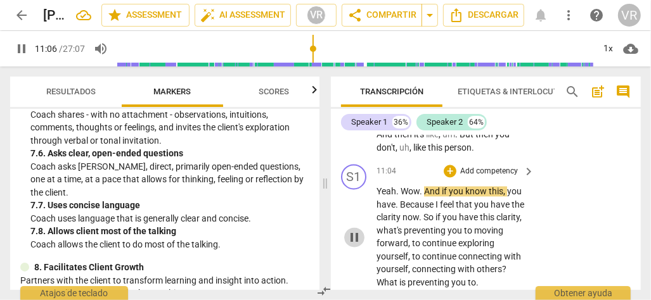
click at [353, 231] on span "pause" at bounding box center [353, 238] width 15 height 15
click at [0, 0] on span "play_arrow" at bounding box center [0, 0] width 0 height 0
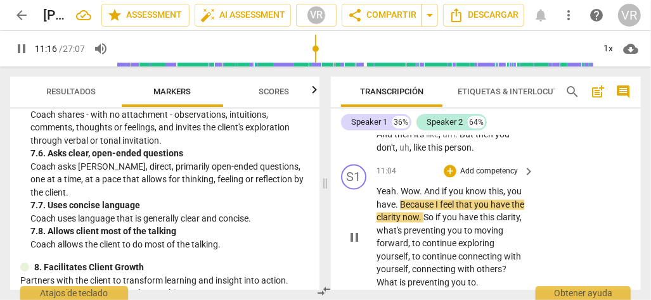
click at [357, 231] on span "pause" at bounding box center [353, 238] width 15 height 15
drag, startPoint x: 377, startPoint y: 177, endPoint x: 425, endPoint y: 183, distance: 48.5
click at [425, 186] on p "Yeah . Wow . And if you know this , you have . Because I feel that you have the…" at bounding box center [451, 238] width 151 height 104
click at [419, 187] on span "." at bounding box center [421, 192] width 4 height 10
click at [398, 187] on span "." at bounding box center [398, 192] width 4 height 10
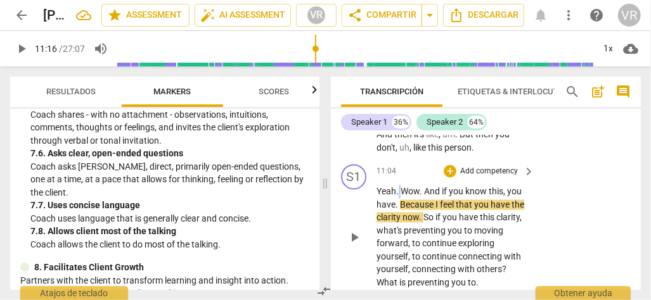
click at [398, 187] on span "." at bounding box center [398, 192] width 4 height 10
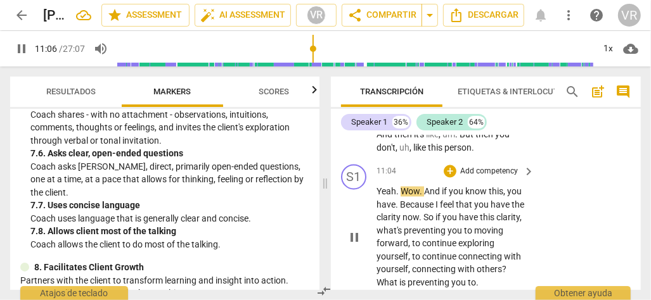
click at [350, 231] on span "pause" at bounding box center [353, 238] width 15 height 15
click at [450, 165] on div "+" at bounding box center [449, 171] width 13 height 13
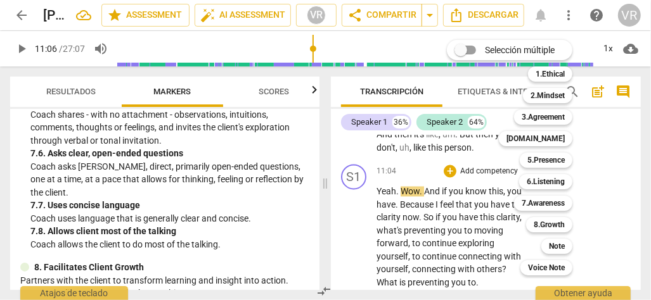
click at [314, 245] on div at bounding box center [325, 150] width 651 height 300
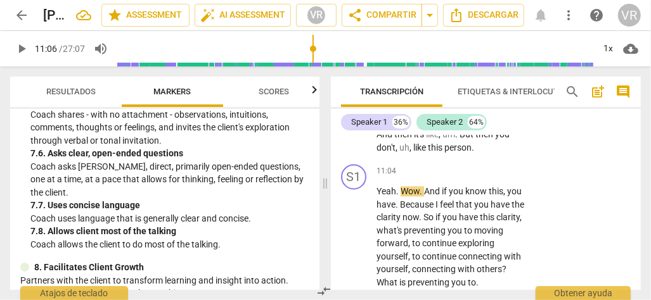
click at [314, 245] on div at bounding box center [325, 150] width 651 height 300
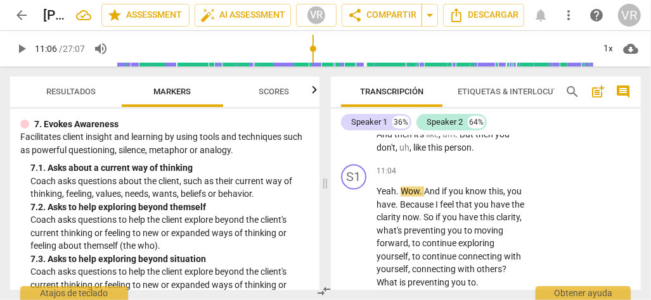
scroll to position [1148, 0]
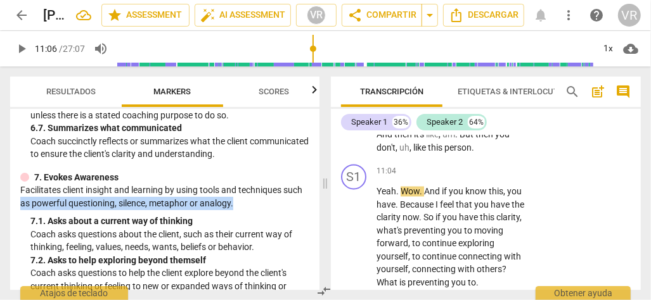
drag, startPoint x: 306, startPoint y: 205, endPoint x: 304, endPoint y: 194, distance: 10.9
click at [304, 194] on div "ICF PCC Indicadores de Coaching (2020) visibility 1. Demonstrates Ethical Pract…" at bounding box center [164, 199] width 309 height 181
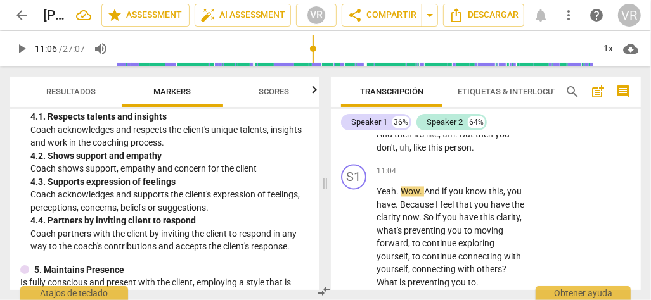
scroll to position [537, 0]
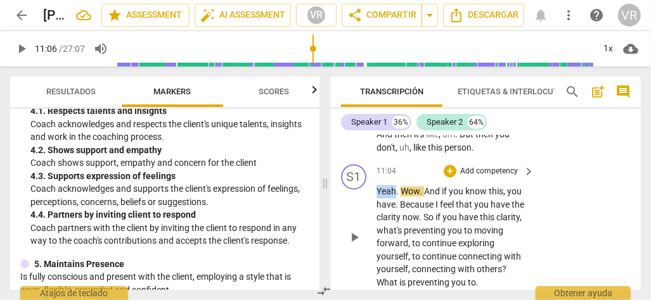
click at [379, 187] on span "Yeah" at bounding box center [386, 192] width 20 height 10
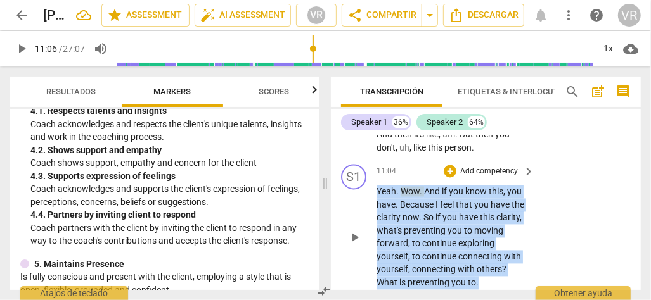
click at [379, 187] on span "Yeah" at bounding box center [386, 192] width 20 height 10
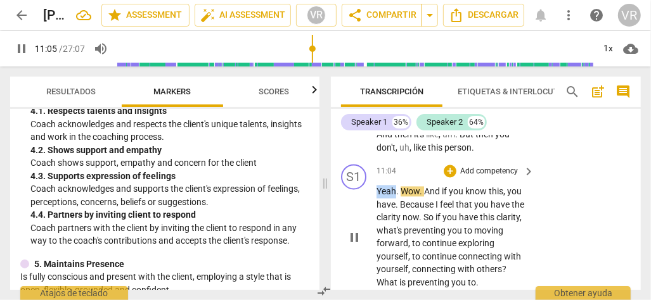
click at [379, 187] on span "Yeah" at bounding box center [386, 192] width 20 height 10
click at [350, 231] on span "pause" at bounding box center [353, 238] width 15 height 15
type input "665"
click at [466, 167] on p "Add competency" at bounding box center [489, 172] width 60 height 11
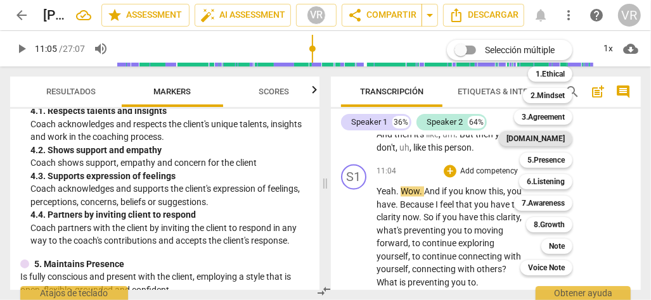
click at [549, 144] on b "[DOMAIN_NAME]" at bounding box center [535, 138] width 58 height 15
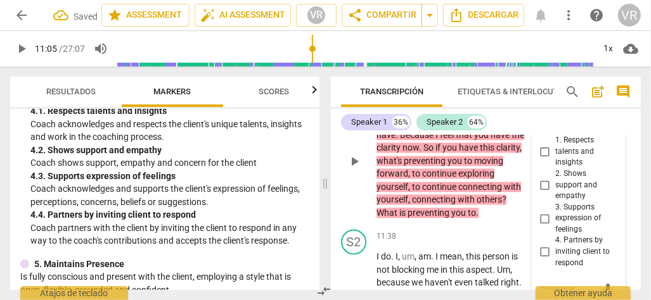
scroll to position [3695, 0]
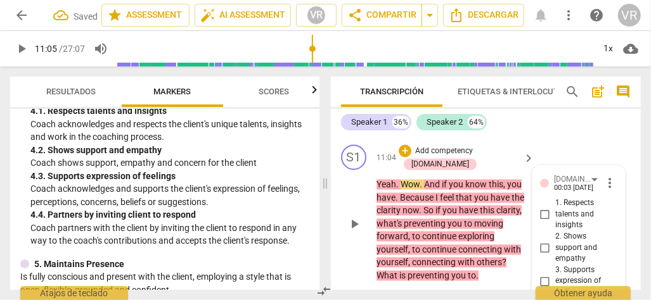
click at [543, 241] on input "2. Shows support and empathy" at bounding box center [545, 248] width 20 height 15
checkbox input "true"
click at [344, 225] on div "play_arrow pause" at bounding box center [360, 224] width 32 height 108
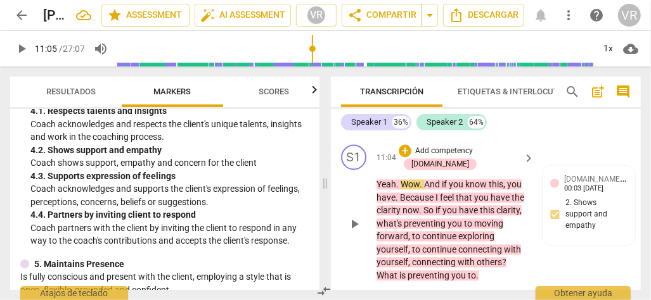
click at [357, 217] on span "play_arrow" at bounding box center [353, 224] width 15 height 15
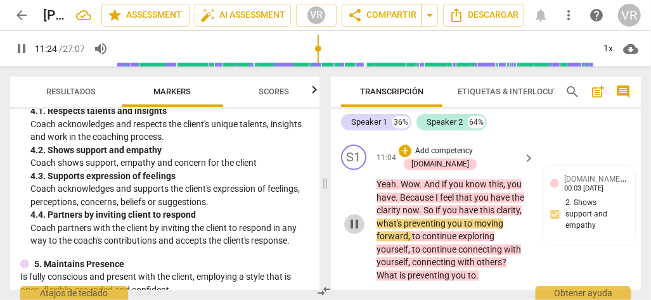
click at [353, 217] on span "pause" at bounding box center [353, 224] width 15 height 15
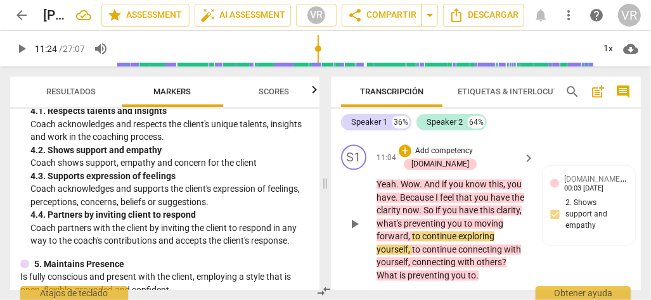
click at [362, 217] on span "play_arrow" at bounding box center [353, 224] width 15 height 15
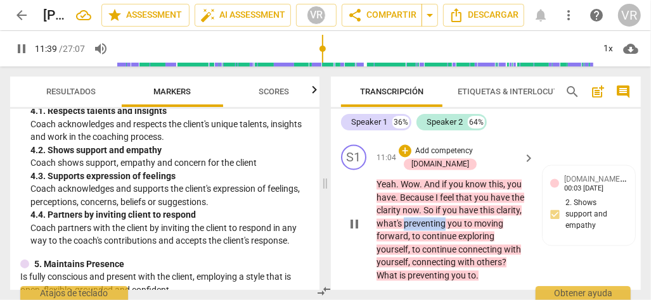
click at [405, 219] on span "preventing" at bounding box center [425, 224] width 44 height 10
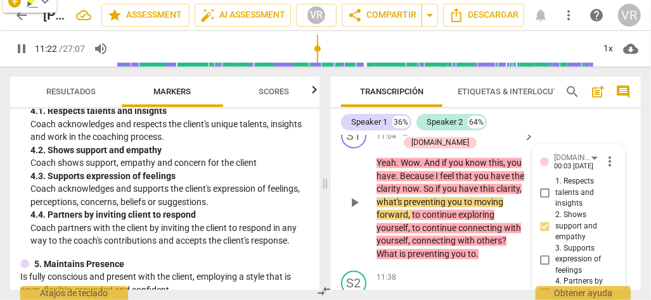
scroll to position [3676, 0]
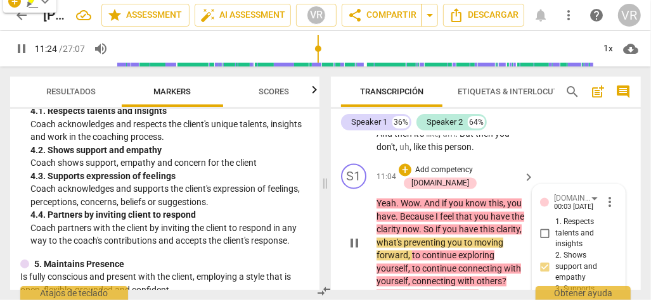
click at [357, 236] on span "pause" at bounding box center [353, 243] width 15 height 15
click at [0, 0] on span "play_arrow" at bounding box center [0, 0] width 0 height 0
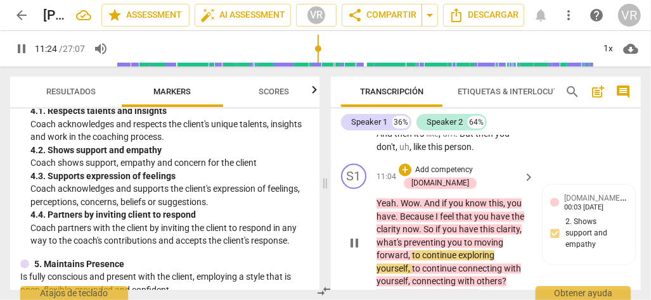
click at [380, 251] on span "forward" at bounding box center [392, 256] width 32 height 10
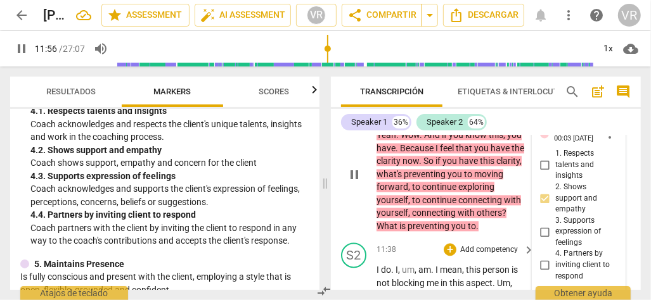
scroll to position [3682, 0]
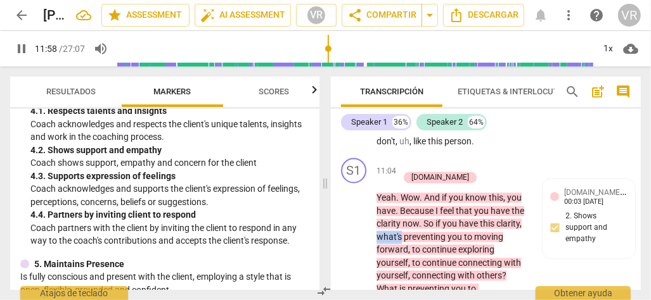
click at [390, 232] on span "what's" at bounding box center [389, 237] width 27 height 10
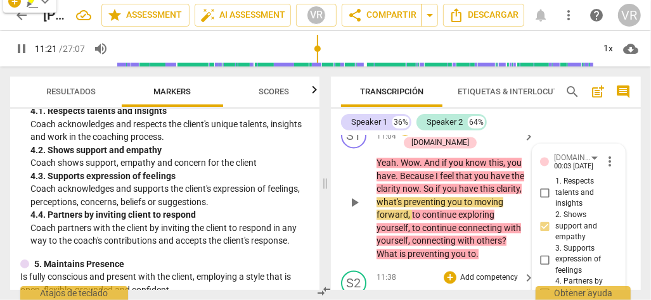
scroll to position [3676, 0]
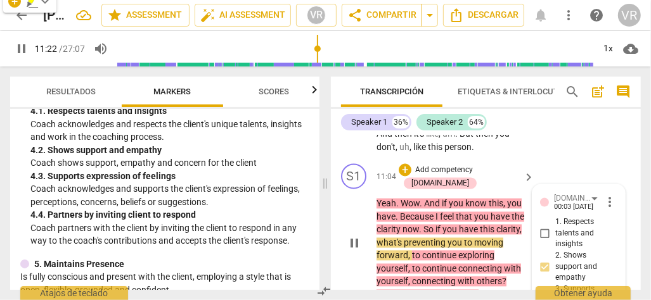
click at [350, 236] on span "pause" at bounding box center [353, 243] width 15 height 15
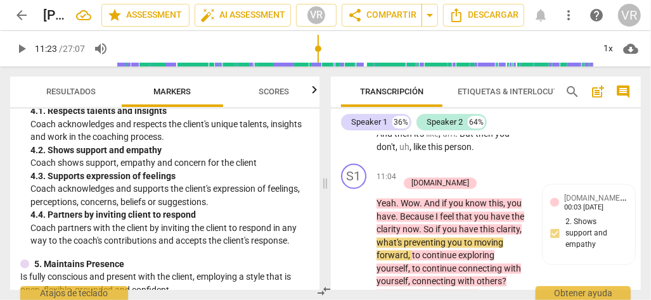
click at [430, 165] on p "Add competency" at bounding box center [444, 170] width 60 height 11
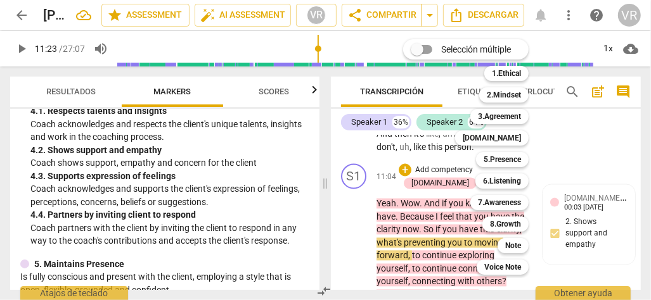
click at [315, 163] on div at bounding box center [325, 150] width 651 height 300
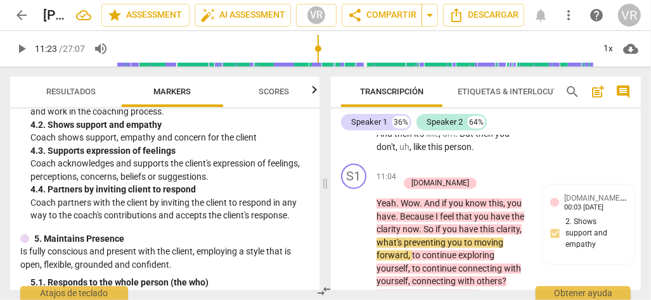
scroll to position [542, 0]
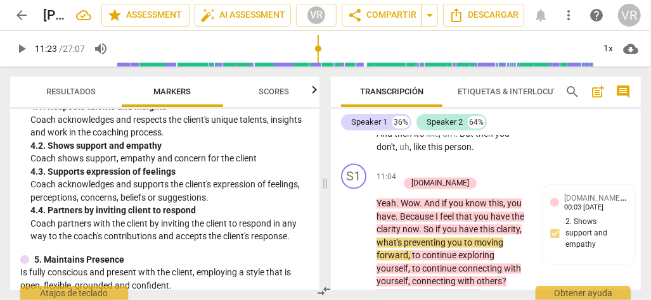
type input "683"
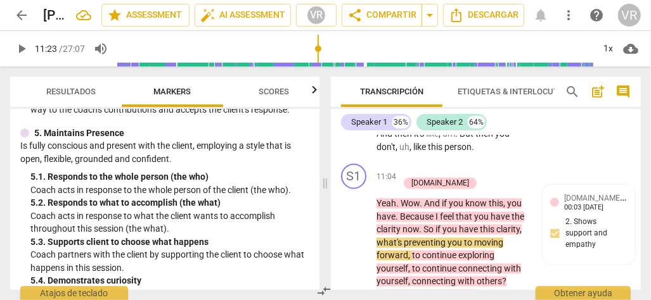
scroll to position [732, 0]
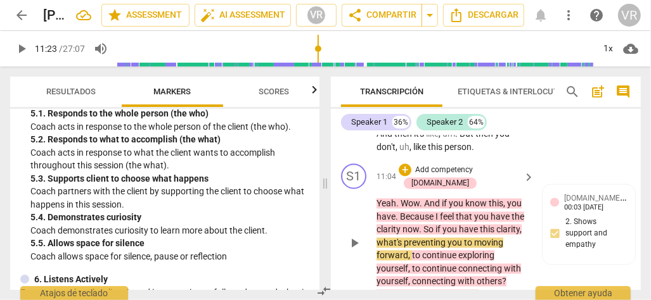
click at [410, 164] on div "+ Add competency" at bounding box center [435, 170] width 75 height 13
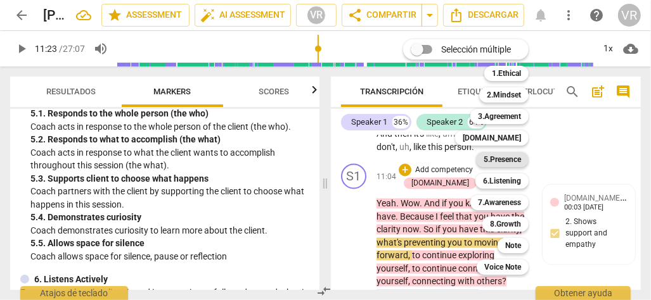
click at [511, 159] on b "5.Presence" at bounding box center [501, 159] width 37 height 15
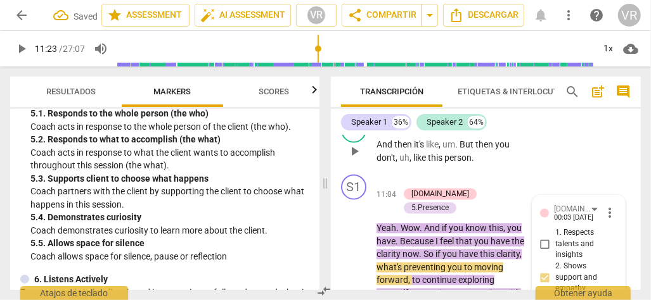
scroll to position [3695, 0]
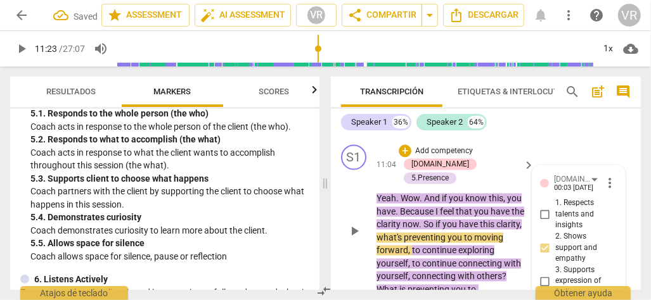
click at [543, 208] on input "1. Respects talents and insights" at bounding box center [545, 215] width 20 height 15
checkbox input "true"
click at [581, 174] on div "[DOMAIN_NAME]" at bounding box center [578, 179] width 48 height 11
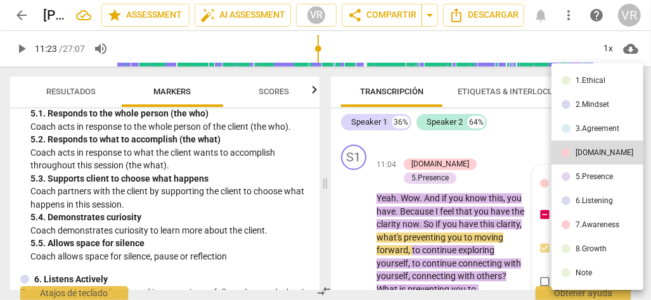
click at [588, 177] on div "5.Presence" at bounding box center [593, 177] width 37 height 8
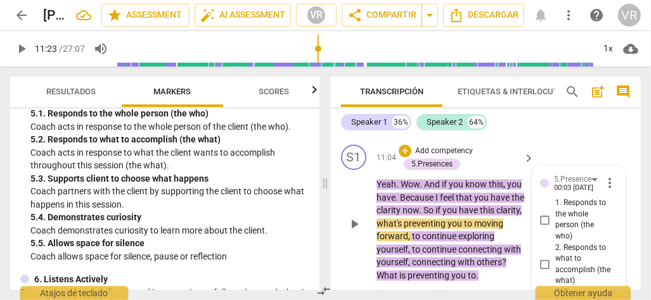
click at [540, 213] on input "1. Responds to the whole person (the who)" at bounding box center [545, 220] width 20 height 15
checkbox input "true"
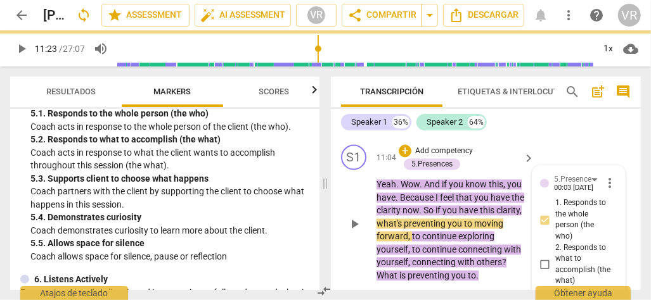
click at [344, 246] on div "play_arrow pause" at bounding box center [360, 224] width 32 height 108
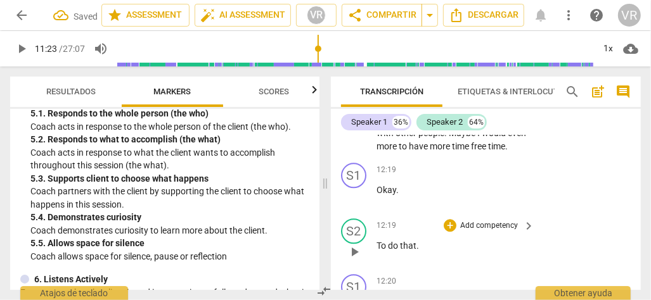
scroll to position [4075, 0]
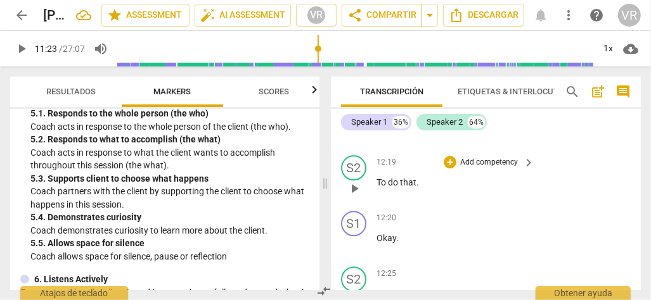
click at [393, 182] on span "do" at bounding box center [394, 182] width 12 height 10
click at [358, 187] on span "pause" at bounding box center [353, 188] width 15 height 15
click at [356, 185] on span "play_arrow" at bounding box center [353, 188] width 15 height 15
click at [356, 185] on span "pause" at bounding box center [353, 188] width 15 height 15
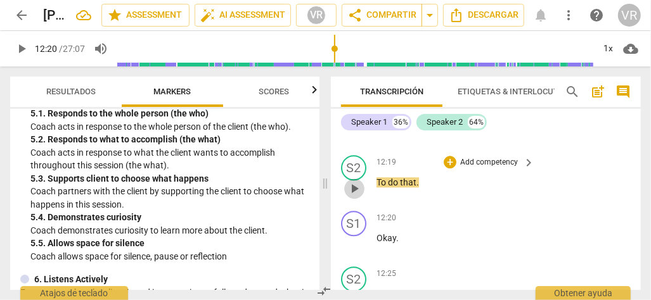
click at [353, 186] on span "play_arrow" at bounding box center [353, 188] width 15 height 15
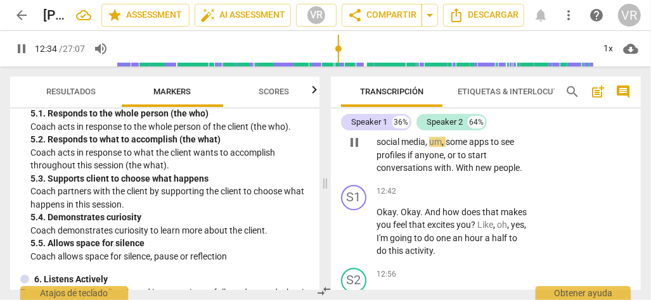
scroll to position [4265, 0]
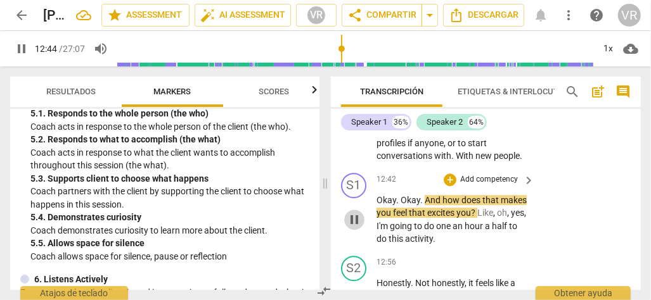
click at [352, 217] on span "pause" at bounding box center [353, 219] width 15 height 15
type input "765"
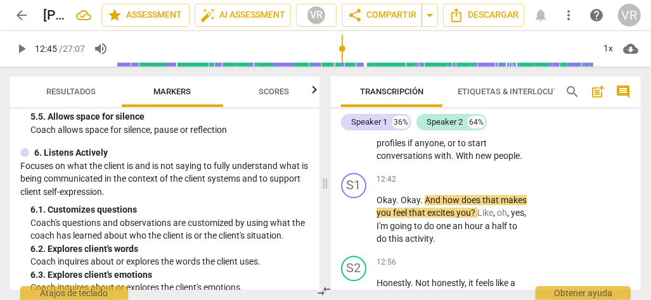
scroll to position [922, 0]
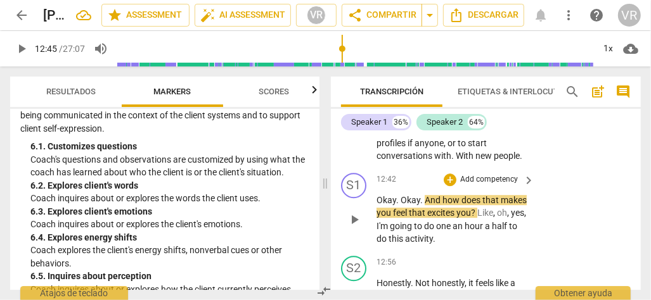
click at [490, 176] on p "Add competency" at bounding box center [489, 179] width 60 height 11
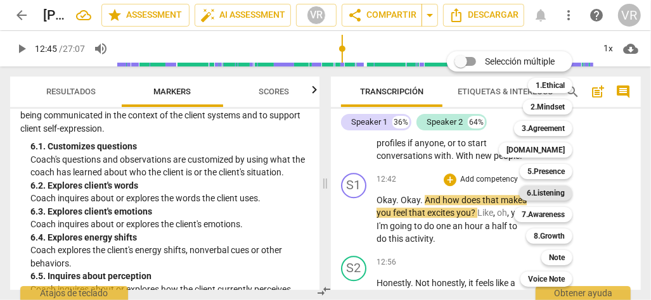
click at [542, 194] on b "6.Listening" at bounding box center [545, 193] width 38 height 15
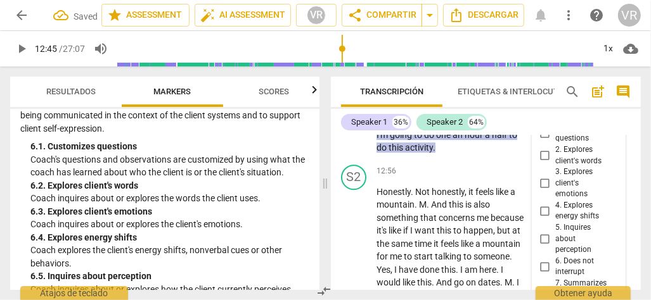
scroll to position [4359, 0]
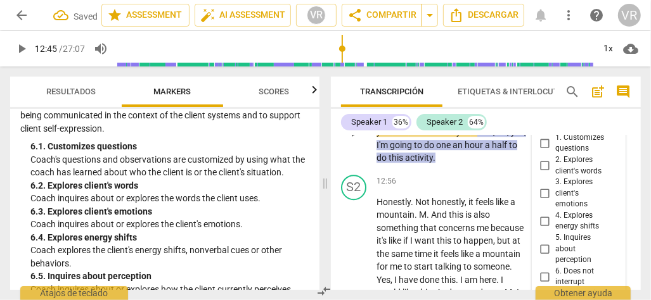
click at [540, 189] on input "3. Explores client's emotions" at bounding box center [545, 193] width 20 height 15
checkbox input "true"
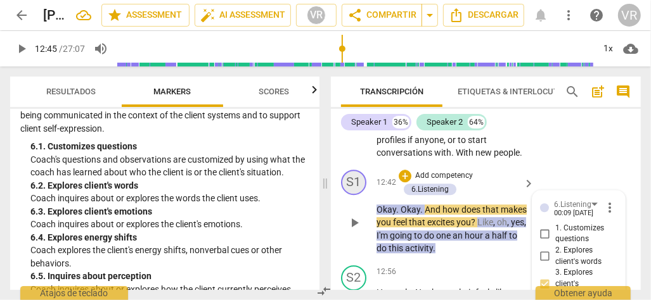
scroll to position [4296, 0]
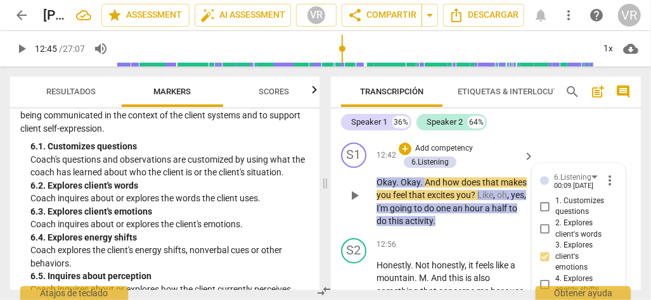
click at [353, 194] on span "play_arrow" at bounding box center [353, 195] width 15 height 15
click at [0, 0] on span "pause" at bounding box center [0, 0] width 0 height 0
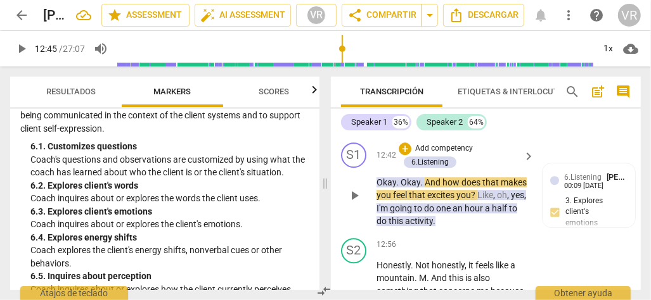
click at [353, 193] on span "play_arrow" at bounding box center [353, 195] width 15 height 15
click at [0, 0] on span "pause" at bounding box center [0, 0] width 0 height 0
click at [353, 193] on span "play_arrow" at bounding box center [353, 195] width 15 height 15
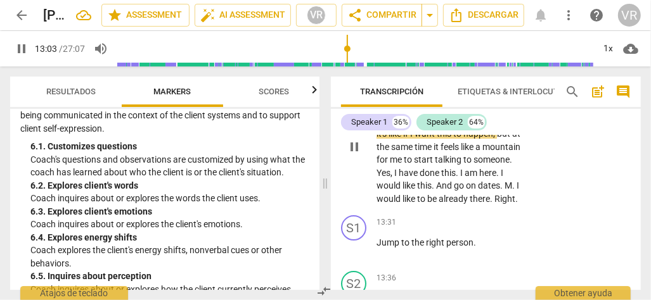
scroll to position [4486, 0]
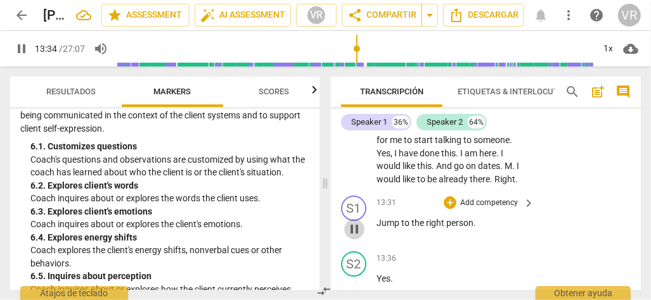
click at [350, 227] on span "pause" at bounding box center [353, 229] width 15 height 15
click at [350, 227] on span "play_arrow" at bounding box center [353, 229] width 15 height 15
click at [381, 220] on span "Jump" at bounding box center [388, 223] width 25 height 10
click at [360, 227] on span "pause" at bounding box center [353, 229] width 15 height 15
type input "813"
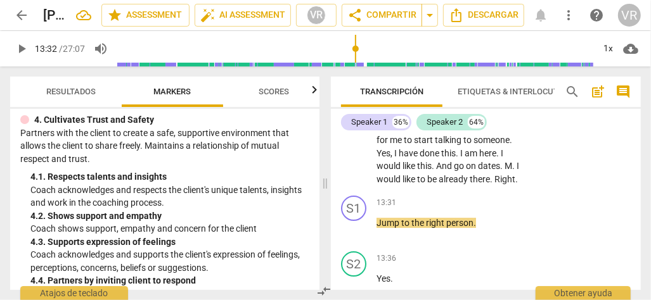
scroll to position [478, 0]
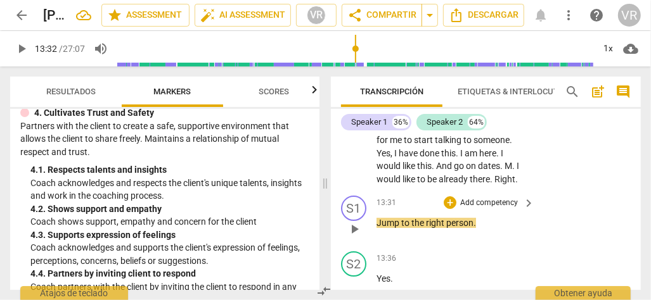
click at [491, 199] on p "Add competency" at bounding box center [489, 203] width 60 height 11
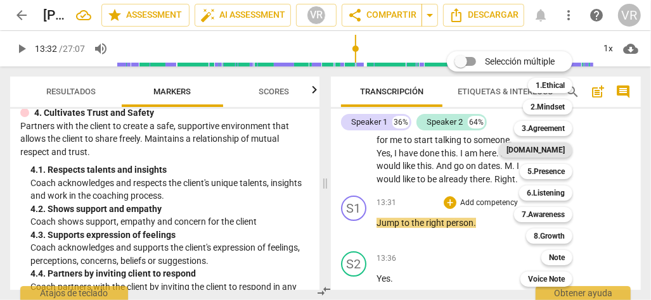
click at [559, 149] on b "[DOMAIN_NAME]" at bounding box center [535, 150] width 58 height 15
click at [559, 150] on b "[DOMAIN_NAME]" at bounding box center [535, 150] width 58 height 15
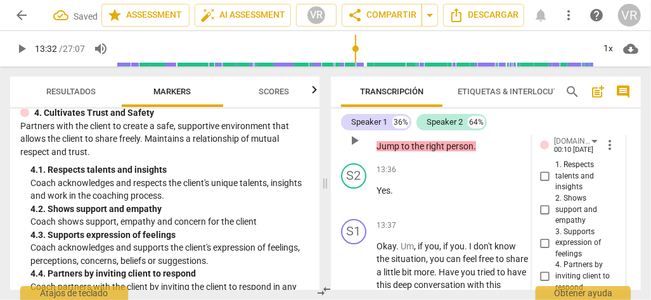
scroll to position [4554, 0]
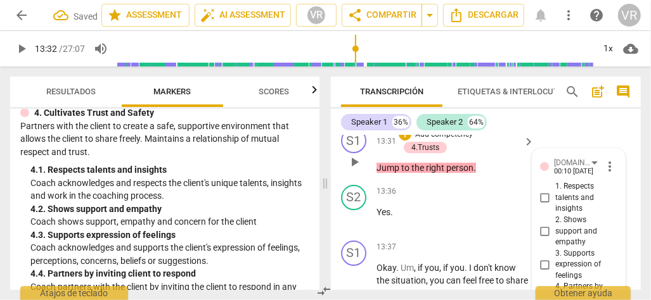
click at [540, 230] on input "2. Shows support and empathy" at bounding box center [545, 231] width 20 height 15
checkbox input "true"
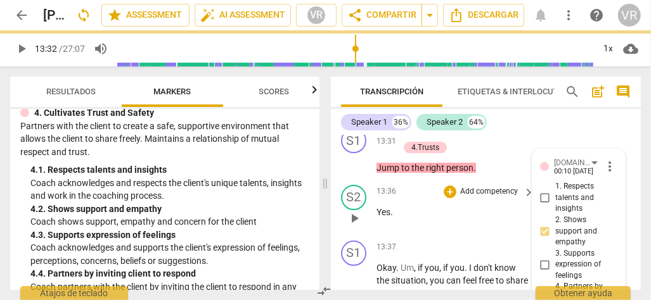
click at [334, 219] on div "S2 play_arrow pause 13:36 + Add competency keyboard_arrow_right Yes ." at bounding box center [486, 208] width 310 height 56
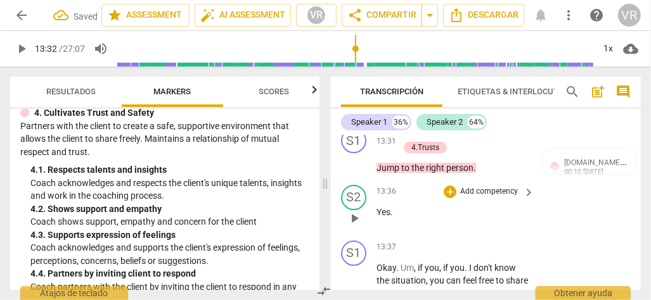
scroll to position [4617, 0]
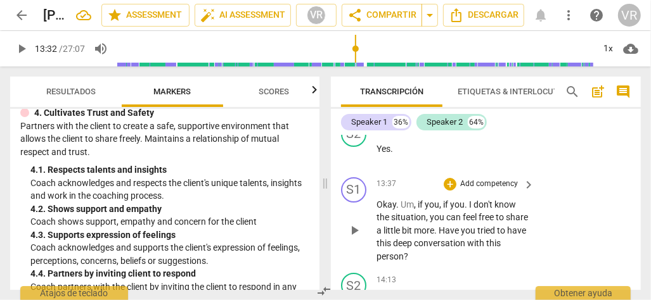
click at [353, 223] on span "play_arrow" at bounding box center [353, 230] width 15 height 15
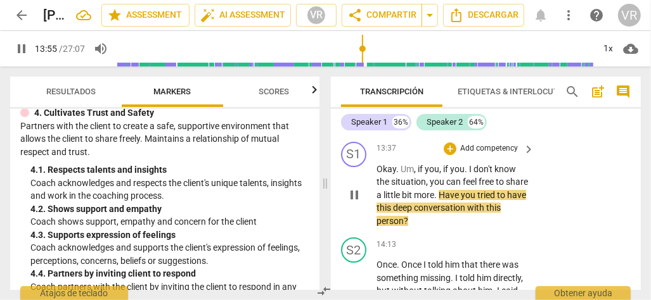
scroll to position [4680, 0]
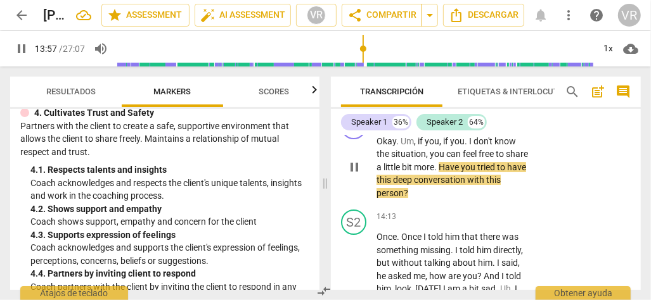
click at [357, 160] on span "pause" at bounding box center [353, 167] width 15 height 15
type input "838"
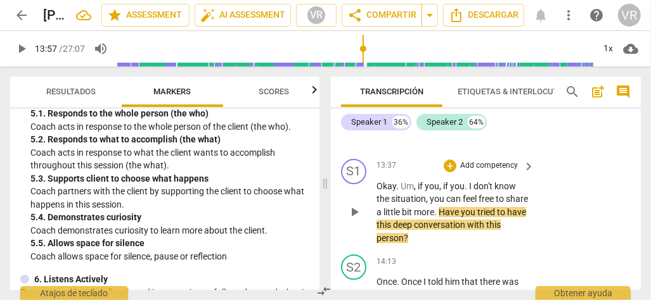
scroll to position [4617, 0]
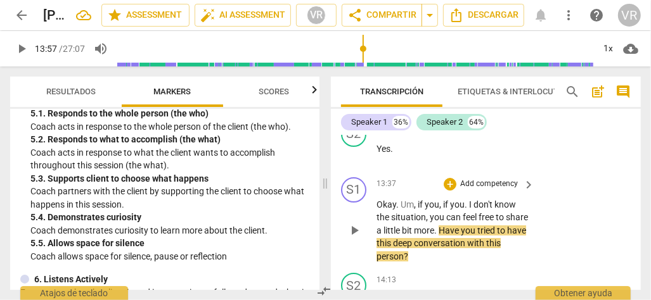
click at [481, 179] on p "Add competency" at bounding box center [489, 184] width 60 height 11
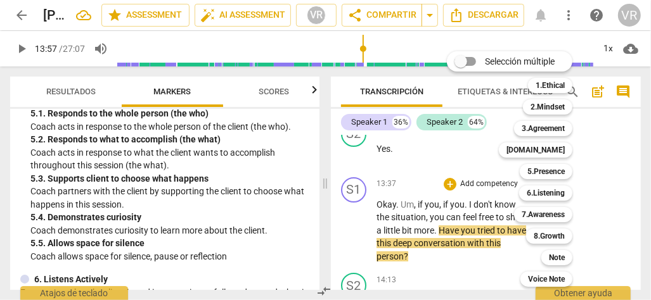
click at [13, 201] on div at bounding box center [325, 150] width 651 height 300
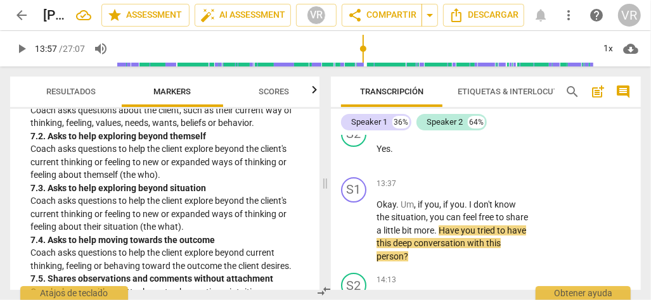
scroll to position [1302, 0]
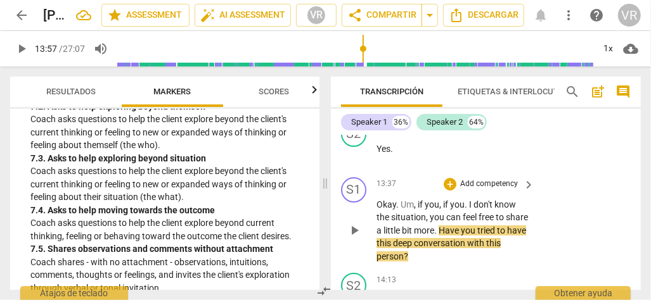
click at [492, 179] on p "Add competency" at bounding box center [489, 184] width 60 height 11
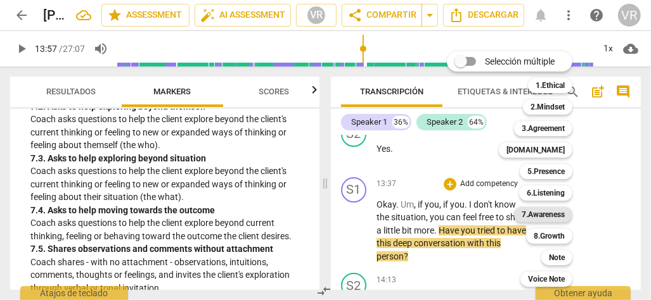
click at [550, 217] on b "7.Awareness" at bounding box center [542, 214] width 43 height 15
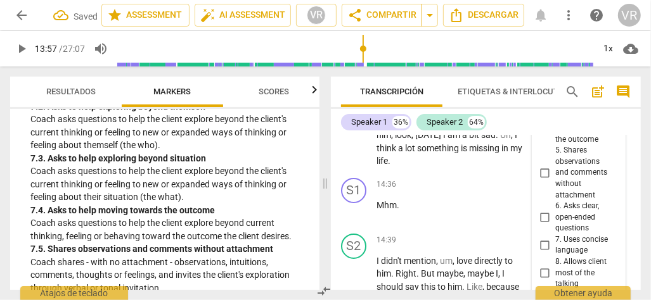
scroll to position [4825, 0]
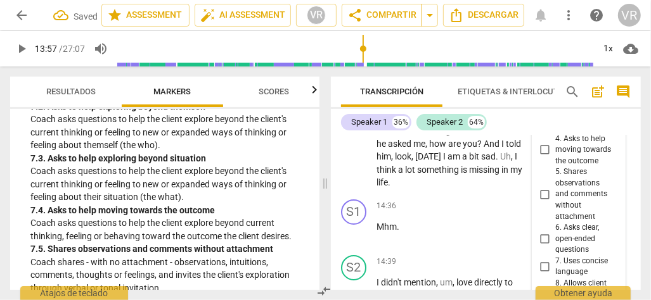
click at [542, 158] on input "4. Asks to help moving towards the outcome" at bounding box center [545, 150] width 20 height 15
checkbox input "true"
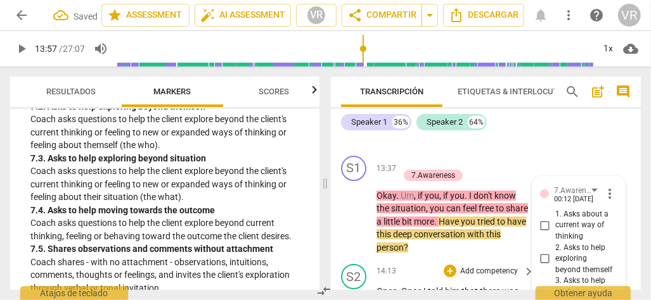
scroll to position [4635, 0]
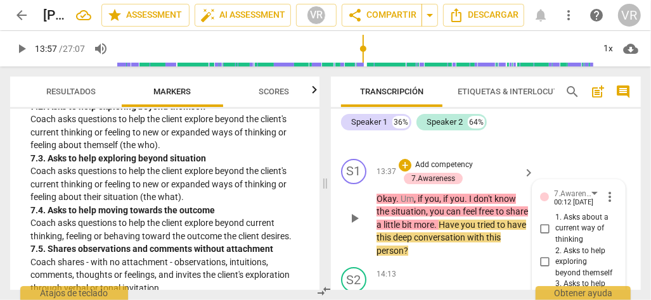
click at [345, 238] on div "play_arrow pause" at bounding box center [360, 219] width 32 height 70
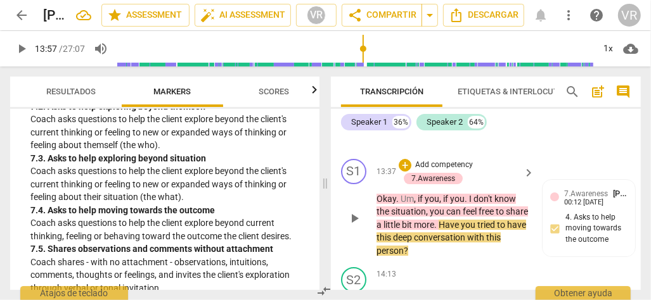
scroll to position [4699, 0]
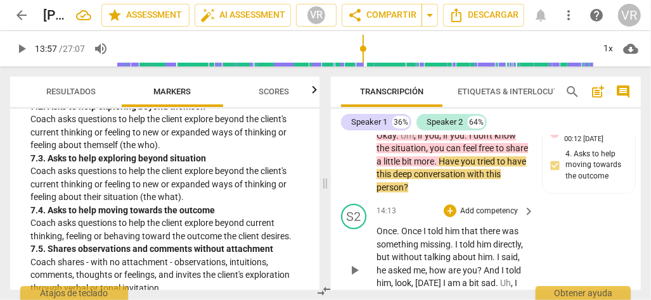
click at [357, 263] on span "play_arrow" at bounding box center [353, 270] width 15 height 15
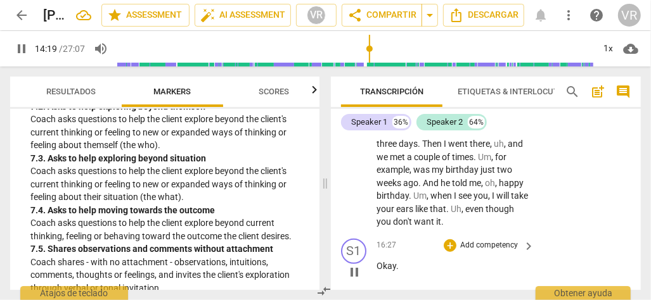
scroll to position [5269, 0]
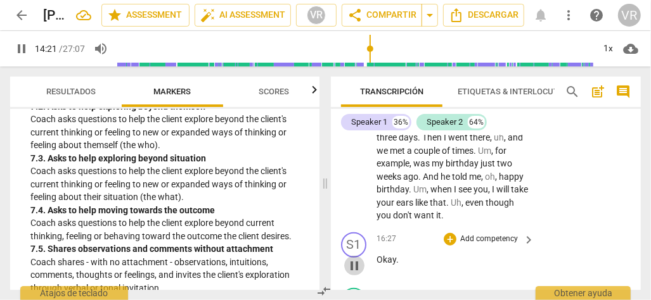
click at [348, 258] on span "pause" at bounding box center [353, 265] width 15 height 15
click at [350, 260] on span "play_arrow" at bounding box center [353, 265] width 15 height 15
click at [458, 190] on span "see" at bounding box center [465, 189] width 15 height 10
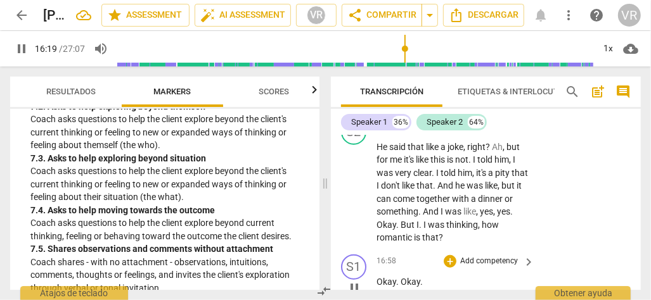
scroll to position [5459, 0]
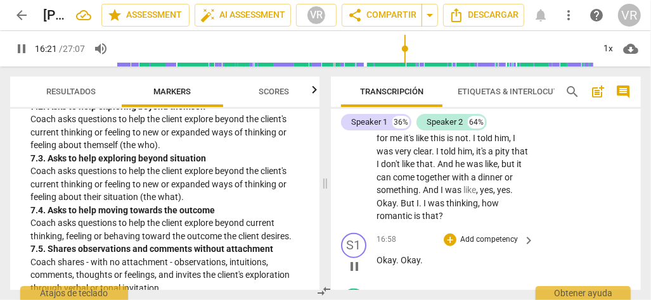
click at [355, 260] on span "pause" at bounding box center [353, 266] width 15 height 15
click at [398, 255] on span "." at bounding box center [398, 260] width 4 height 10
click at [400, 203] on span "But" at bounding box center [408, 203] width 16 height 10
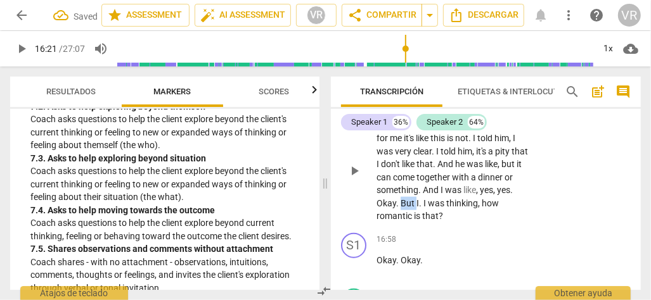
click at [400, 203] on span "But" at bounding box center [408, 203] width 16 height 10
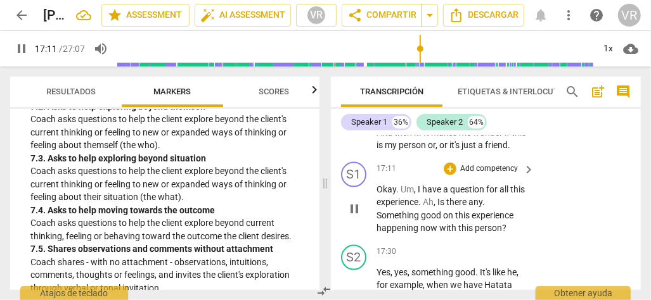
scroll to position [5775, 0]
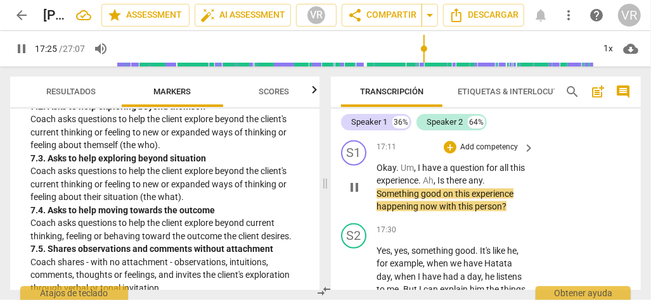
click at [355, 190] on span "pause" at bounding box center [353, 187] width 15 height 15
type input "1046"
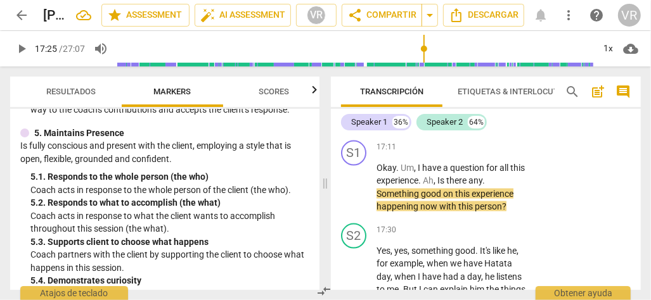
scroll to position [732, 0]
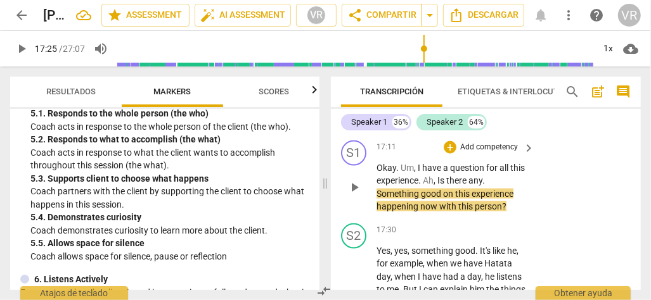
click at [473, 152] on p "Add competency" at bounding box center [489, 147] width 60 height 11
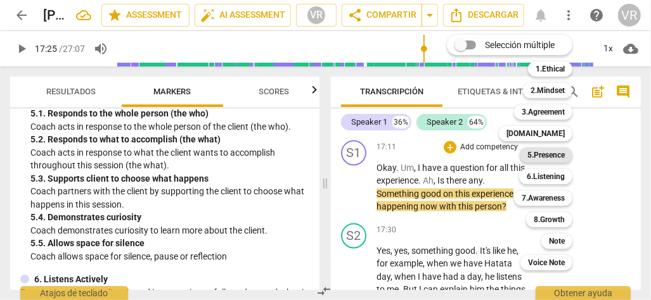
click at [549, 152] on b "5.Presence" at bounding box center [545, 155] width 37 height 15
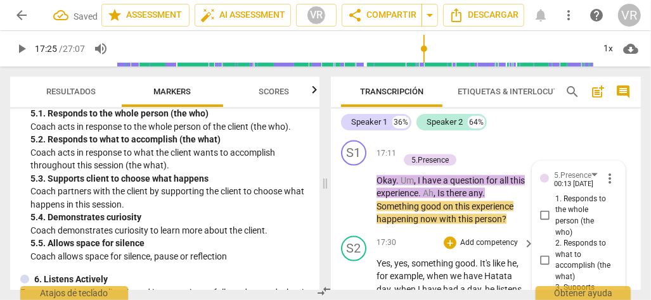
scroll to position [5960, 0]
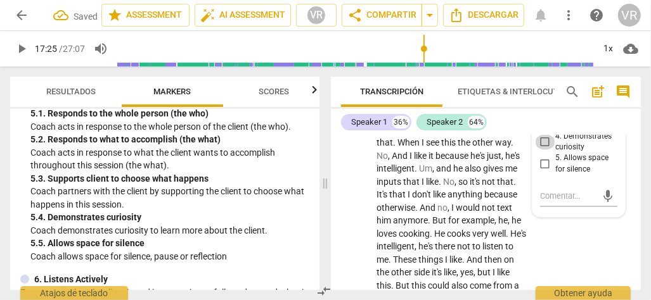
click at [542, 149] on input "4. Demonstrates curiosity" at bounding box center [545, 142] width 20 height 15
checkbox input "true"
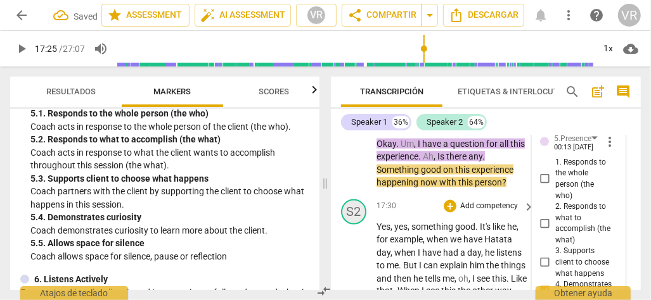
scroll to position [5834, 0]
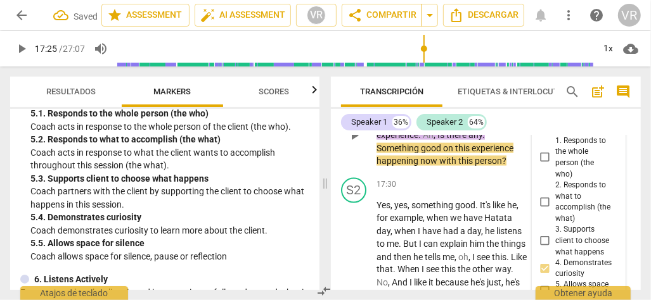
click at [352, 164] on div "play_arrow pause" at bounding box center [360, 136] width 32 height 56
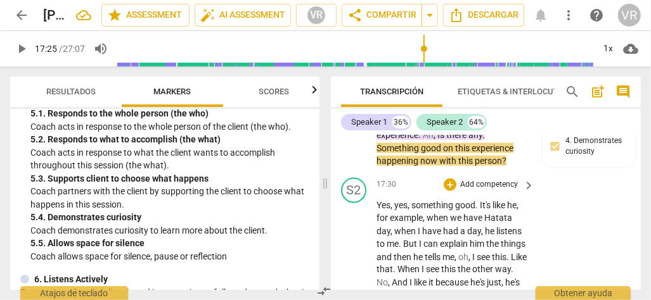
click at [388, 230] on span "day" at bounding box center [383, 231] width 14 height 10
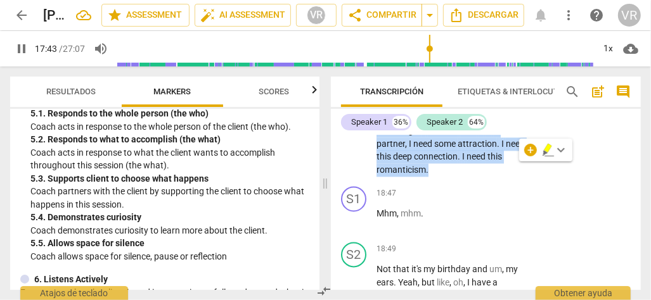
scroll to position [6150, 0]
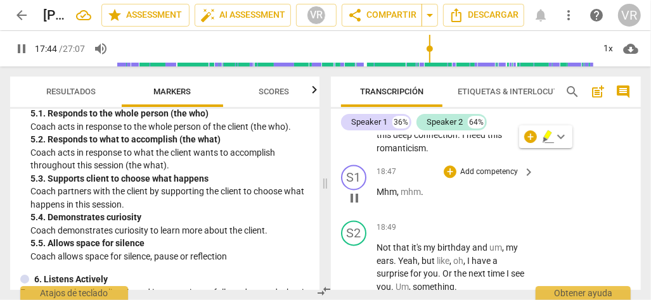
click at [376, 197] on span "Mhm" at bounding box center [386, 192] width 20 height 10
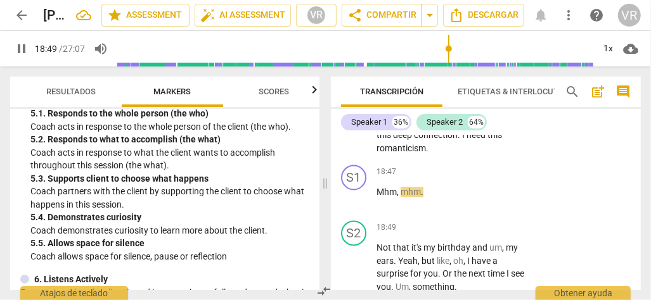
click at [414, 140] on span "connection" at bounding box center [436, 135] width 44 height 10
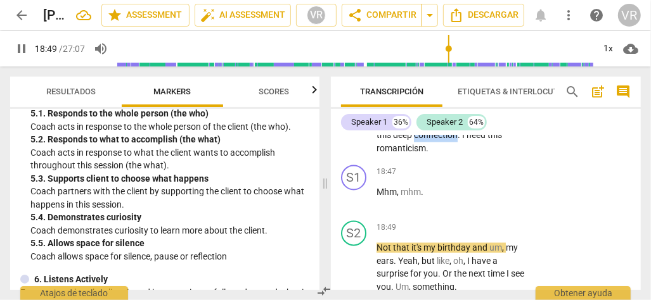
click at [414, 140] on span "connection" at bounding box center [436, 135] width 44 height 10
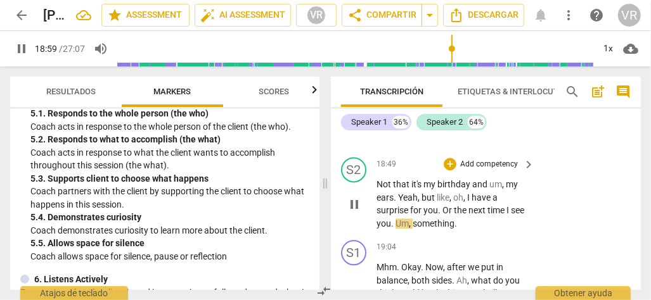
scroll to position [6277, 0]
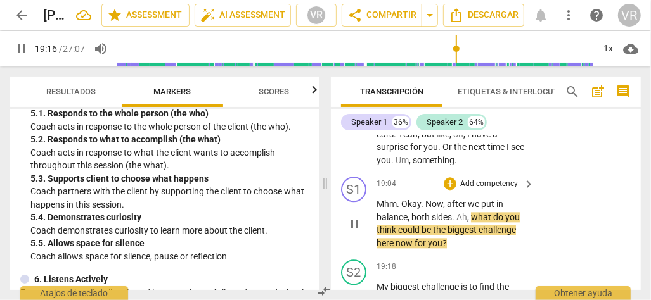
click at [352, 224] on span "pause" at bounding box center [353, 224] width 15 height 15
click at [0, 0] on span "play_arrow" at bounding box center [0, 0] width 0 height 0
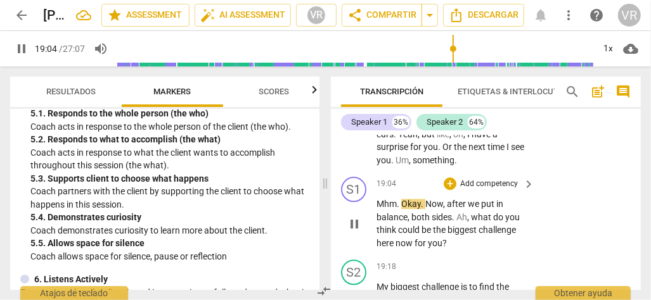
click at [352, 224] on span "pause" at bounding box center [353, 224] width 15 height 15
type input "1145"
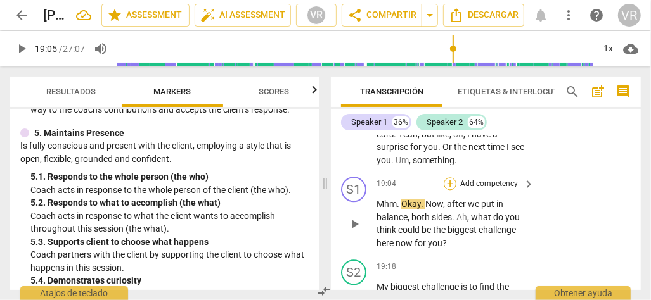
click at [452, 185] on div "+" at bounding box center [449, 183] width 13 height 13
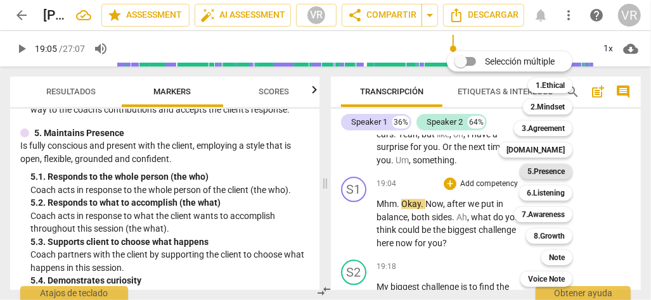
click at [561, 172] on b "5.Presence" at bounding box center [545, 171] width 37 height 15
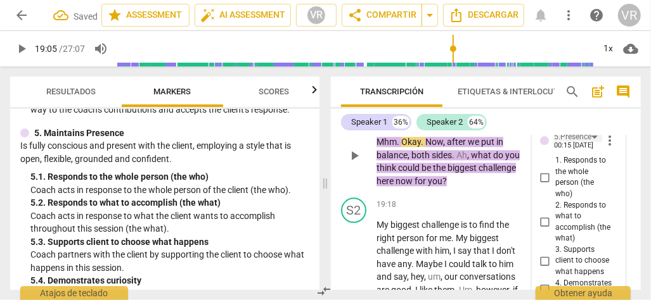
scroll to position [6372, 0]
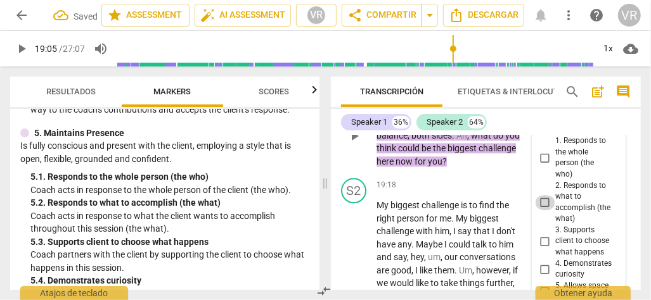
click at [542, 206] on input "2. Responds to what to accomplish (the what)" at bounding box center [545, 202] width 20 height 15
checkbox input "true"
click at [347, 231] on div "play_arrow pause" at bounding box center [360, 277] width 32 height 148
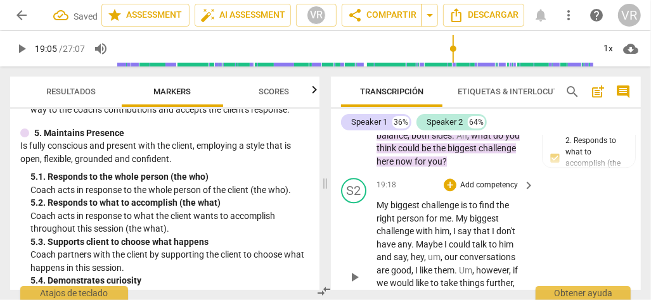
drag, startPoint x: 347, startPoint y: 231, endPoint x: 352, endPoint y: 282, distance: 51.5
click at [352, 282] on span "play_arrow" at bounding box center [353, 277] width 15 height 15
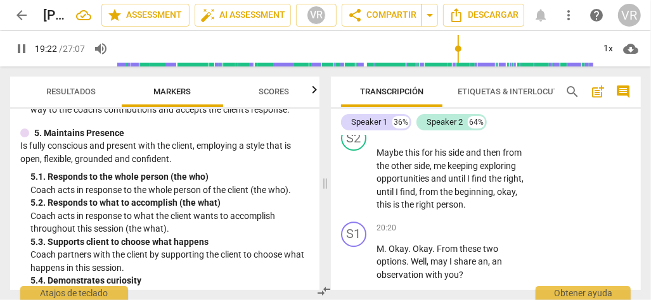
scroll to position [6688, 0]
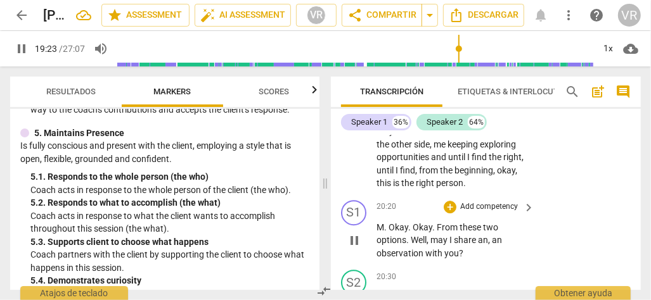
click at [388, 232] on span "Okay" at bounding box center [398, 227] width 20 height 10
click at [419, 175] on span "from" at bounding box center [429, 170] width 21 height 10
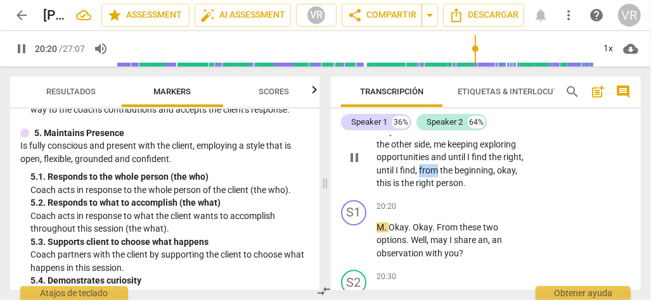
click at [419, 175] on span "from" at bounding box center [429, 170] width 21 height 10
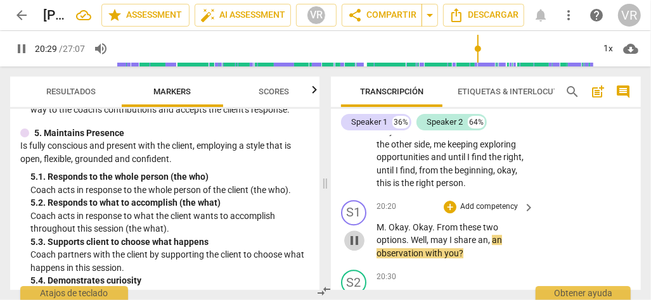
click at [352, 244] on span "pause" at bounding box center [353, 240] width 15 height 15
type input "1230"
click at [475, 210] on p "Add competency" at bounding box center [489, 206] width 60 height 11
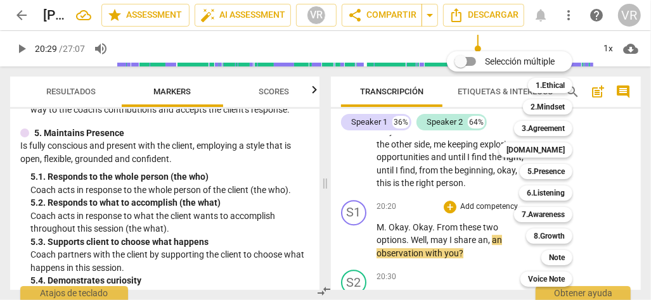
click at [317, 183] on div at bounding box center [325, 150] width 651 height 300
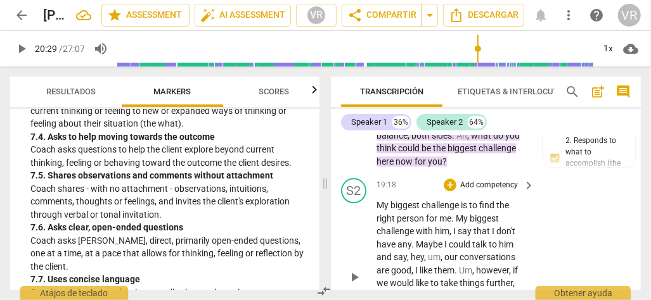
scroll to position [6308, 0]
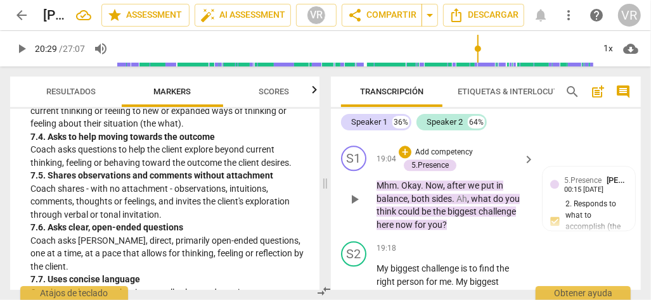
click at [434, 153] on p "Add competency" at bounding box center [444, 152] width 60 height 11
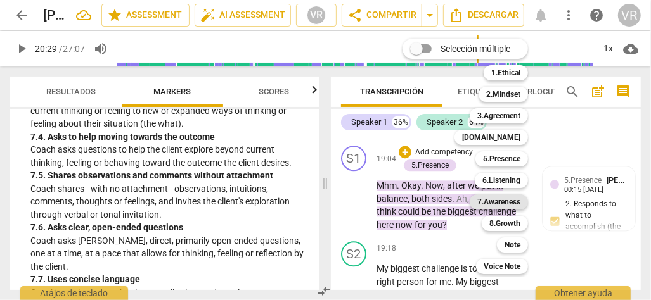
click at [495, 201] on b "7.Awareness" at bounding box center [498, 201] width 43 height 15
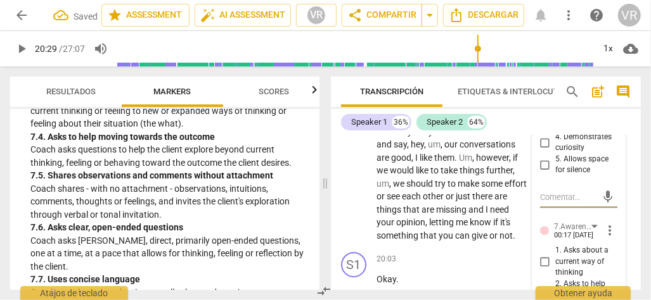
scroll to position [6435, 0]
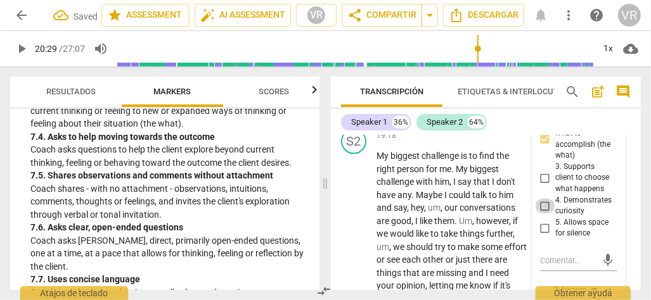
click at [543, 213] on input "4. Demonstrates curiosity" at bounding box center [545, 205] width 20 height 15
checkbox input "true"
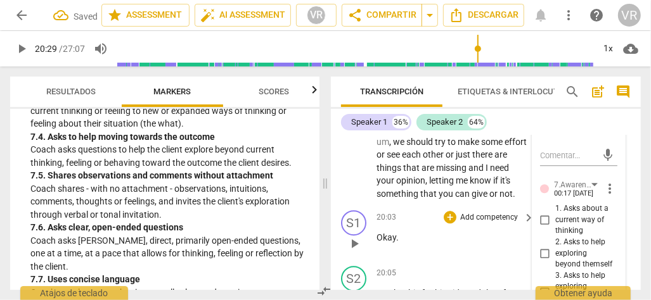
scroll to position [6562, 0]
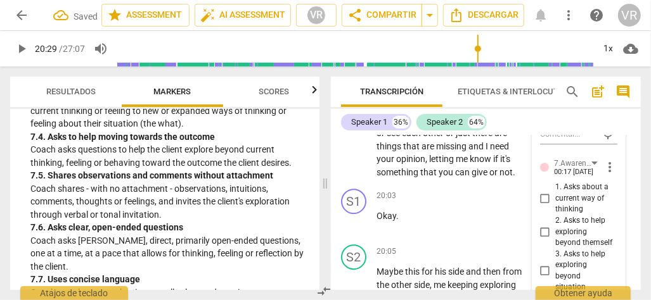
click at [352, 162] on div "play_arrow pause" at bounding box center [360, 101] width 32 height 148
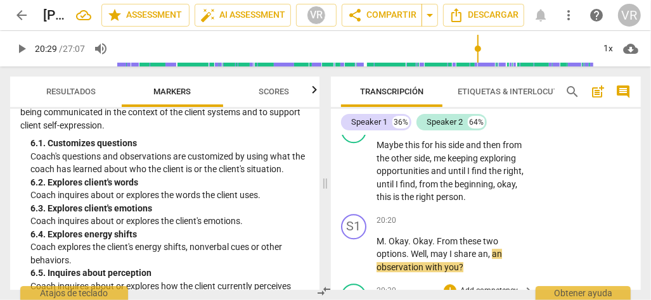
scroll to position [6752, 0]
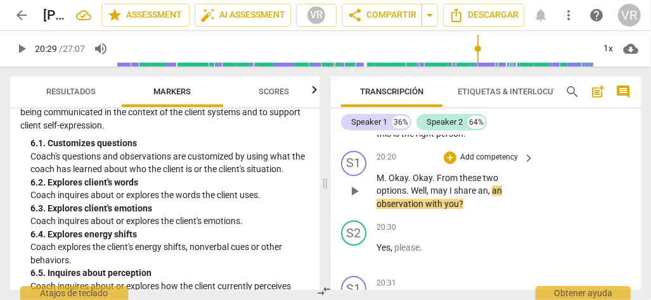
click at [496, 159] on p "Add competency" at bounding box center [489, 157] width 60 height 11
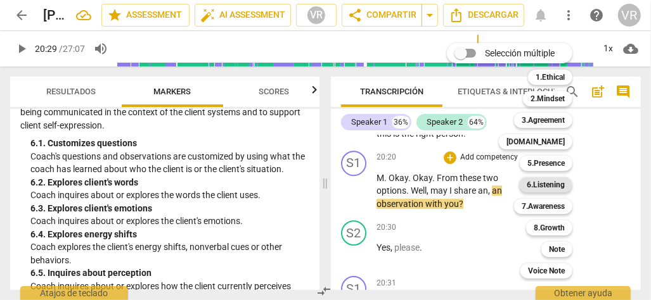
click at [561, 183] on b "6.Listening" at bounding box center [545, 184] width 38 height 15
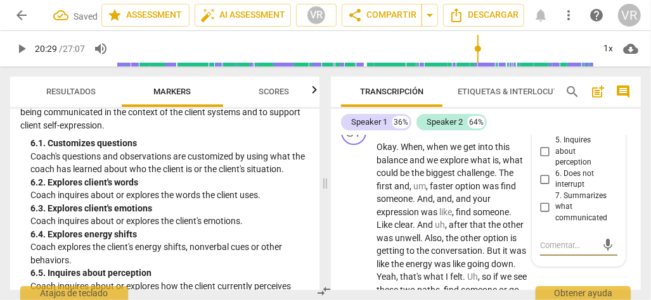
scroll to position [6893, 0]
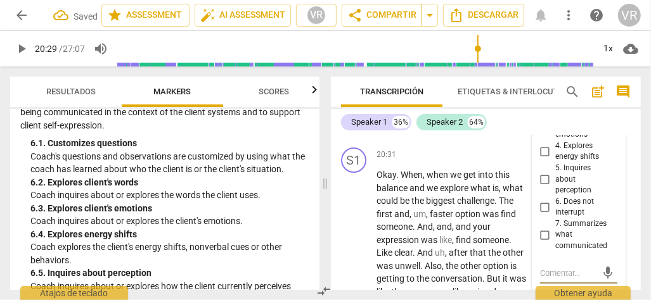
click at [543, 154] on input "4. Explores energy shifts" at bounding box center [545, 151] width 20 height 15
checkbox input "true"
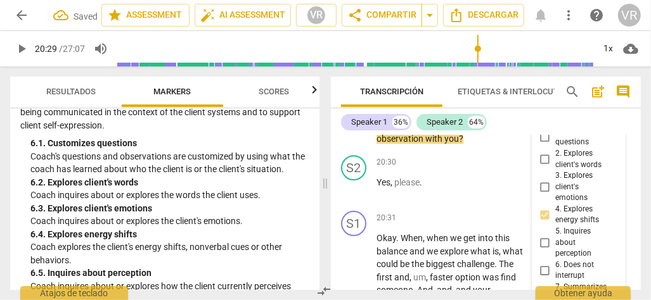
scroll to position [6766, 0]
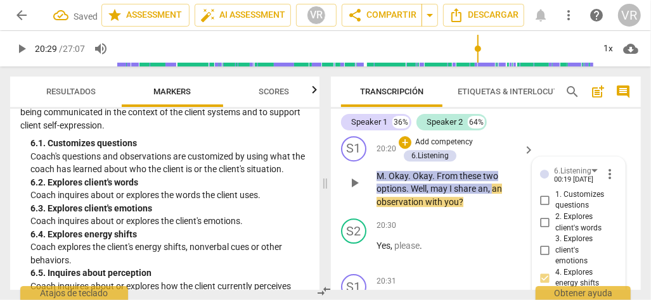
click at [338, 201] on div "S1 play_arrow pause 20:20 + Add competency 6.Listening keyboard_arrow_right M .…" at bounding box center [486, 172] width 310 height 83
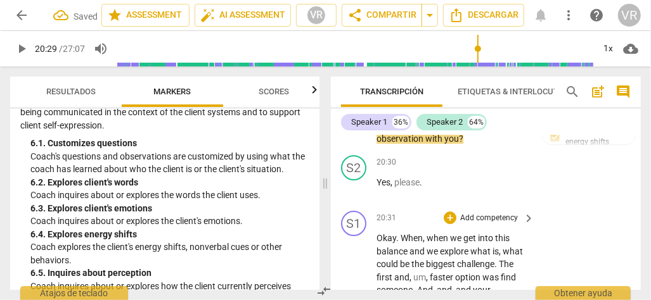
scroll to position [6893, 0]
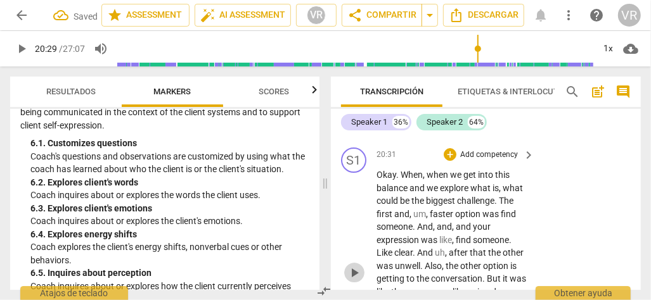
click at [355, 273] on span "play_arrow" at bounding box center [353, 272] width 15 height 15
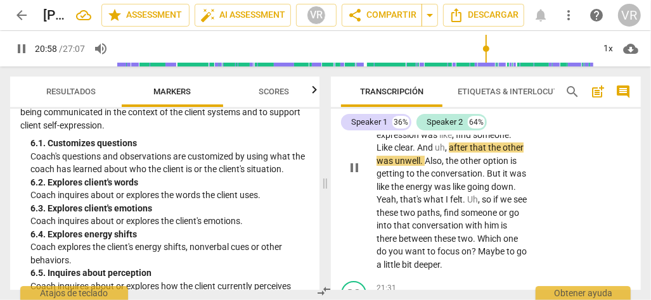
scroll to position [7020, 0]
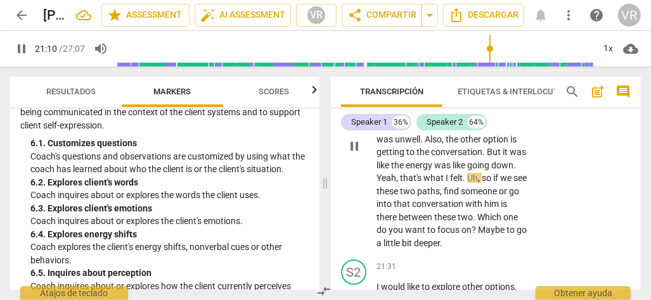
click at [477, 153] on span "conversation" at bounding box center [456, 152] width 51 height 10
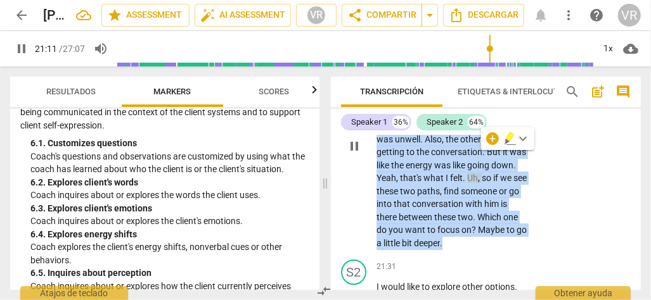
click at [477, 153] on span "conversation" at bounding box center [456, 152] width 51 height 10
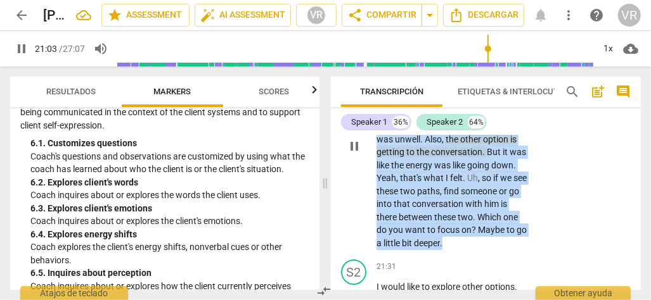
click at [477, 153] on span "conversation" at bounding box center [456, 152] width 51 height 10
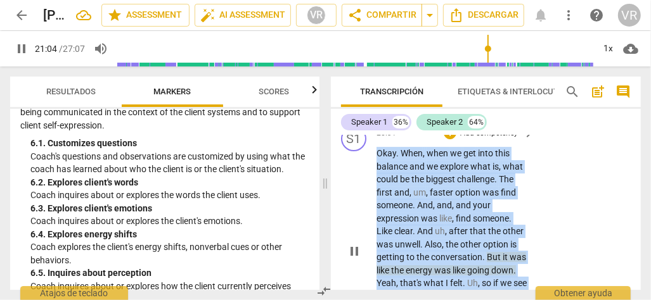
scroll to position [6893, 0]
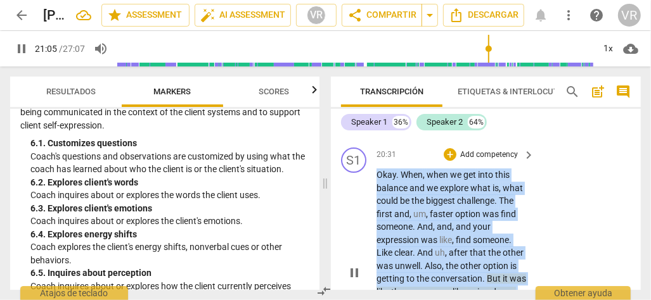
click at [476, 159] on p "Add competency" at bounding box center [489, 154] width 60 height 11
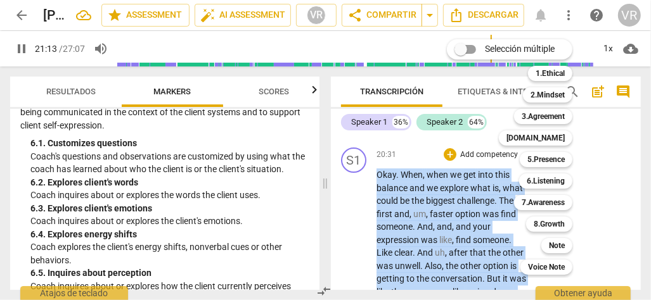
click at [355, 246] on div at bounding box center [325, 150] width 651 height 300
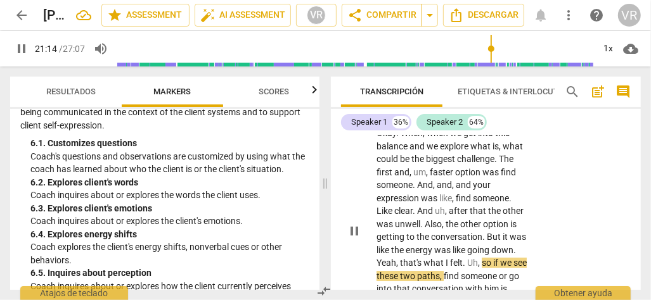
scroll to position [6956, 0]
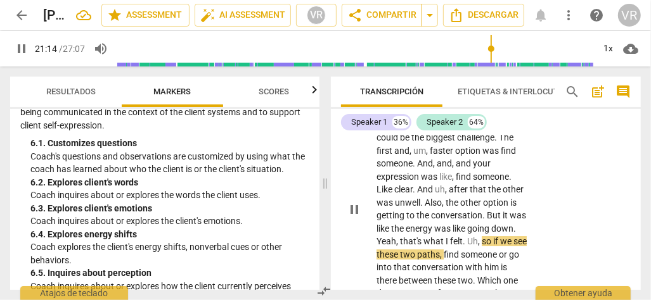
click at [357, 208] on span "pause" at bounding box center [353, 209] width 15 height 15
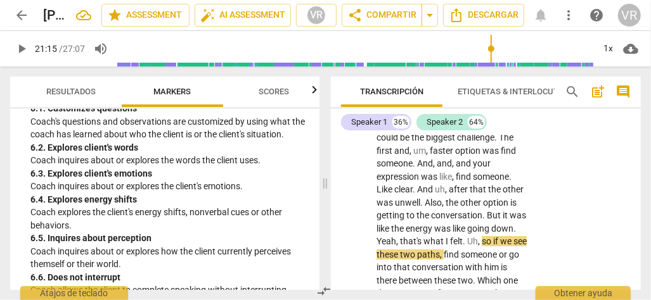
scroll to position [988, 0]
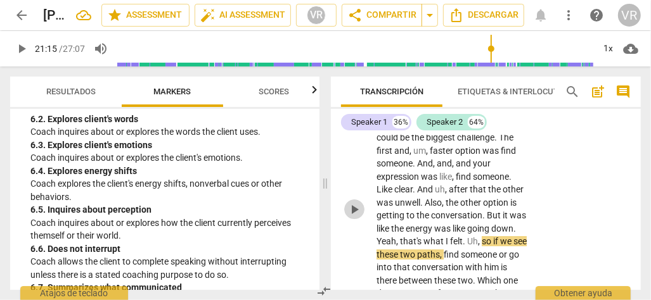
click at [352, 210] on span "play_arrow" at bounding box center [353, 209] width 15 height 15
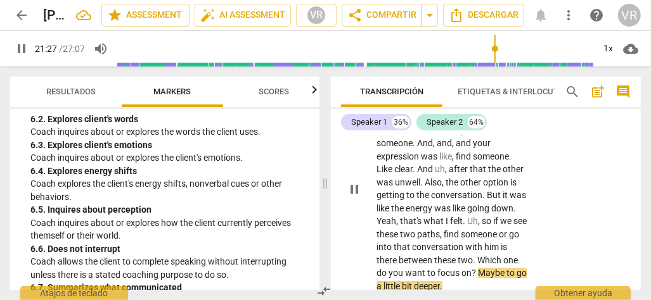
scroll to position [6956, 0]
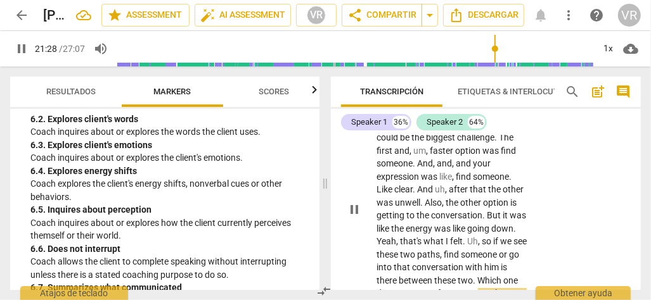
click at [407, 189] on span "clear" at bounding box center [403, 189] width 18 height 10
click at [407, 190] on span "clear" at bounding box center [403, 189] width 18 height 10
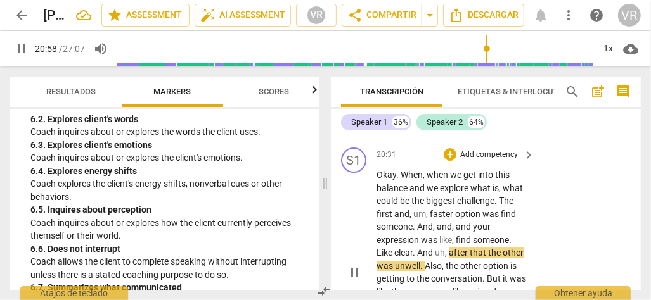
click at [422, 177] on span "," at bounding box center [424, 175] width 4 height 10
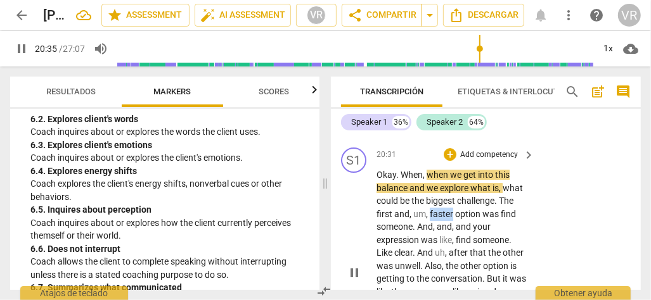
click at [436, 213] on span "faster" at bounding box center [441, 214] width 25 height 10
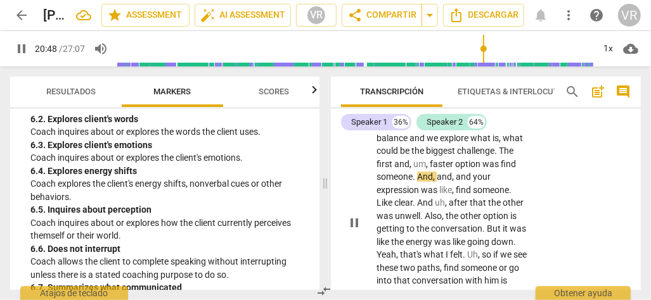
scroll to position [6956, 0]
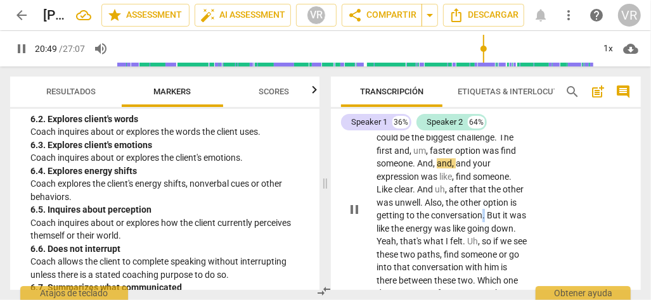
click at [479, 218] on span "conversation" at bounding box center [456, 215] width 51 height 10
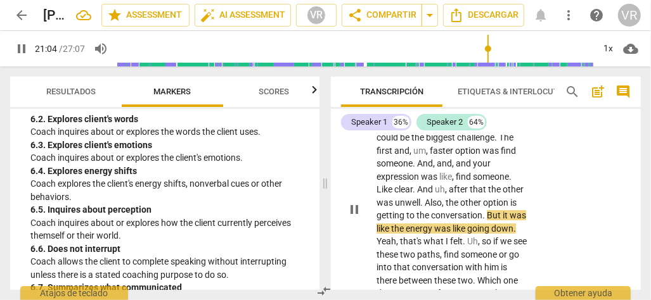
scroll to position [6893, 0]
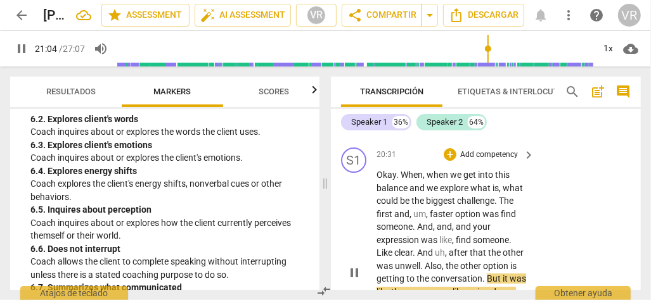
click at [469, 155] on p "Add competency" at bounding box center [489, 154] width 60 height 11
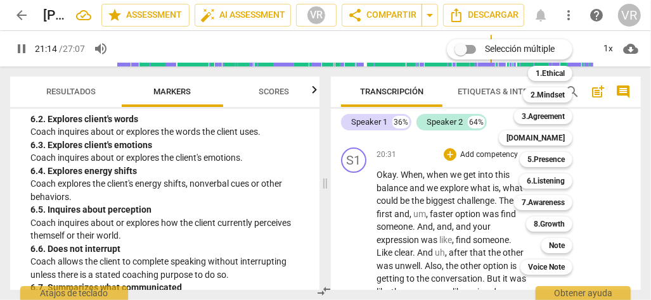
scroll to position [7059, 0]
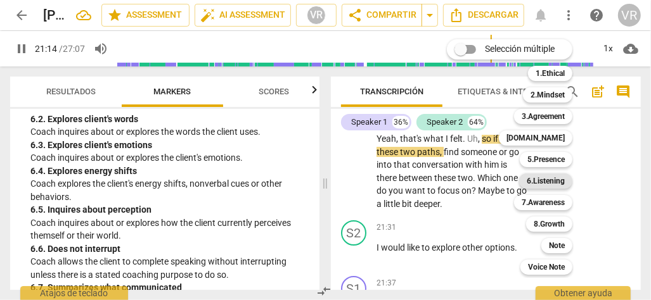
click at [537, 175] on b "6.Listening" at bounding box center [545, 181] width 38 height 15
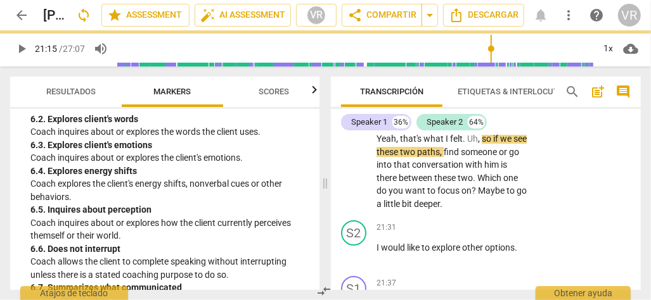
type input "1275"
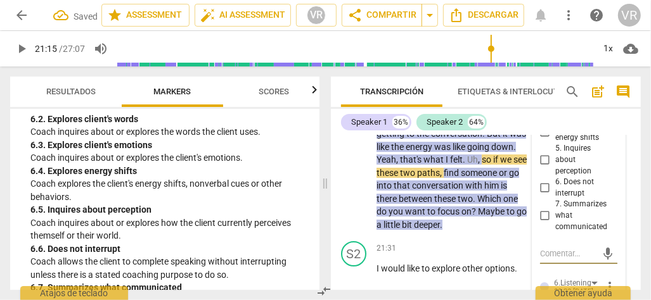
scroll to position [6967, 0]
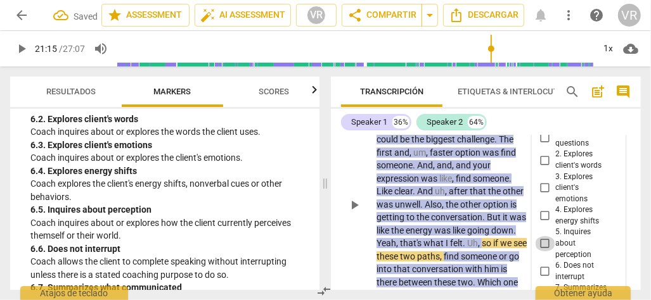
click at [542, 246] on input "5. Inquires about perception" at bounding box center [545, 243] width 20 height 15
checkbox input "true"
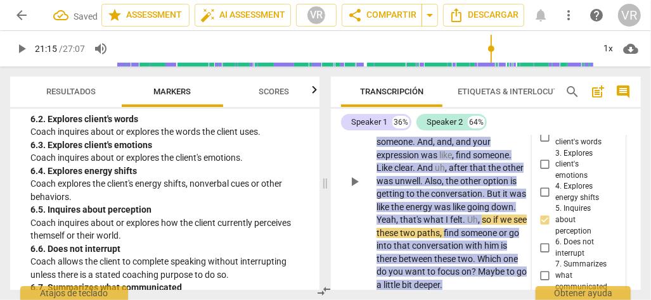
scroll to position [7030, 0]
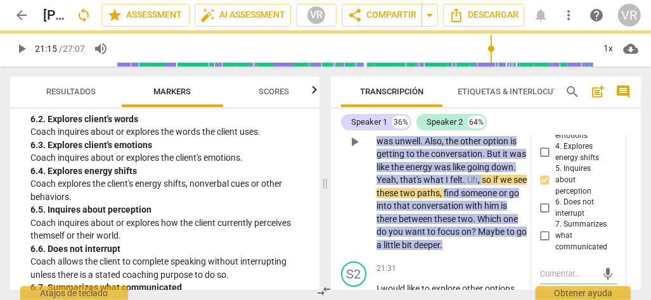
click at [348, 202] on div "play_arrow pause" at bounding box center [360, 141] width 32 height 212
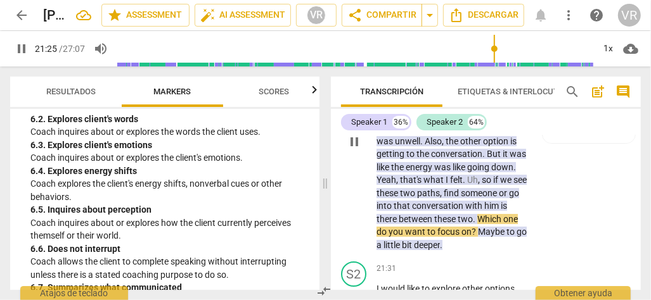
click at [354, 141] on span "pause" at bounding box center [353, 141] width 15 height 15
type input "1286"
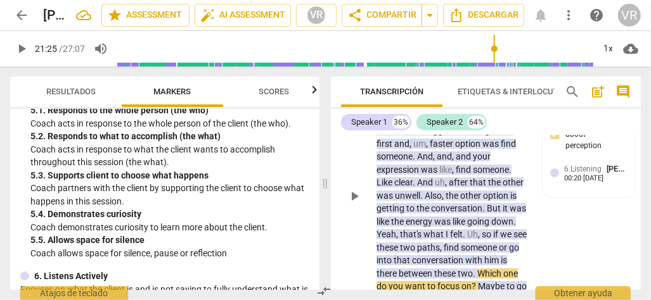
scroll to position [6904, 0]
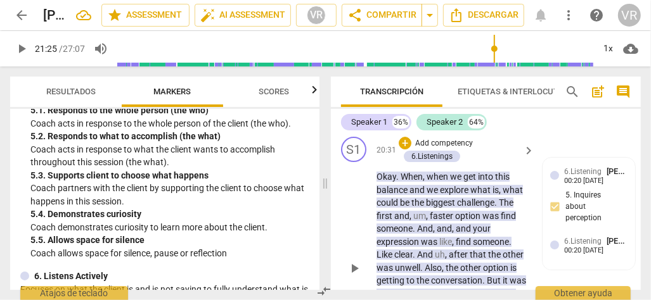
click at [431, 144] on p "Add competency" at bounding box center [444, 143] width 60 height 11
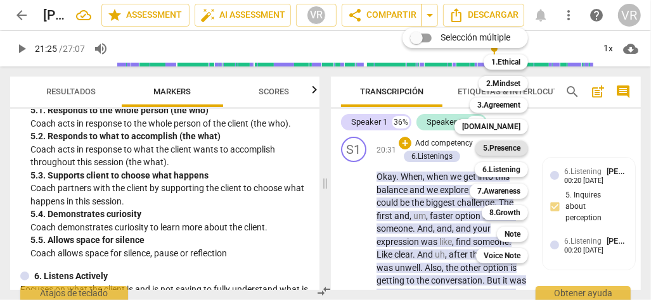
click at [512, 153] on b "5.Presence" at bounding box center [501, 148] width 37 height 15
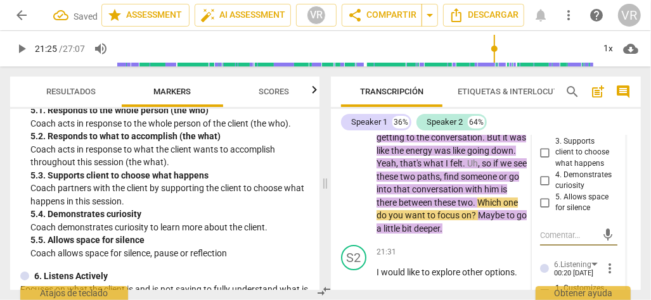
scroll to position [7019, 0]
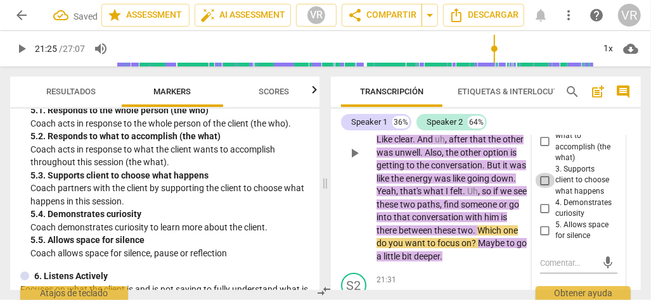
click at [540, 183] on input "3. Supports client to choose what happens" at bounding box center [545, 180] width 20 height 15
checkbox input "true"
click at [355, 161] on span "play_arrow" at bounding box center [353, 153] width 15 height 15
click at [0, 0] on span "pause" at bounding box center [0, 0] width 0 height 0
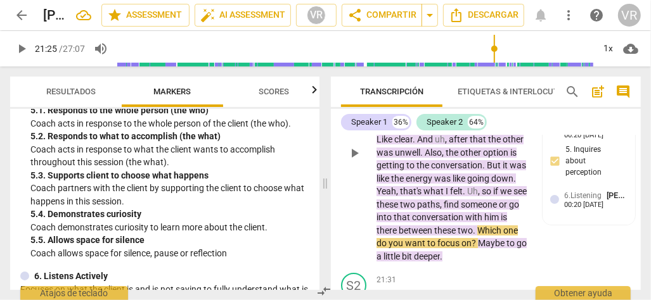
click at [350, 161] on span "play_arrow" at bounding box center [353, 153] width 15 height 15
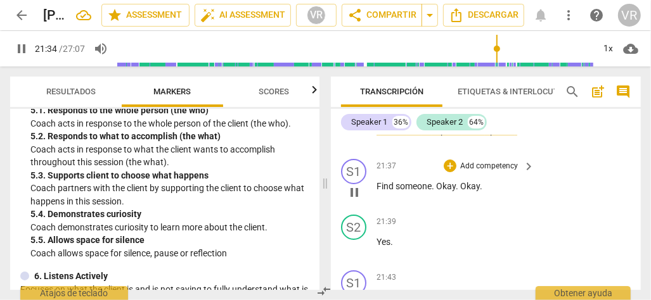
scroll to position [7209, 0]
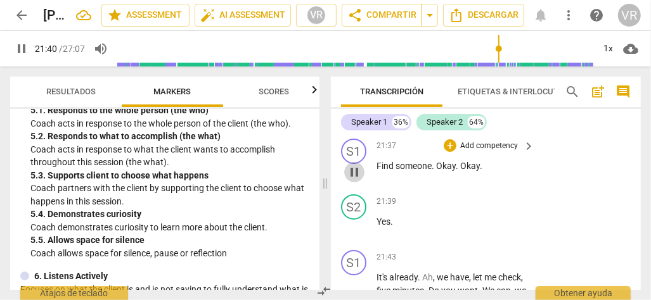
click at [346, 180] on span "pause" at bounding box center [353, 172] width 15 height 15
type input "1301"
click at [476, 152] on p "Add competency" at bounding box center [489, 146] width 60 height 11
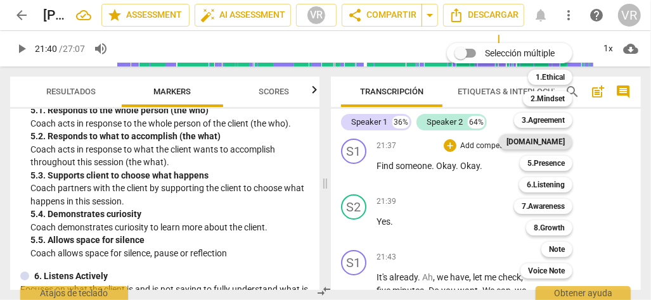
click at [554, 139] on b "[DOMAIN_NAME]" at bounding box center [535, 141] width 58 height 15
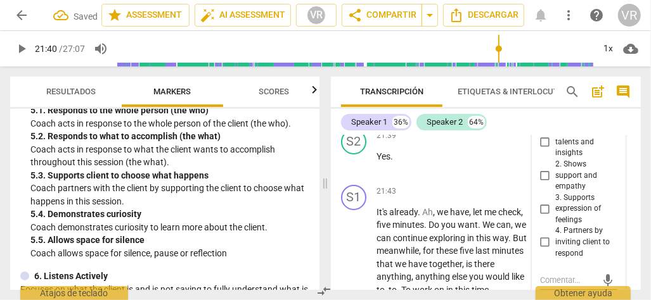
scroll to position [7294, 0]
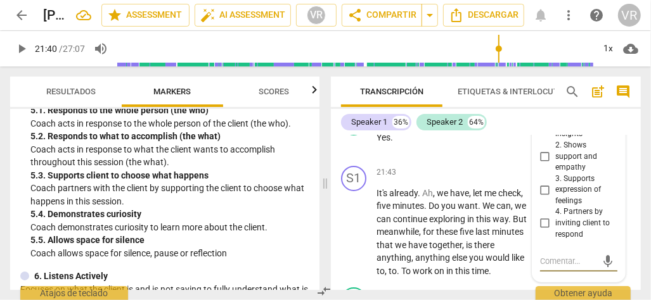
click at [544, 164] on input "2. Shows support and empathy" at bounding box center [545, 156] width 20 height 15
checkbox input "true"
click at [338, 212] on div "S1 play_arrow pause 21:43 + Add competency keyboard_arrow_right It's already . …" at bounding box center [486, 222] width 310 height 122
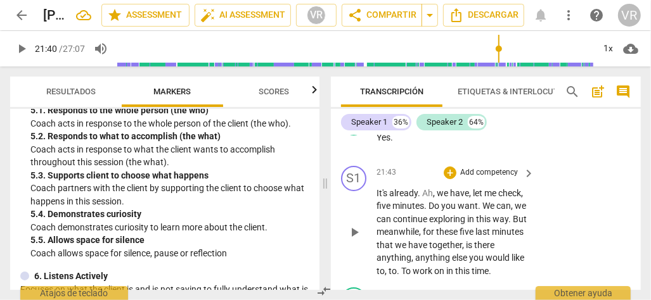
click at [353, 243] on button "play_arrow" at bounding box center [354, 232] width 20 height 20
click at [350, 240] on span "pause" at bounding box center [353, 232] width 15 height 15
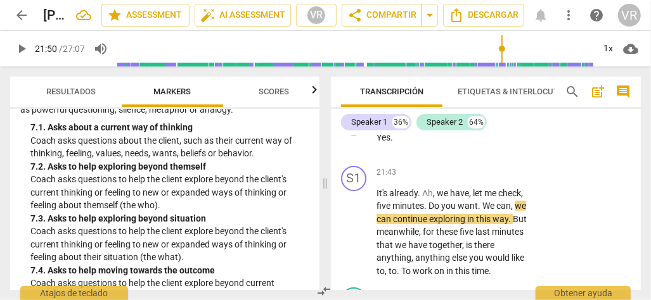
scroll to position [1305, 0]
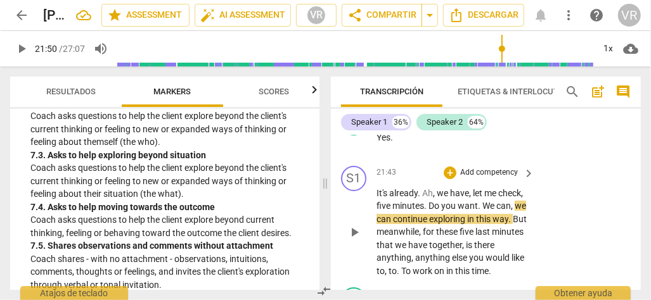
click at [353, 240] on span "play_arrow" at bounding box center [353, 232] width 15 height 15
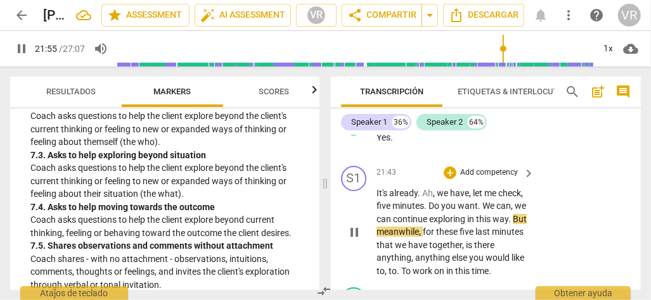
scroll to position [7358, 0]
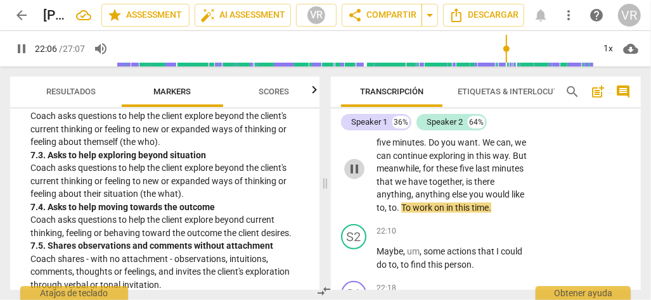
click at [351, 177] on span "pause" at bounding box center [353, 169] width 15 height 15
type input "1327"
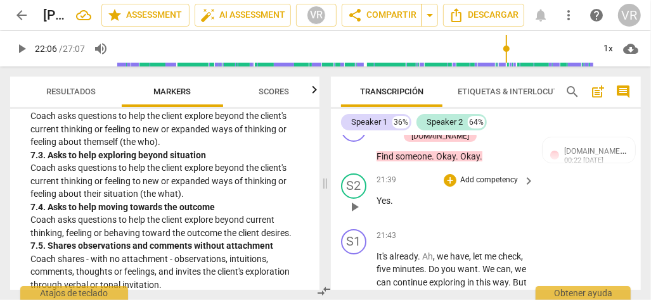
scroll to position [7294, 0]
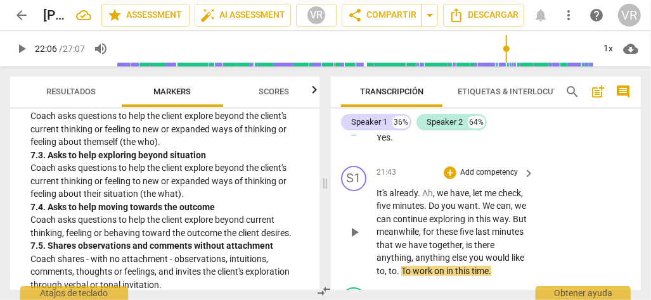
click at [467, 179] on p "Add competency" at bounding box center [489, 172] width 60 height 11
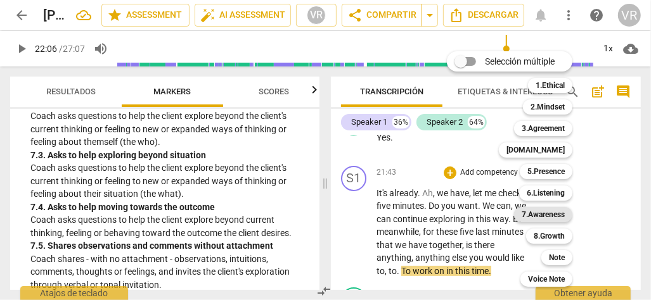
drag, startPoint x: 467, startPoint y: 184, endPoint x: 552, endPoint y: 214, distance: 89.9
click at [552, 214] on b "7.Awareness" at bounding box center [542, 214] width 43 height 15
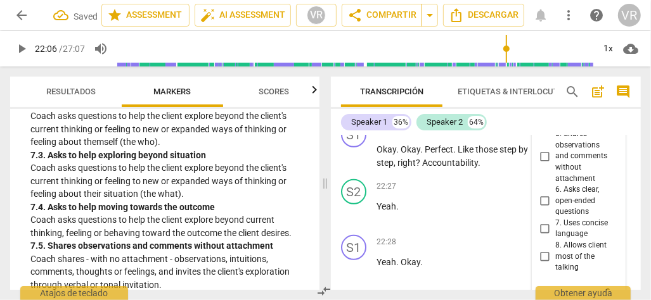
scroll to position [7508, 0]
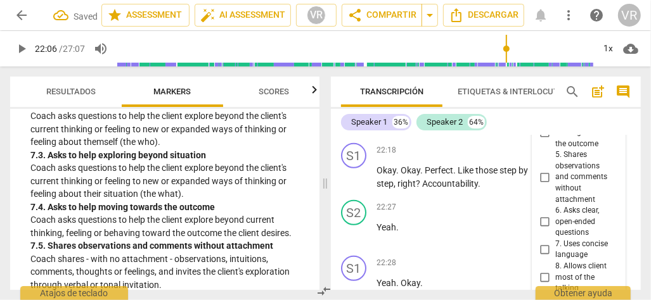
click at [543, 141] on input "4. Asks to help moving towards the outcome" at bounding box center [545, 132] width 20 height 15
checkbox input "true"
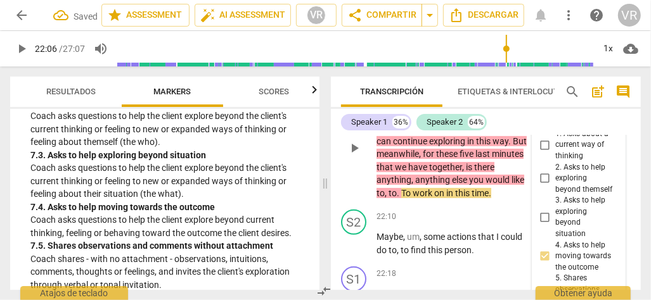
scroll to position [7382, 0]
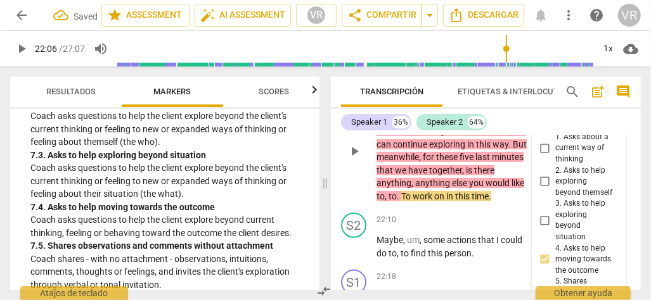
click at [353, 159] on span "play_arrow" at bounding box center [353, 151] width 15 height 15
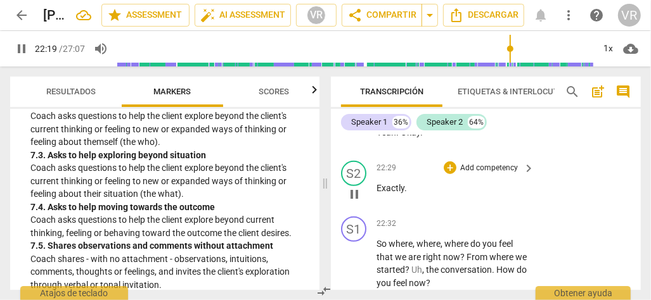
scroll to position [7699, 0]
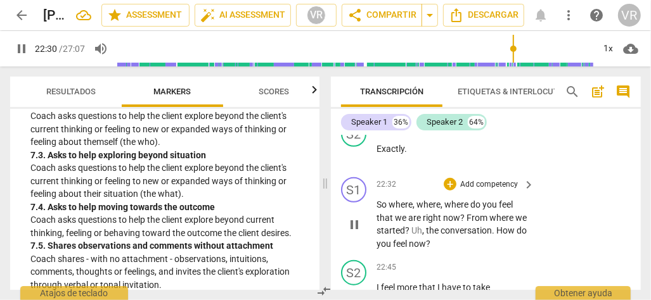
click at [357, 232] on span "pause" at bounding box center [353, 224] width 15 height 15
click at [357, 232] on span "play_arrow" at bounding box center [353, 224] width 15 height 15
click at [350, 232] on span "pause" at bounding box center [353, 224] width 15 height 15
click at [0, 0] on span "play_arrow" at bounding box center [0, 0] width 0 height 0
click at [351, 232] on span "pause" at bounding box center [353, 224] width 15 height 15
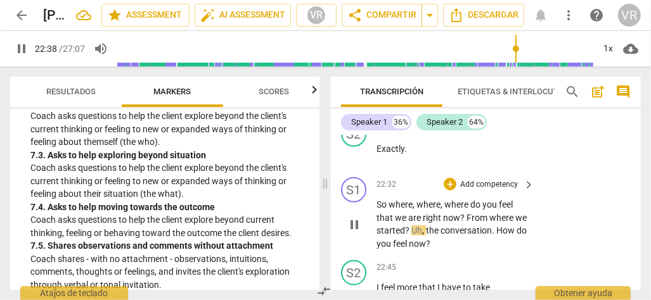
click at [0, 0] on span "play_arrow" at bounding box center [0, 0] width 0 height 0
click at [351, 232] on span "pause" at bounding box center [353, 224] width 15 height 15
click at [0, 0] on span "play_arrow" at bounding box center [0, 0] width 0 height 0
click at [467, 236] on span "conversation" at bounding box center [465, 230] width 51 height 10
click at [422, 223] on span "right" at bounding box center [432, 218] width 20 height 10
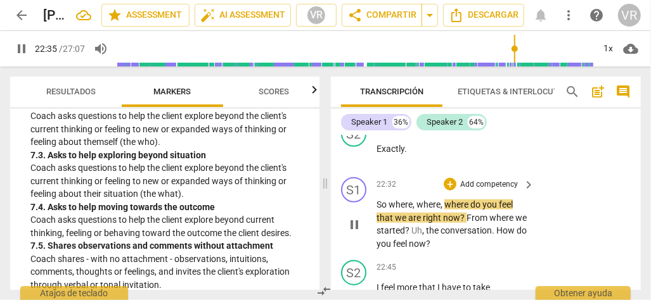
click at [478, 191] on p "Add competency" at bounding box center [489, 184] width 60 height 11
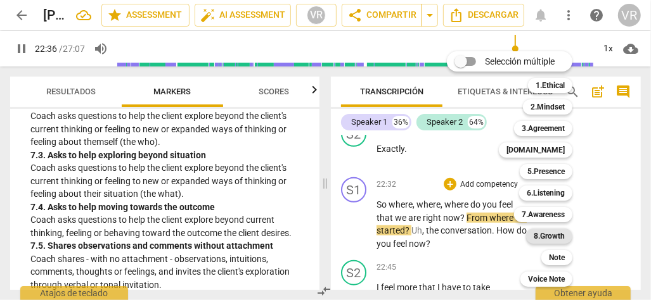
click at [543, 237] on b "8.Growth" at bounding box center [548, 236] width 31 height 15
type input "1357"
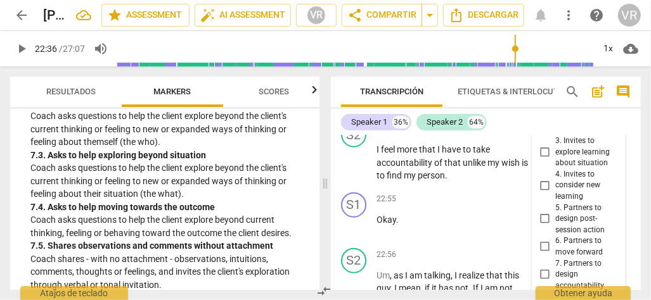
scroll to position [7786, 0]
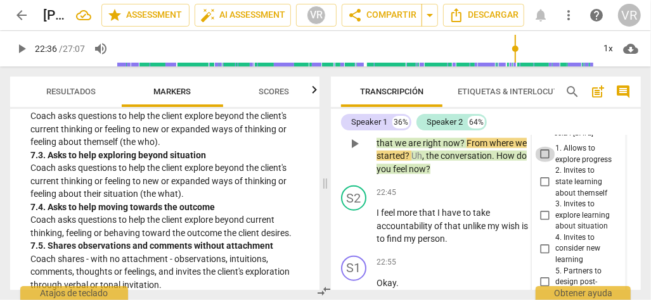
click at [547, 162] on input "1. Allows to explore progress" at bounding box center [545, 154] width 20 height 15
checkbox input "true"
click at [340, 181] on div "S1 play_arrow pause 22:32 + Add competency 8.Growth keyboard_arrow_right So whe…" at bounding box center [486, 133] width 310 height 96
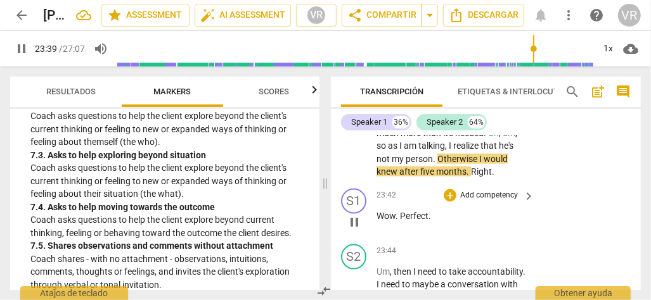
scroll to position [8103, 0]
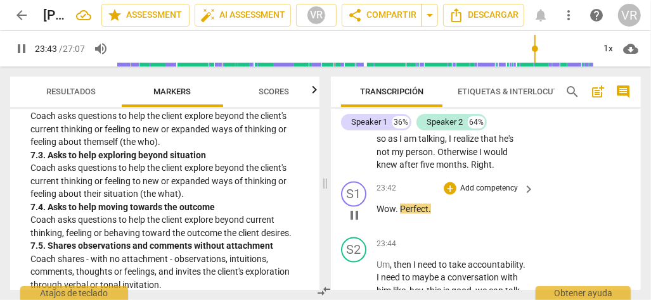
click at [355, 223] on span "pause" at bounding box center [353, 215] width 15 height 15
type input "1424"
click at [480, 194] on p "Add competency" at bounding box center [489, 188] width 60 height 11
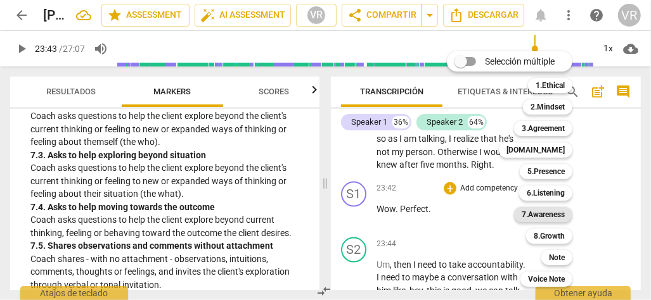
click at [542, 211] on b "7.Awareness" at bounding box center [542, 214] width 43 height 15
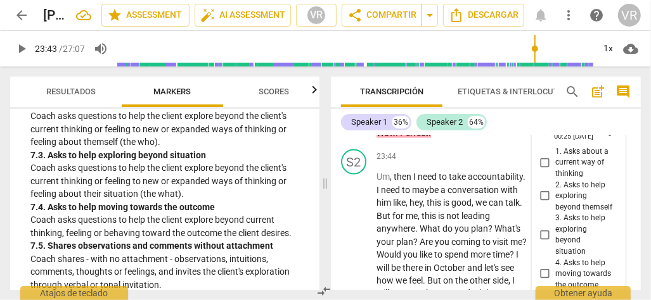
scroll to position [8152, 0]
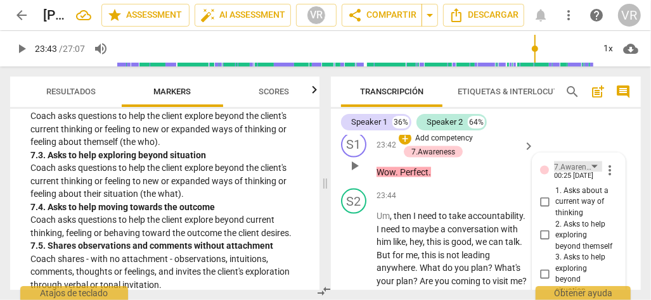
click at [581, 174] on div "7.Awareness" at bounding box center [572, 168] width 37 height 12
click at [574, 174] on div "7.Awareness" at bounding box center [572, 168] width 37 height 12
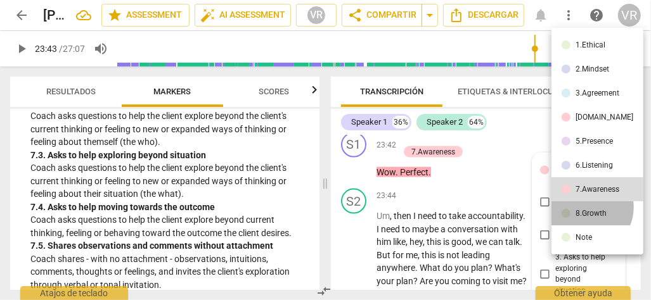
click at [584, 207] on li "8.Growth" at bounding box center [597, 213] width 92 height 24
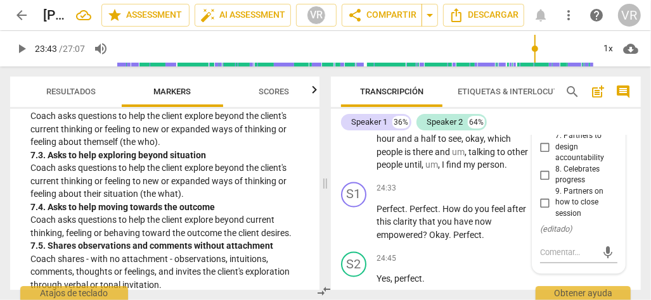
scroll to position [8405, 0]
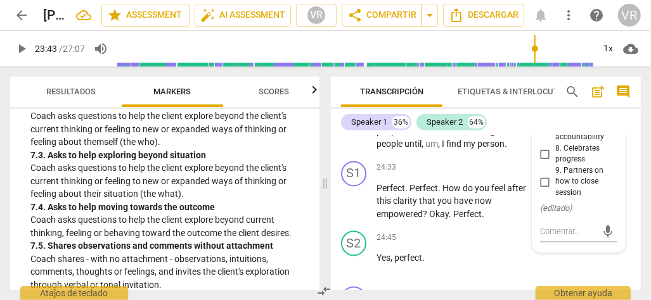
click at [568, 166] on span "8. Celebrates progress" at bounding box center [583, 155] width 57 height 22
click at [555, 162] on input "8. Celebrates progress" at bounding box center [545, 154] width 20 height 15
checkbox input "true"
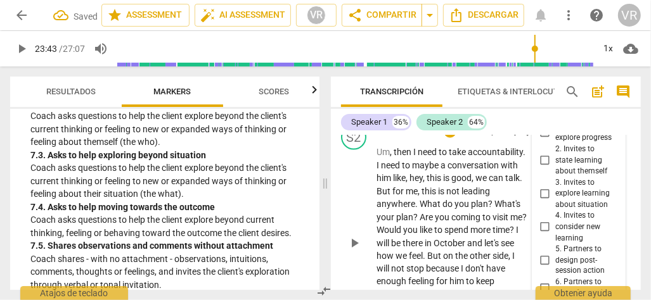
scroll to position [8215, 0]
click at [356, 201] on div "play_arrow pause" at bounding box center [360, 244] width 32 height 187
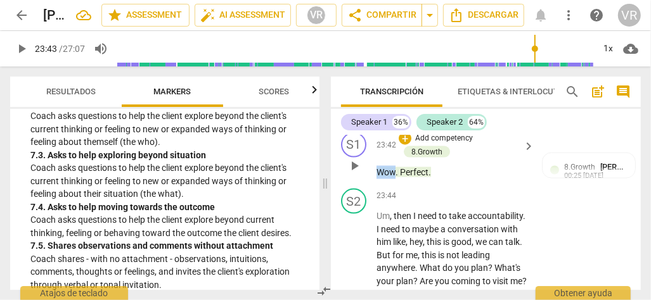
click at [381, 177] on span "Wow" at bounding box center [385, 172] width 19 height 10
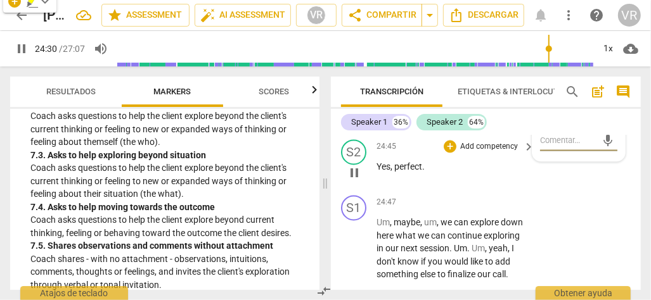
scroll to position [8434, 0]
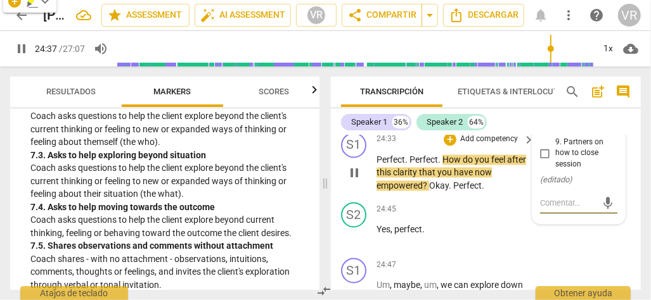
click at [353, 181] on span "pause" at bounding box center [353, 173] width 15 height 15
click at [0, 0] on span "play_arrow" at bounding box center [0, 0] width 0 height 0
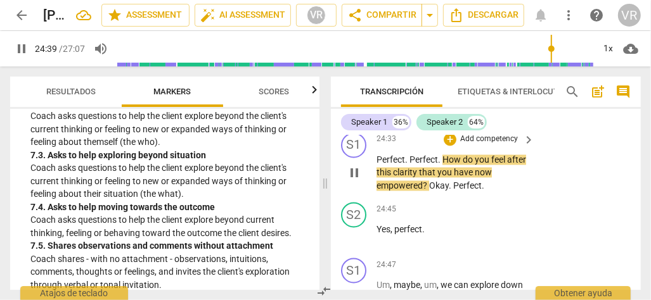
click at [486, 146] on p "Add competency" at bounding box center [489, 139] width 60 height 11
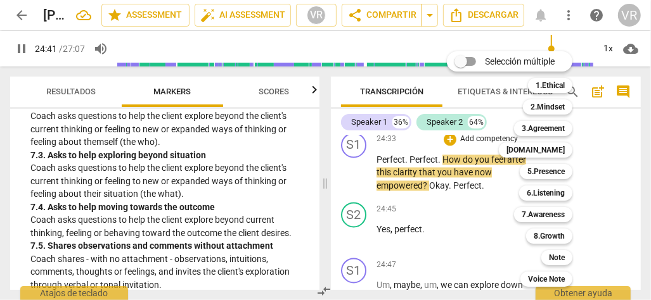
click at [364, 208] on div at bounding box center [325, 150] width 651 height 300
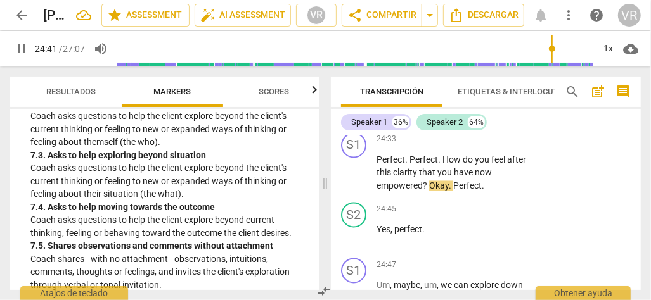
click at [360, 181] on span "pause" at bounding box center [353, 173] width 15 height 15
type input "1482"
click at [504, 146] on p "Add competency" at bounding box center [489, 139] width 60 height 11
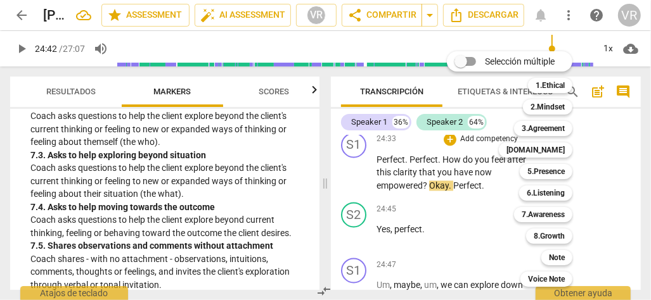
click at [315, 235] on div at bounding box center [325, 150] width 651 height 300
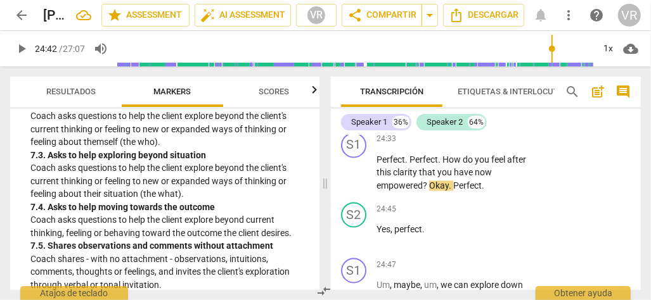
click at [315, 232] on div at bounding box center [325, 150] width 651 height 300
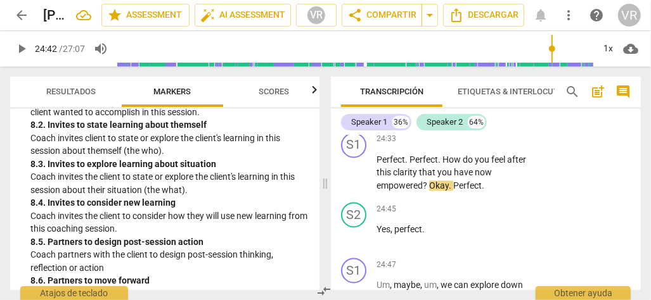
scroll to position [1611, 0]
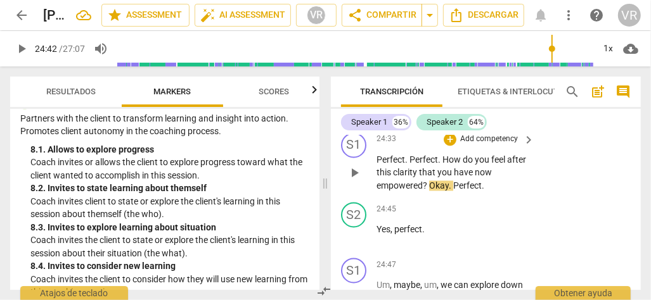
click at [496, 146] on p "Add competency" at bounding box center [489, 139] width 60 height 11
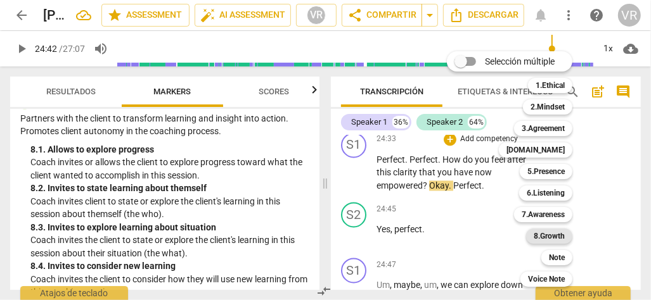
click at [535, 238] on div "8.Growth" at bounding box center [549, 236] width 46 height 15
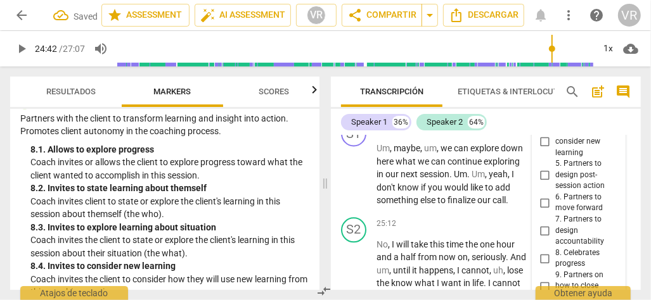
scroll to position [8552, 0]
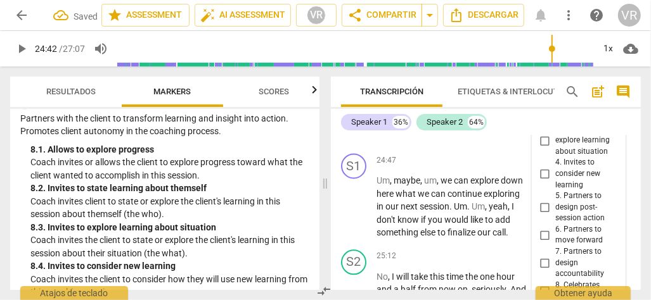
click at [545, 115] on input "2. Invites to state learning about themself" at bounding box center [545, 106] width 20 height 15
checkbox input "true"
click at [350, 215] on span "play_arrow" at bounding box center [353, 207] width 15 height 15
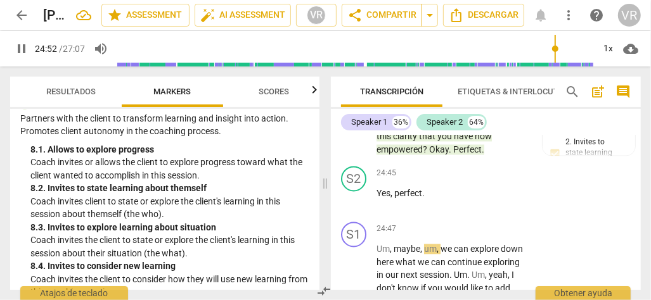
scroll to position [8425, 0]
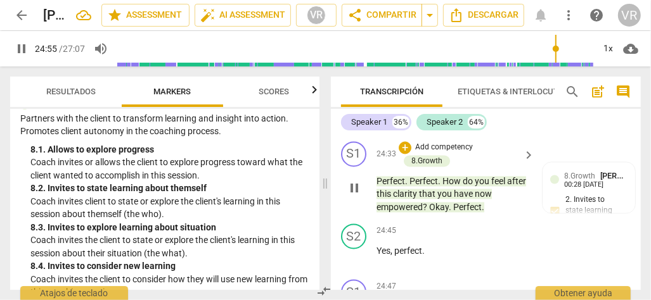
click at [402, 213] on span "empowered" at bounding box center [399, 208] width 46 height 10
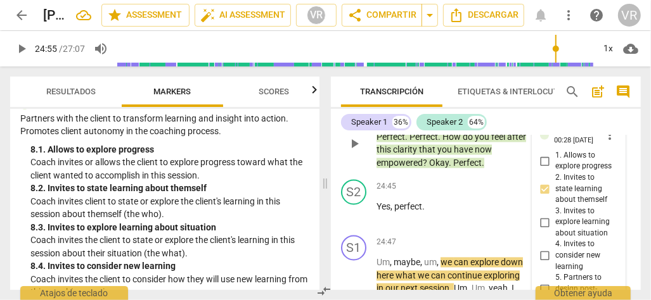
scroll to position [8488, 0]
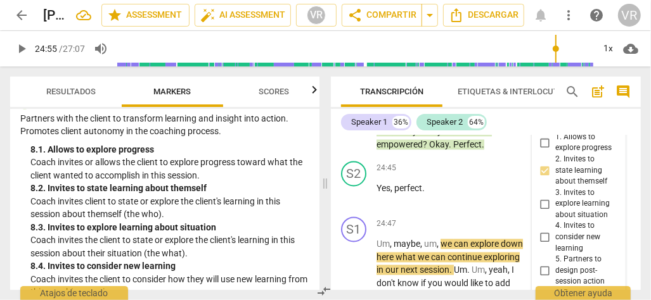
click at [352, 133] on span "play_arrow" at bounding box center [353, 125] width 15 height 15
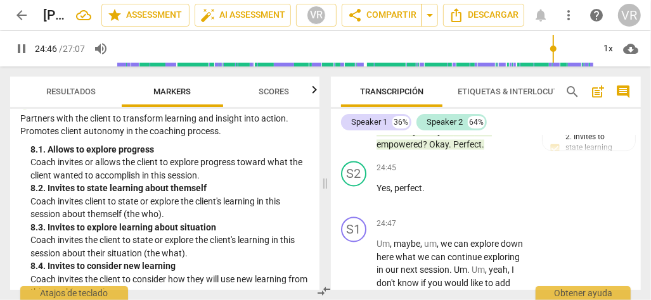
click at [512, 151] on p "Perfect . Perfect . How do you feel after this clarity that you have now empowe…" at bounding box center [451, 131] width 151 height 39
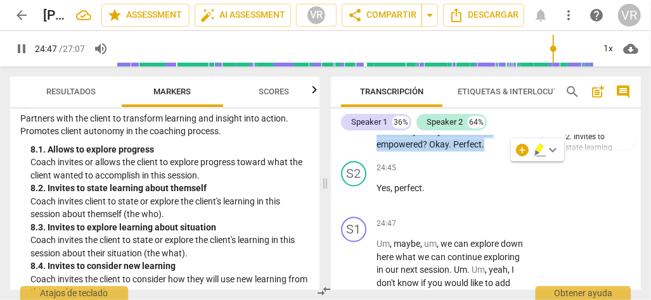
click at [512, 151] on p "Perfect . Perfect . How do you feel after this clarity that you have now empowe…" at bounding box center [451, 131] width 151 height 39
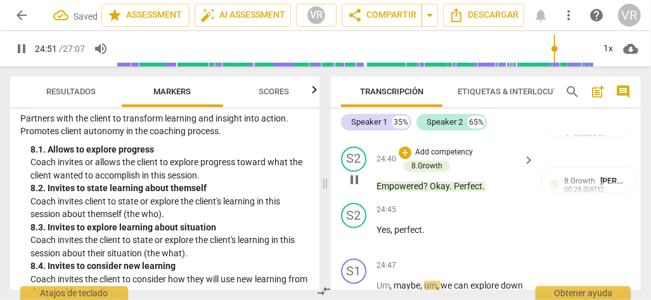
scroll to position [8469, 0]
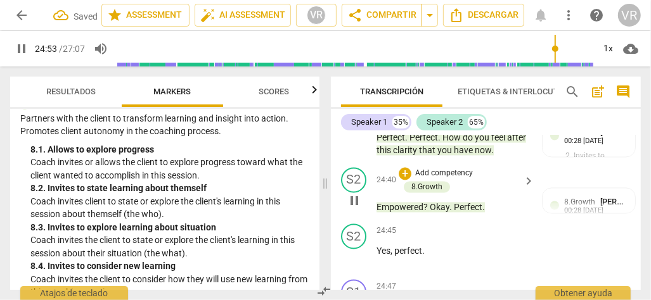
click at [429, 213] on span "Okay" at bounding box center [439, 208] width 20 height 10
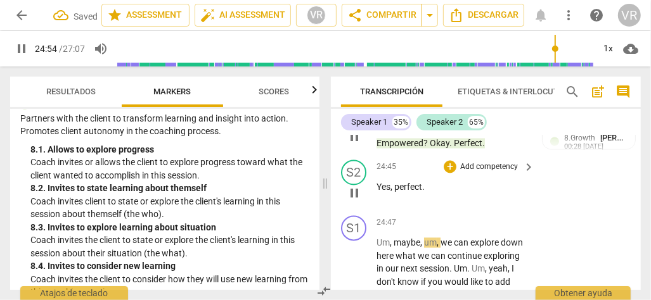
scroll to position [8481, 0]
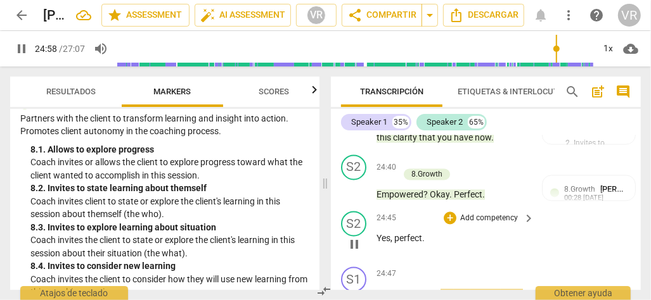
type input "1499"
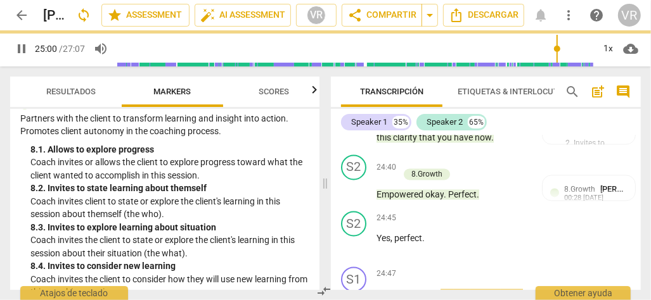
click at [352, 134] on span "pause" at bounding box center [353, 125] width 15 height 15
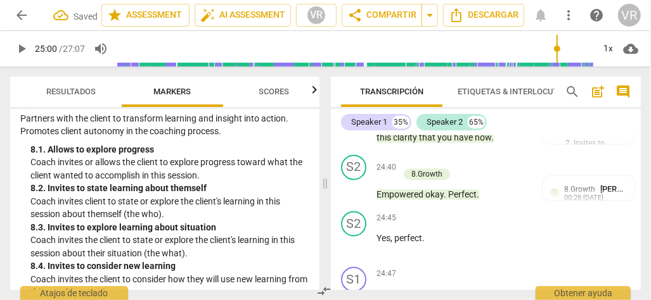
click at [353, 134] on span "play_arrow" at bounding box center [353, 125] width 15 height 15
click at [493, 143] on span "." at bounding box center [492, 138] width 3 height 10
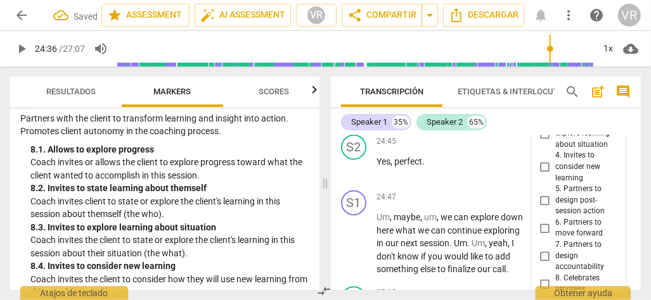
scroll to position [8419, 0]
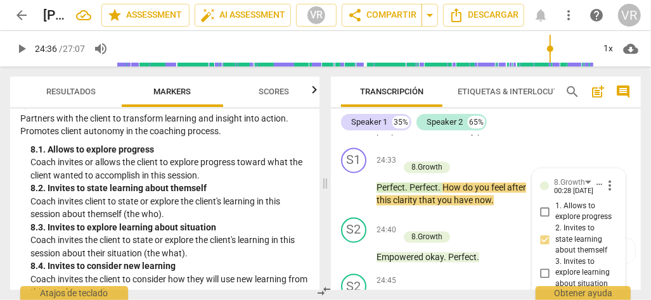
click at [514, 208] on p "Perfect . Perfect . How do you feel after this clarity that you have now ." at bounding box center [451, 195] width 151 height 26
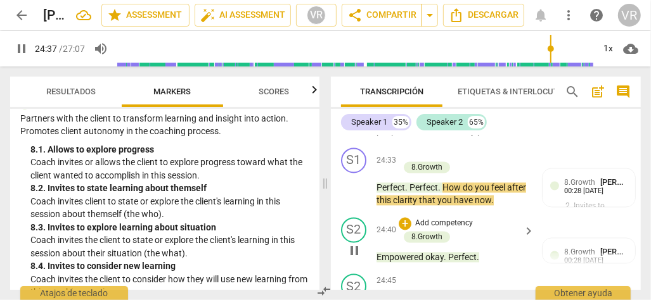
type input "1477"
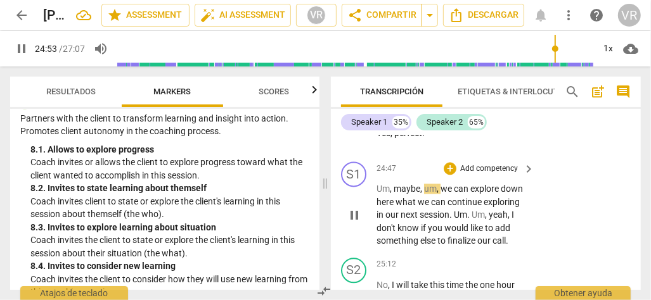
scroll to position [8609, 0]
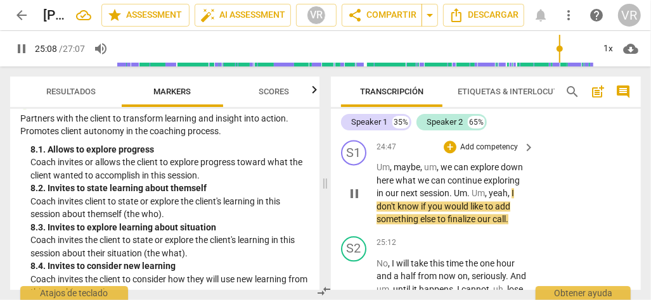
click at [459, 153] on p "Add competency" at bounding box center [489, 147] width 60 height 11
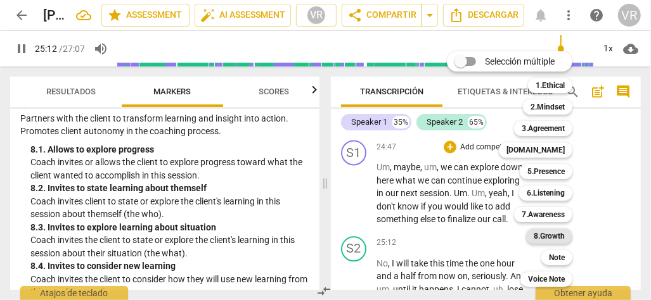
click at [545, 238] on b "8.Growth" at bounding box center [548, 236] width 31 height 15
type input "1512"
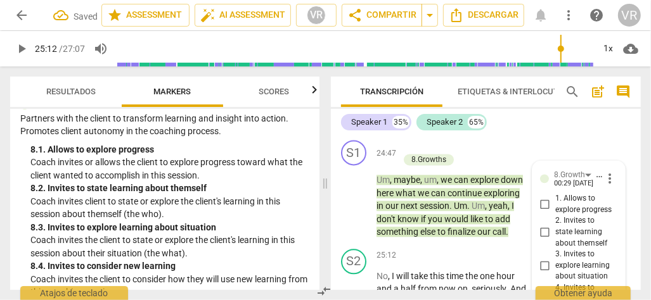
scroll to position [8923, 0]
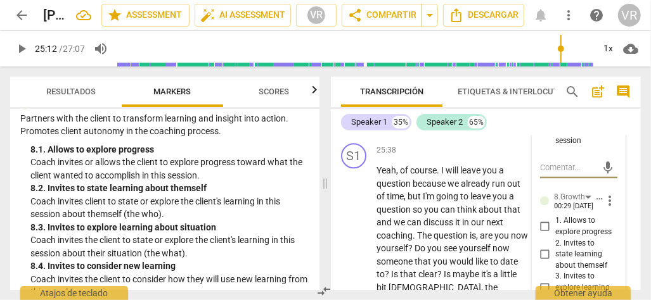
click at [539, 137] on input "9. Partners on how to close session" at bounding box center [545, 129] width 20 height 15
checkbox input "true"
click at [354, 243] on div "play_arrow pause" at bounding box center [360, 261] width 32 height 187
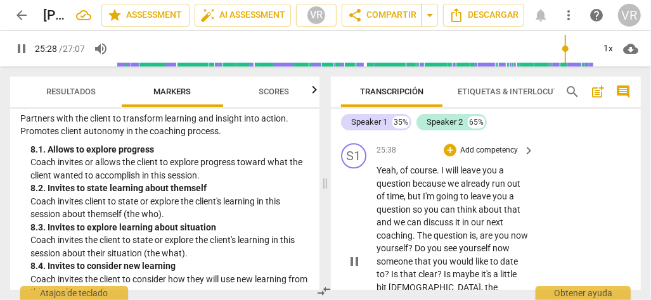
click at [483, 156] on p "Add competency" at bounding box center [489, 150] width 60 height 11
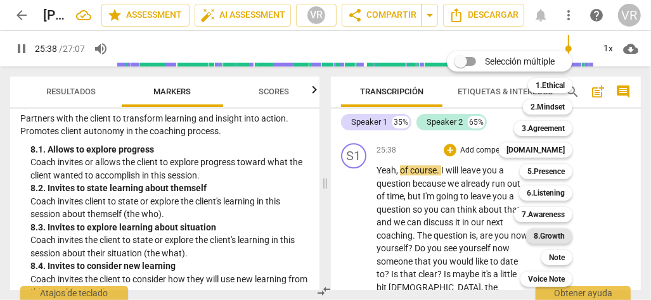
click at [549, 239] on b "8.Growth" at bounding box center [548, 236] width 31 height 15
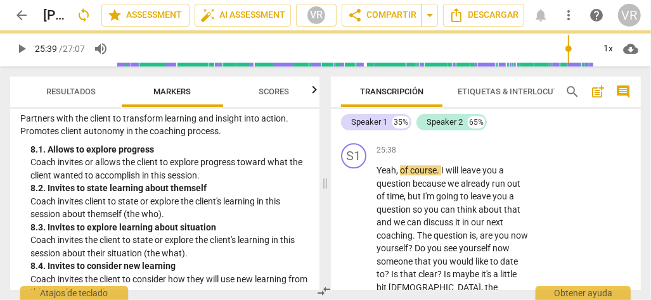
type input "1539"
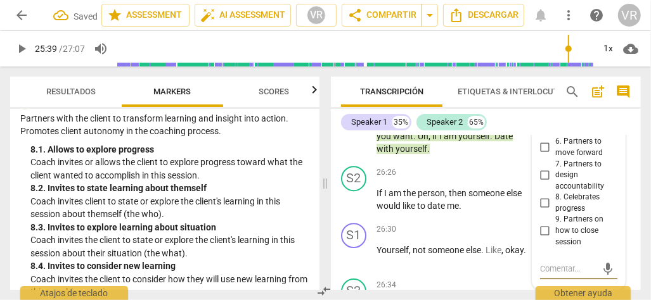
scroll to position [9125, 0]
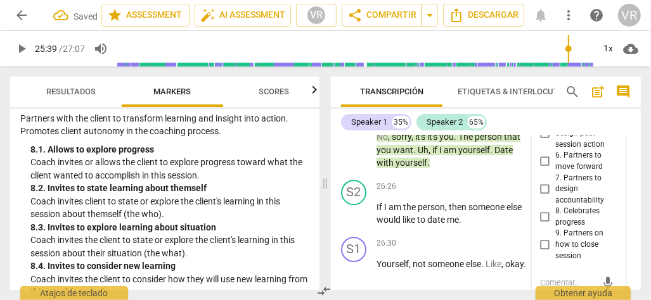
click at [544, 108] on input "4. Invites to consider new learning" at bounding box center [545, 99] width 20 height 15
checkbox input "true"
click at [336, 175] on div "S1 play_arrow pause 25:38 + Add competency 8.Growth keyboard_arrow_right Yeah ,…" at bounding box center [486, 55] width 310 height 239
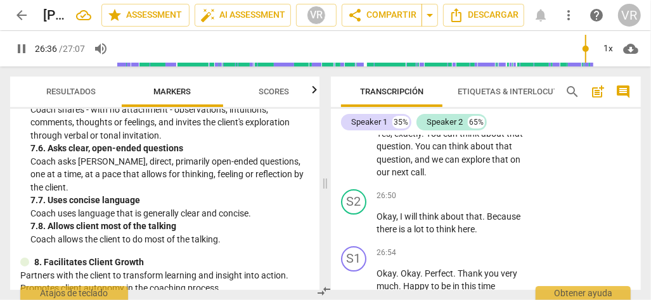
scroll to position [1432, 0]
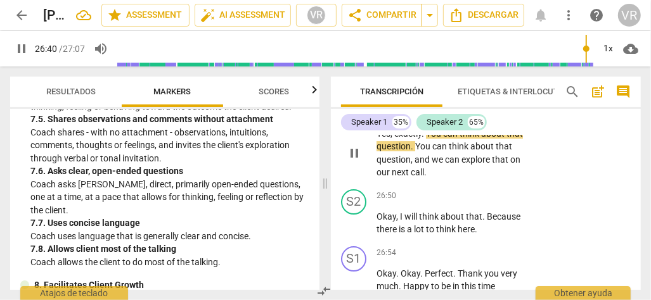
click at [386, 139] on span "Yes" at bounding box center [383, 134] width 14 height 10
click at [479, 119] on p "Add competency" at bounding box center [489, 113] width 60 height 11
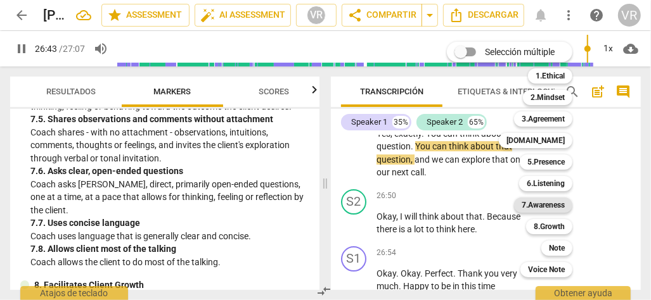
click at [542, 206] on b "7.Awareness" at bounding box center [542, 205] width 43 height 15
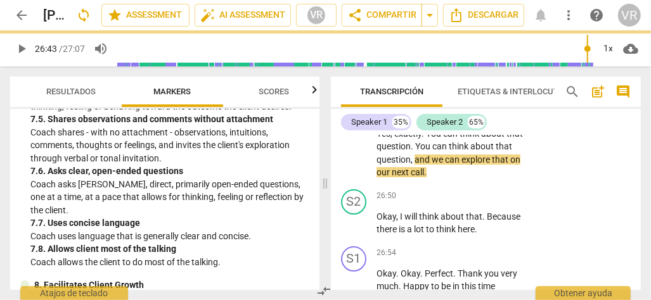
type input "1604"
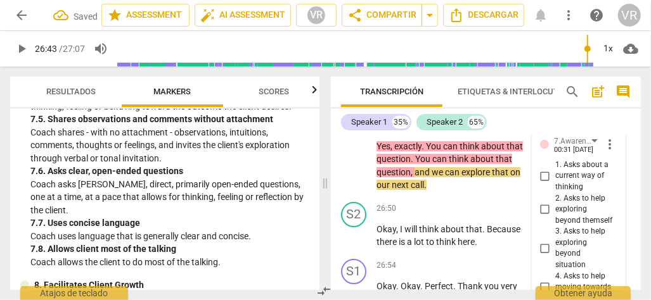
scroll to position [9627, 0]
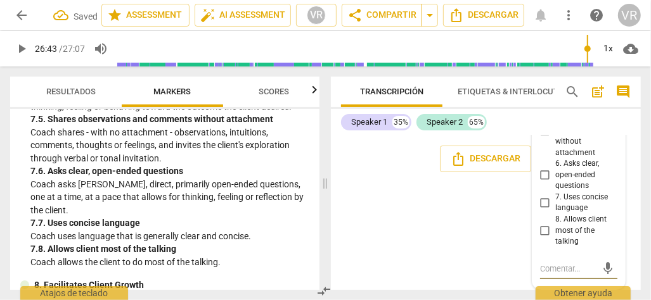
click at [542, 230] on input "8. Allows client most of the talking" at bounding box center [545, 230] width 20 height 15
checkbox input "true"
click at [395, 168] on div "Descargar" at bounding box center [486, 159] width 310 height 47
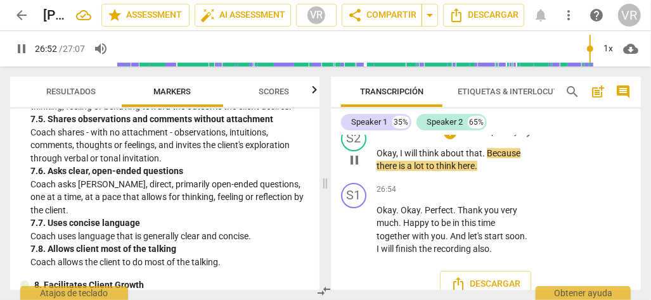
scroll to position [9508, 0]
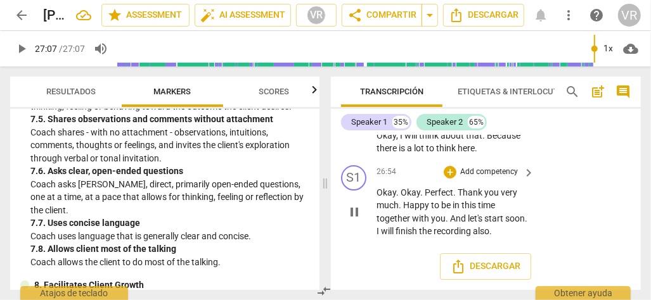
type input "1627"
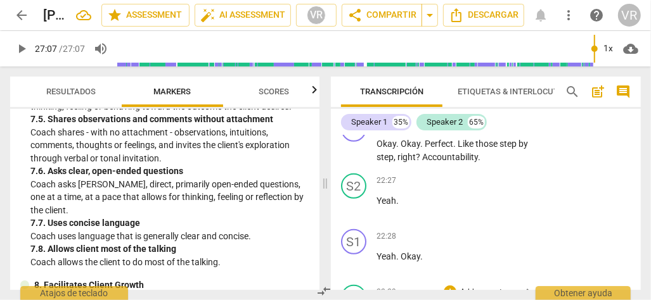
scroll to position [7354, 0]
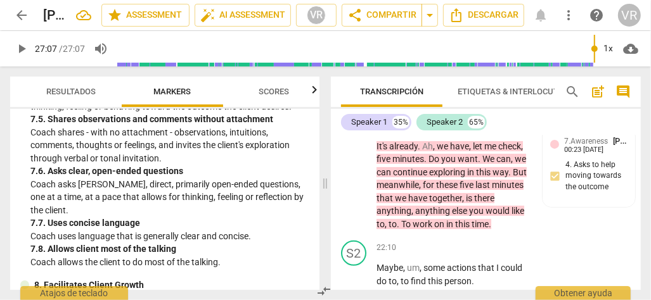
click at [278, 99] on span "Scores" at bounding box center [273, 92] width 61 height 17
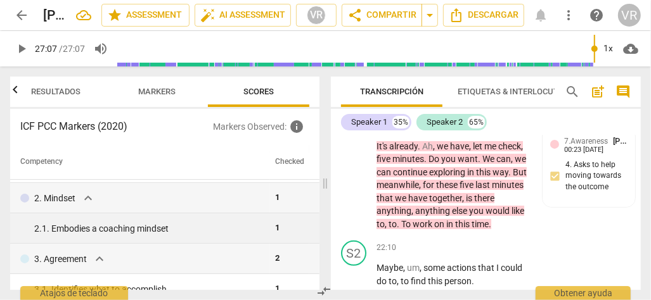
scroll to position [0, 0]
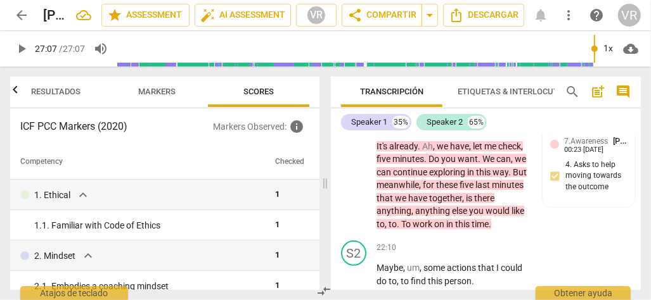
click at [517, 96] on span "Etiquetas & Interlocutores" at bounding box center [517, 92] width 121 height 10
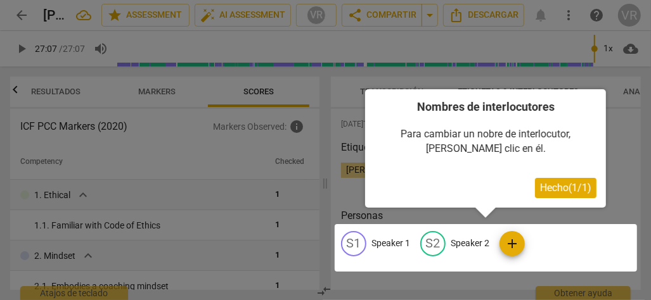
click at [549, 189] on span "Hecho ( 1 / 1 )" at bounding box center [565, 188] width 51 height 12
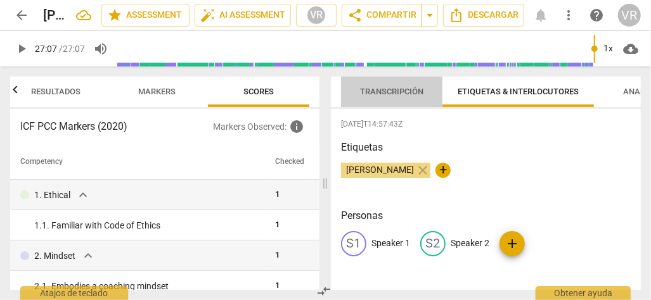
click at [379, 89] on span "Transcripción" at bounding box center [391, 92] width 63 height 10
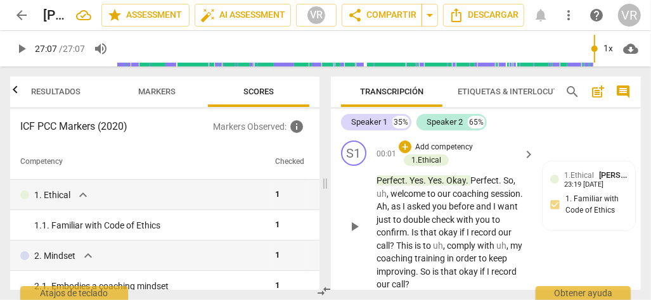
click at [391, 186] on p "Perfect . Yes . Yes . Okay . Perfect . So , uh , welcome to our coaching sessio…" at bounding box center [451, 232] width 151 height 117
click at [478, 89] on span "Etiquetas & Interlocutores" at bounding box center [517, 92] width 121 height 10
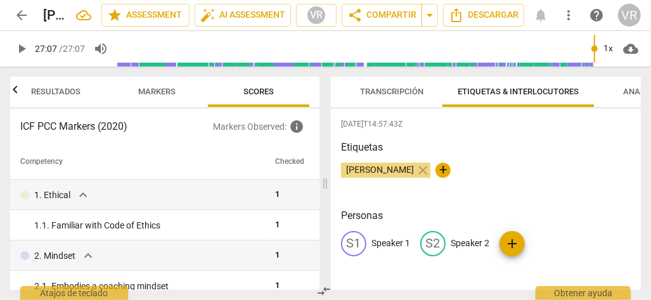
click at [385, 242] on p "Speaker 1" at bounding box center [390, 243] width 39 height 13
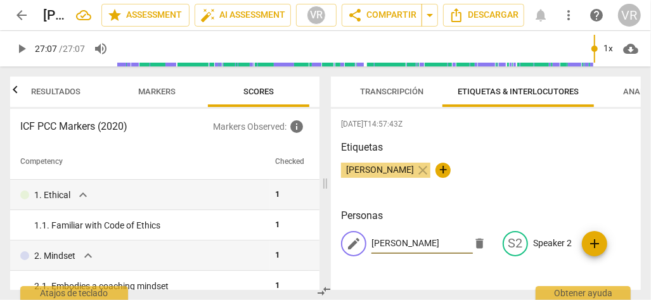
type input "[PERSON_NAME]"
click at [505, 170] on div "[PERSON_NAME] close +" at bounding box center [485, 175] width 289 height 25
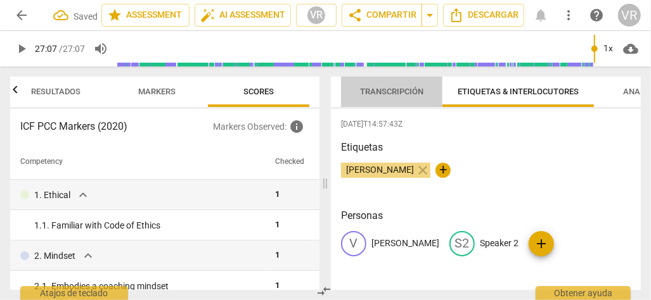
click at [407, 93] on span "Transcripción" at bounding box center [391, 92] width 63 height 10
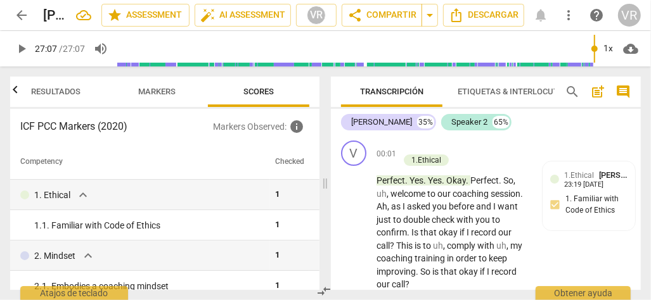
click at [568, 16] on span "more_vert" at bounding box center [568, 15] width 15 height 15
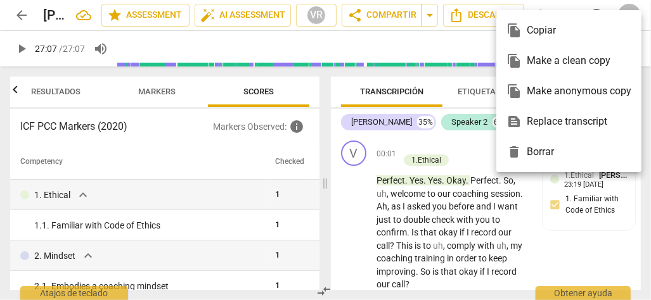
click at [401, 13] on div at bounding box center [325, 150] width 651 height 300
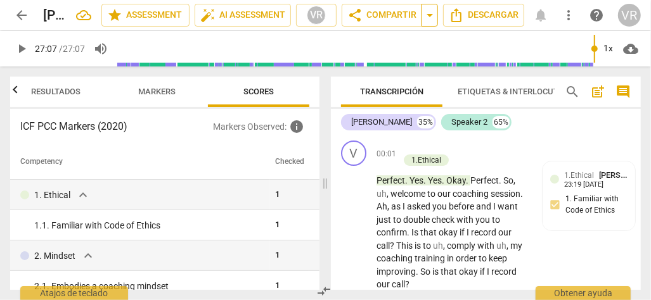
click at [426, 16] on span "arrow_drop_down" at bounding box center [429, 15] width 15 height 15
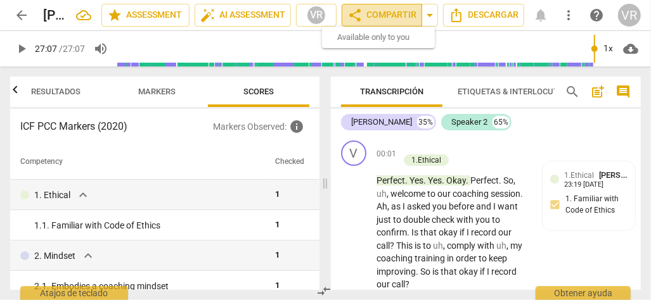
click at [371, 12] on span "share Compartir" at bounding box center [381, 15] width 69 height 15
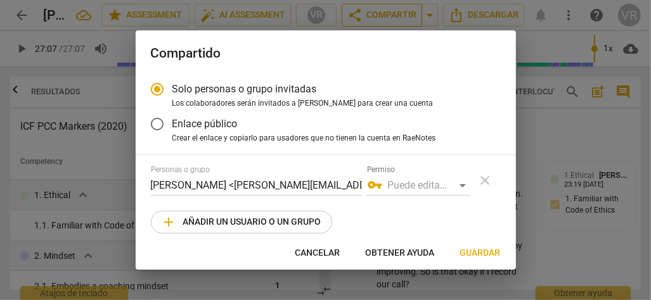
radio input "false"
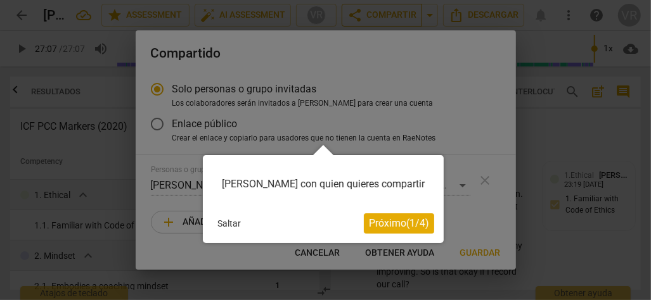
scroll to position [11, 0]
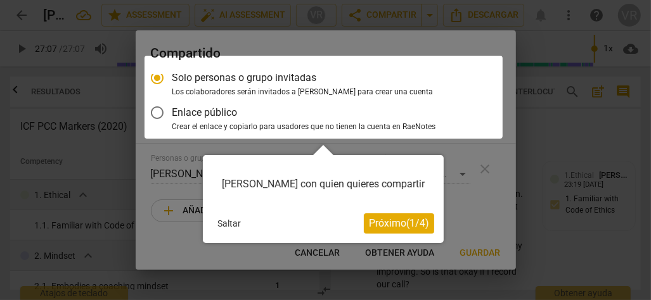
click at [386, 228] on span "Próximo ( 1 / 4 )" at bounding box center [399, 223] width 60 height 12
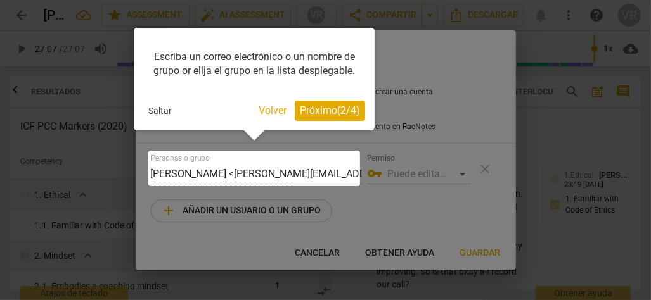
click at [327, 107] on span "Próximo ( 2 / 4 )" at bounding box center [330, 111] width 60 height 12
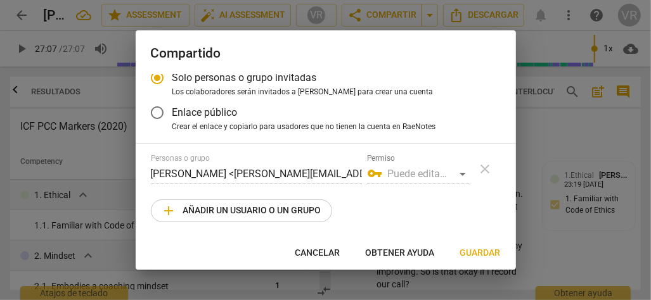
click at [227, 113] on span "Enlace público" at bounding box center [204, 112] width 65 height 15
click at [172, 113] on input "Enlace público" at bounding box center [157, 113] width 30 height 30
radio input "false"
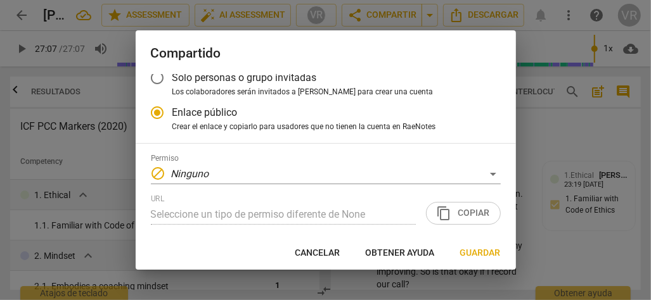
click at [186, 82] on span "Solo personas o grupo invitadas" at bounding box center [244, 77] width 144 height 15
click at [172, 82] on input "Solo personas o grupo invitadas" at bounding box center [157, 78] width 30 height 30
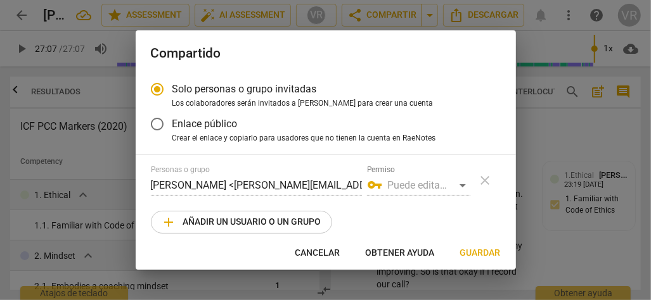
click at [452, 187] on div "vpn_key Puede editar/compartir" at bounding box center [418, 185] width 103 height 20
click at [457, 186] on div "vpn_key Puede editar/compartir" at bounding box center [418, 185] width 103 height 20
click at [456, 182] on div "vpn_key Puede editar/compartir" at bounding box center [418, 185] width 103 height 20
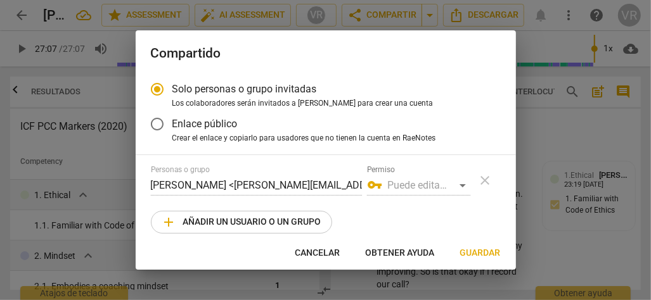
click at [390, 182] on div "vpn_key Puede editar/compartir" at bounding box center [418, 185] width 103 height 20
click at [384, 170] on label "Permiso" at bounding box center [381, 170] width 28 height 8
click at [409, 186] on div "vpn_key Puede editar/compartir" at bounding box center [418, 185] width 103 height 20
click at [549, 124] on div at bounding box center [325, 150] width 651 height 300
radio input "false"
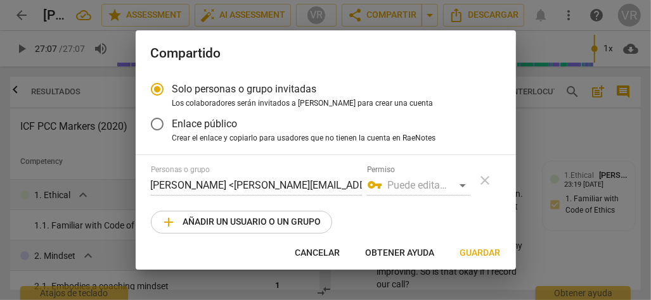
click at [549, 124] on div at bounding box center [325, 150] width 651 height 300
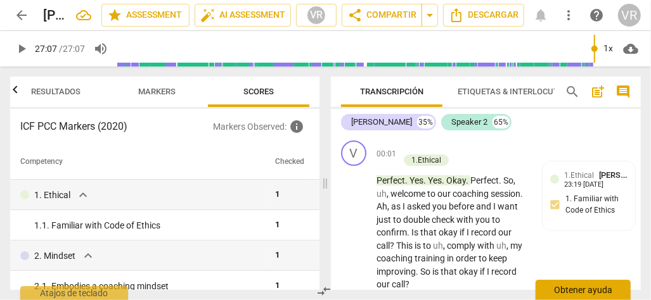
click at [559, 289] on div "Obtener ayuda" at bounding box center [582, 290] width 95 height 20
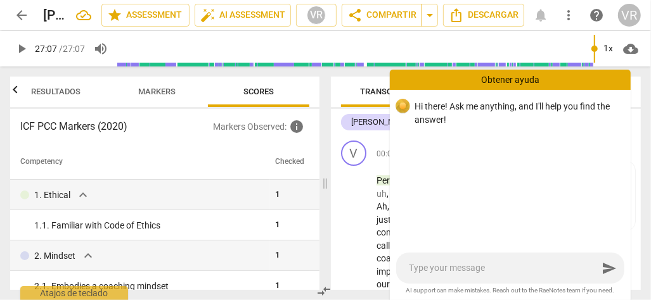
click at [512, 272] on textarea at bounding box center [503, 268] width 189 height 12
type textarea "I"
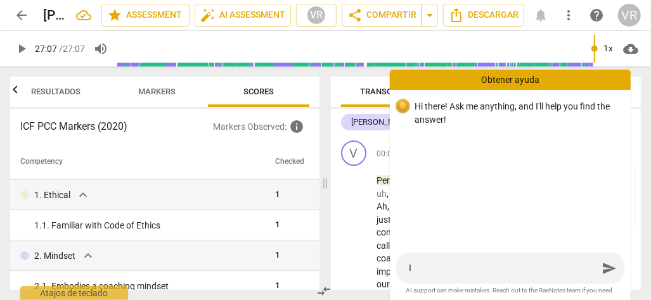
type textarea "I f"
type textarea "I fi"
type textarea "I fin"
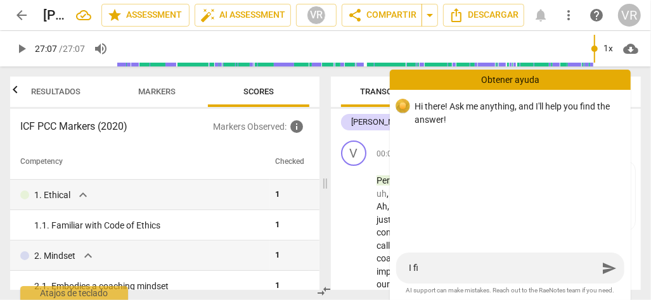
type textarea "I fin"
type textarea "I fini"
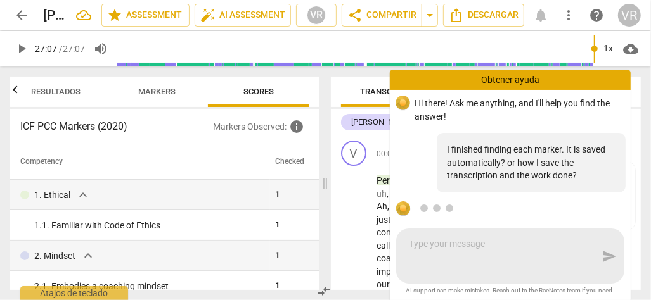
scroll to position [68, 0]
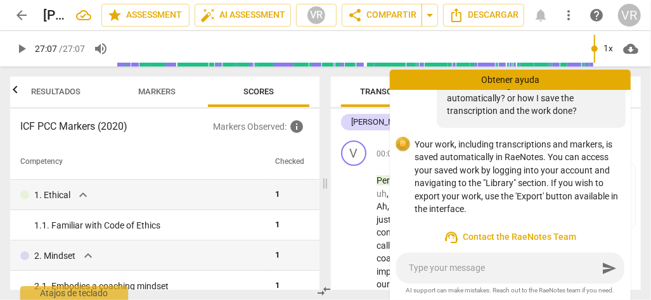
click at [649, 70] on div "Transcripción Etiquetas & Interlocutores Analytics search post_add comment [PER…" at bounding box center [488, 184] width 325 height 234
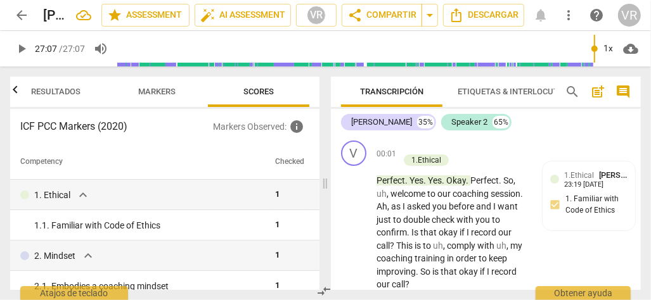
click at [649, 70] on div "Transcripción Etiquetas & Interlocutores Analytics search post_add comment [PER…" at bounding box center [488, 184] width 325 height 234
click at [322, 16] on div "VR" at bounding box center [316, 15] width 19 height 19
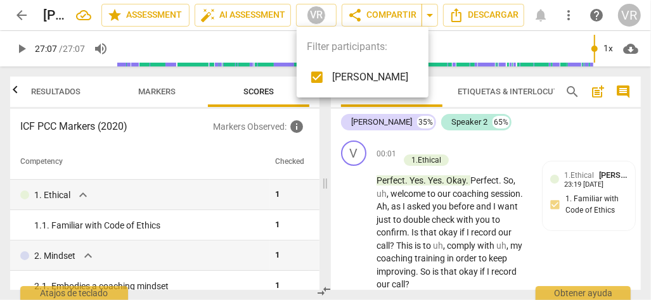
click at [578, 17] on div at bounding box center [325, 150] width 651 height 300
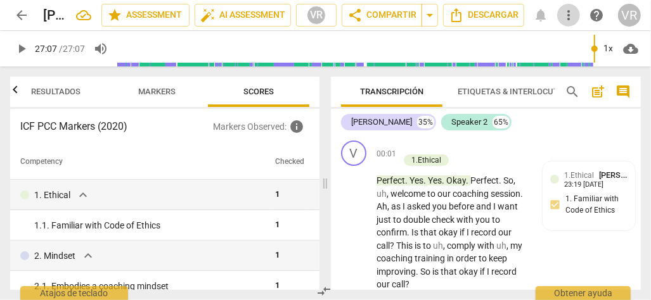
click at [573, 14] on span "more_vert" at bounding box center [568, 15] width 15 height 15
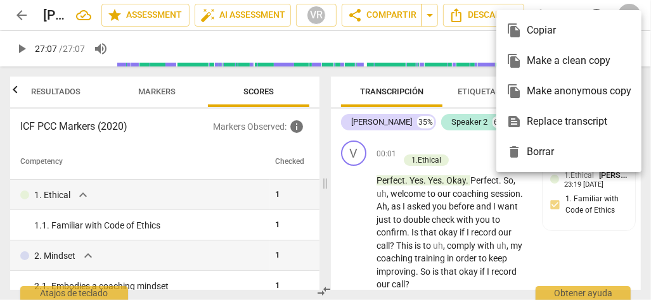
click at [0, 0] on html "arrow_back [PERSON_NAME] edit star Assessment auto_fix_high AI Assessment VR sh…" at bounding box center [325, 0] width 651 height 0
click at [23, 18] on div at bounding box center [325, 150] width 651 height 300
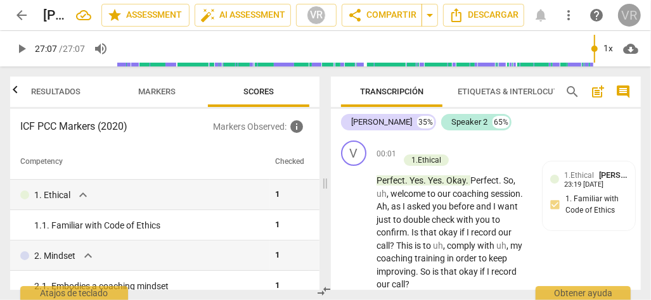
click at [631, 19] on div "VR" at bounding box center [629, 15] width 23 height 23
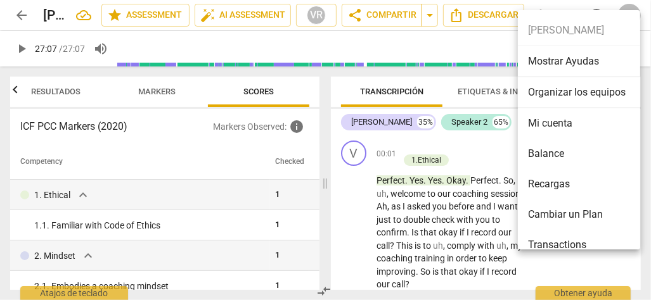
click at [631, 12] on ul "[PERSON_NAME] Mostrar Ayudas Organizar los equipos Mi cuenta Balance Recargas C…" at bounding box center [582, 168] width 131 height 317
click at [633, 3] on div at bounding box center [325, 150] width 651 height 300
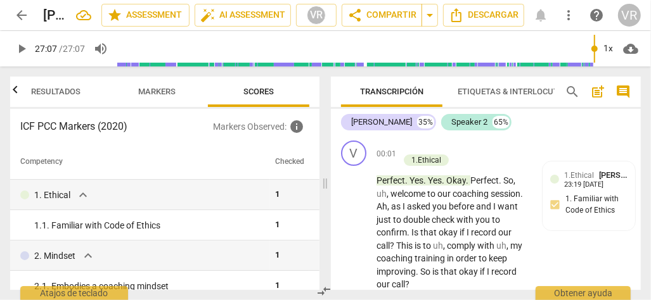
click at [633, 6] on div at bounding box center [325, 150] width 651 height 300
click at [23, 12] on span "arrow_back" at bounding box center [21, 15] width 15 height 15
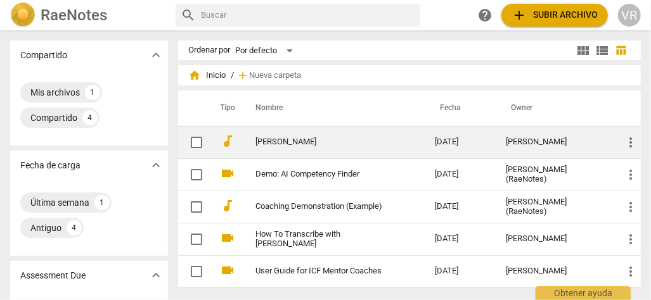
drag, startPoint x: 283, startPoint y: 143, endPoint x: 266, endPoint y: 141, distance: 17.3
click at [266, 141] on link "[PERSON_NAME]" at bounding box center [322, 142] width 134 height 10
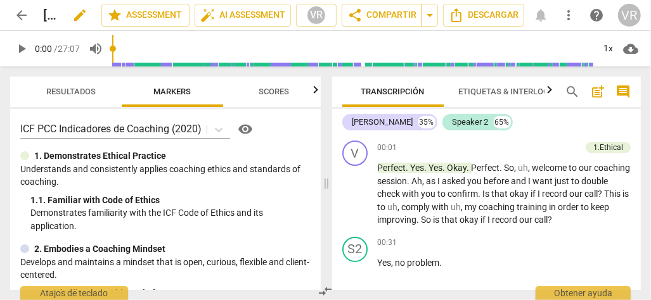
click at [72, 18] on span "edit" at bounding box center [79, 15] width 15 height 15
click at [49, 18] on span "done" at bounding box center [56, 15] width 15 height 15
click at [49, 13] on h2 "[PERSON_NAME]" at bounding box center [50, 16] width 15 height 16
click at [49, 18] on h2 "[PERSON_NAME]" at bounding box center [50, 16] width 15 height 16
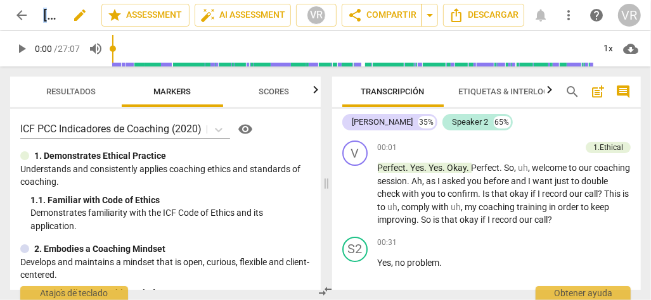
click at [53, 16] on h2 "[PERSON_NAME]" at bounding box center [50, 16] width 15 height 16
click at [50, 13] on h2 "[PERSON_NAME]" at bounding box center [50, 16] width 15 height 16
click at [68, 13] on span "edit" at bounding box center [79, 15] width 23 height 15
click at [54, 14] on span "done" at bounding box center [56, 15] width 15 height 15
click at [51, 13] on h2 "[PERSON_NAME]" at bounding box center [50, 16] width 15 height 16
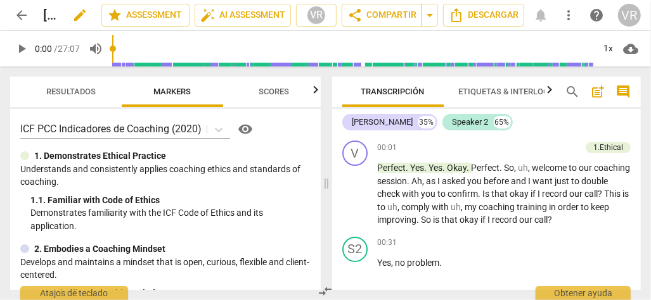
click at [52, 13] on h2 "[PERSON_NAME]" at bounding box center [50, 16] width 15 height 16
click at [48, 13] on h2 "[PERSON_NAME]" at bounding box center [50, 16] width 15 height 16
click at [49, 13] on h2 "[PERSON_NAME]" at bounding box center [50, 16] width 15 height 16
click at [49, 16] on h2 "[PERSON_NAME]" at bounding box center [50, 16] width 15 height 16
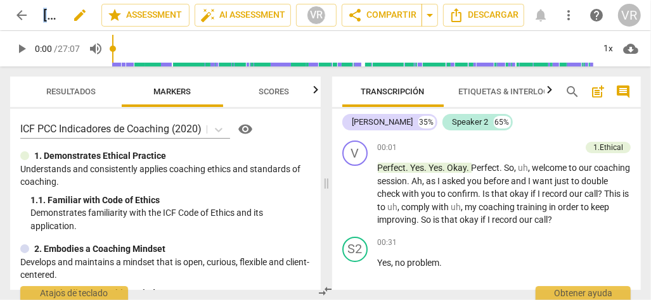
click at [48, 18] on h2 "[PERSON_NAME]" at bounding box center [50, 16] width 15 height 16
click at [49, 14] on h2 "[PERSON_NAME]" at bounding box center [50, 16] width 15 height 16
drag, startPoint x: 49, startPoint y: 14, endPoint x: -2, endPoint y: 99, distance: 99.7
click at [0, 0] on html "arrow_back [PERSON_NAME] edit star Assessment auto_fix_high AI Assessment VR sh…" at bounding box center [325, 0] width 651 height 0
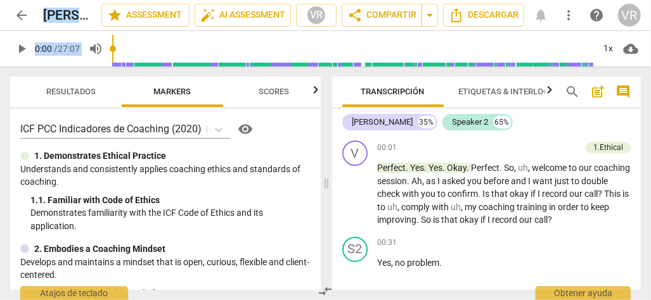
click at [0, 103] on div "Resultados Markers Scores ICF PCC Indicadores de Coaching (2020) visibility 1. …" at bounding box center [163, 184] width 326 height 234
click at [80, 13] on span "edit" at bounding box center [79, 15] width 15 height 15
click at [20, 14] on span "arrow_back" at bounding box center [21, 15] width 15 height 15
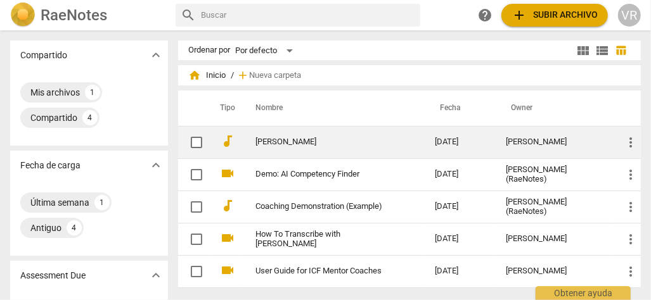
click at [195, 142] on input "checkbox" at bounding box center [196, 142] width 27 height 15
drag, startPoint x: 269, startPoint y: 139, endPoint x: 263, endPoint y: 144, distance: 8.1
click at [263, 144] on link "[PERSON_NAME]" at bounding box center [322, 142] width 134 height 10
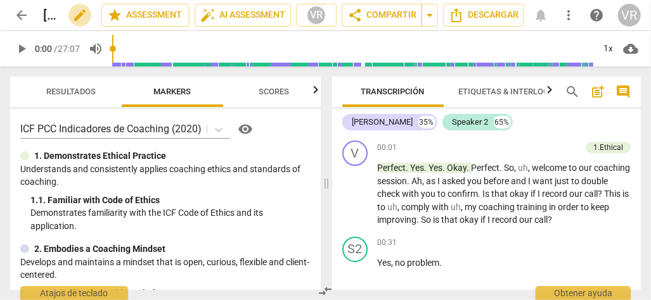
click at [79, 18] on span "edit" at bounding box center [79, 15] width 15 height 15
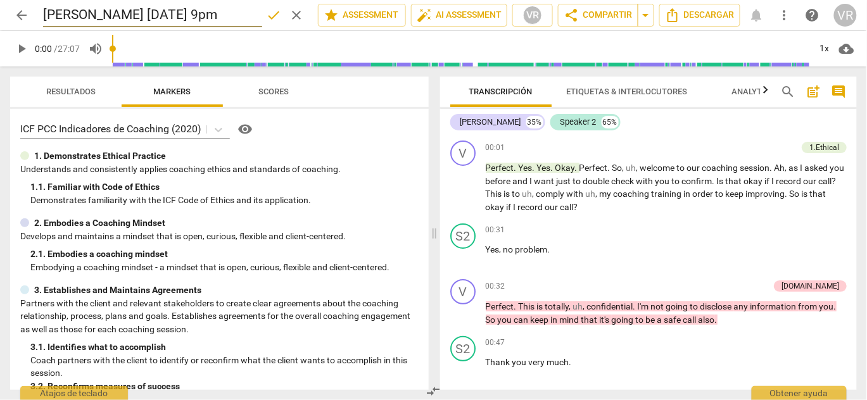
click at [94, 13] on input "[PERSON_NAME] [DATE] 9pm" at bounding box center [152, 15] width 219 height 24
click at [274, 11] on span "done" at bounding box center [273, 15] width 15 height 15
